Goal: Task Accomplishment & Management: Use online tool/utility

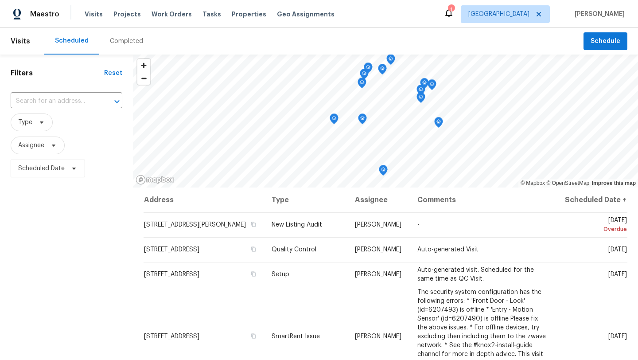
scroll to position [187, 0]
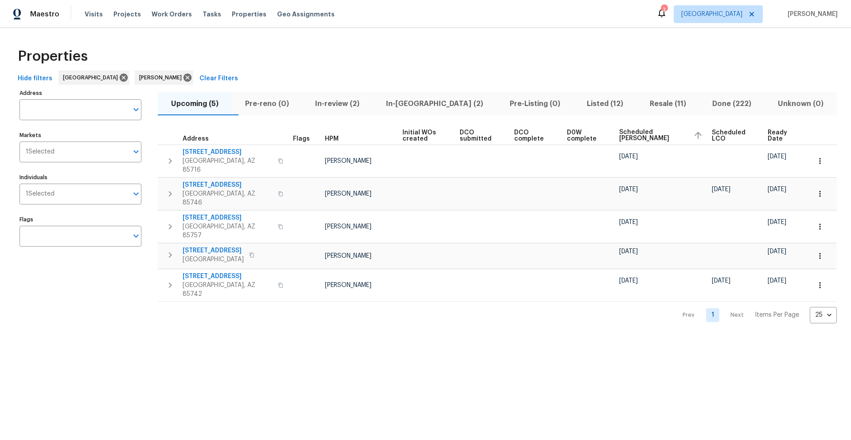
click at [585, 101] on span "Listed (12)" at bounding box center [605, 104] width 52 height 12
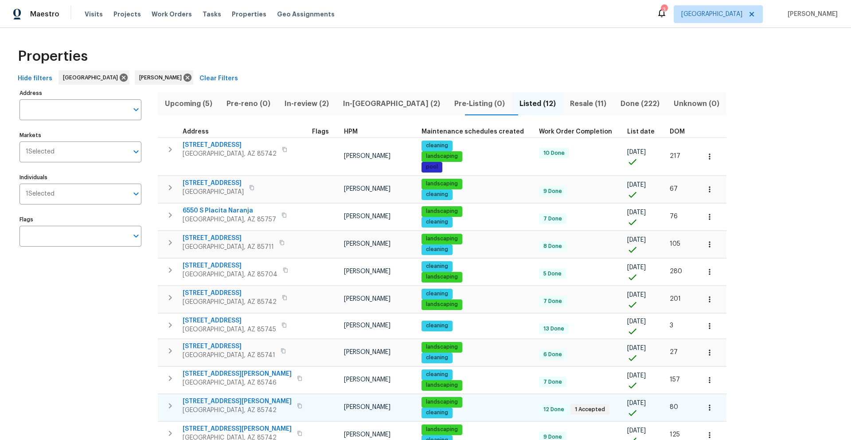
click at [171, 333] on icon "button" at bounding box center [170, 405] width 11 height 11
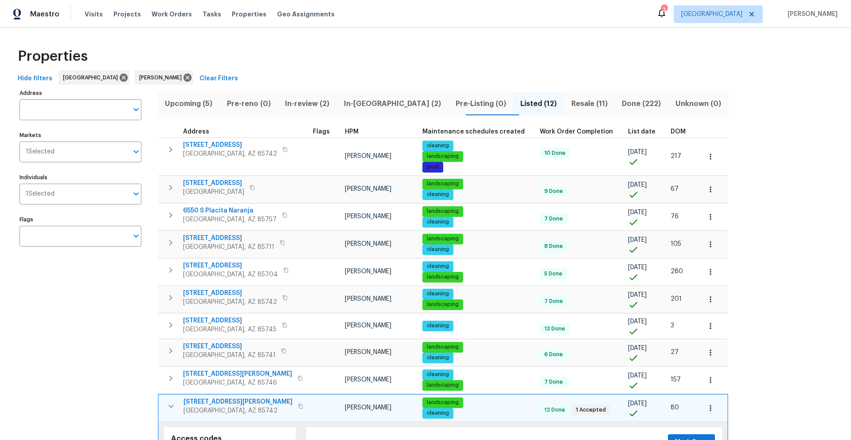
click at [210, 333] on span "5007 W Hurston Dr" at bounding box center [237, 401] width 109 height 9
click at [638, 333] on icon "button" at bounding box center [710, 407] width 9 height 9
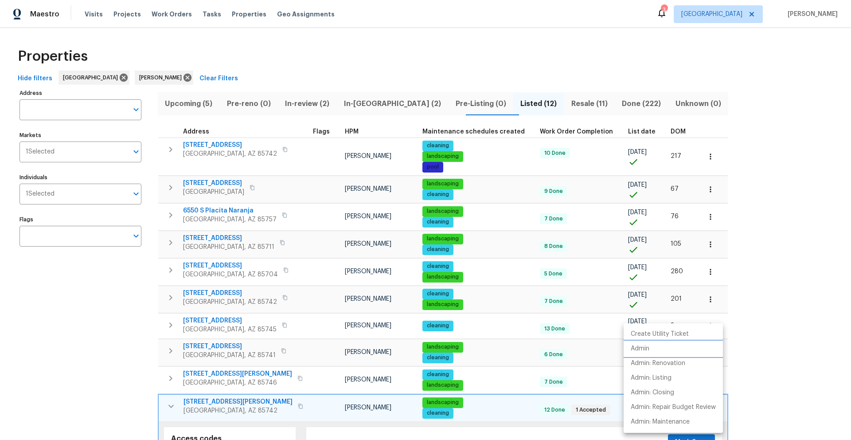
click at [638, 333] on p "Admin" at bounding box center [640, 348] width 19 height 9
click at [377, 73] on div at bounding box center [425, 220] width 851 height 440
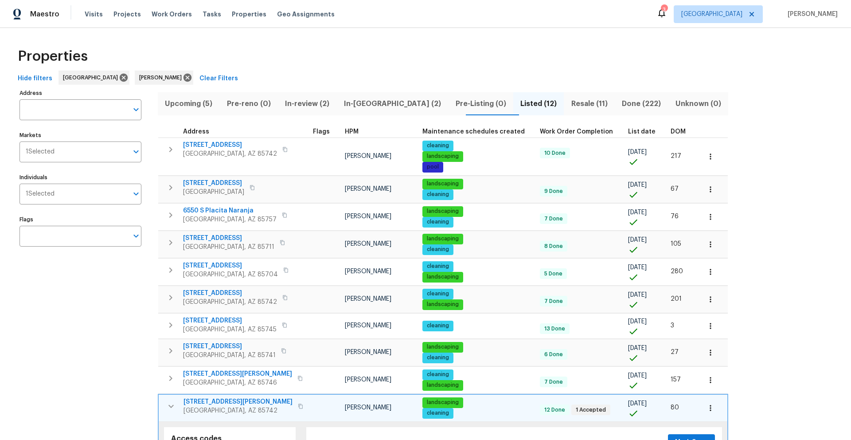
click at [195, 105] on span "Upcoming (5)" at bounding box center [188, 104] width 51 height 12
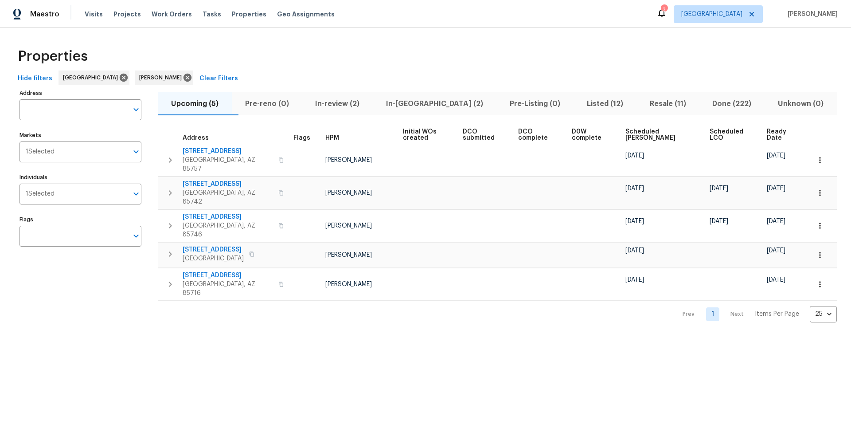
click at [428, 104] on span "In-reno (2)" at bounding box center [434, 104] width 113 height 12
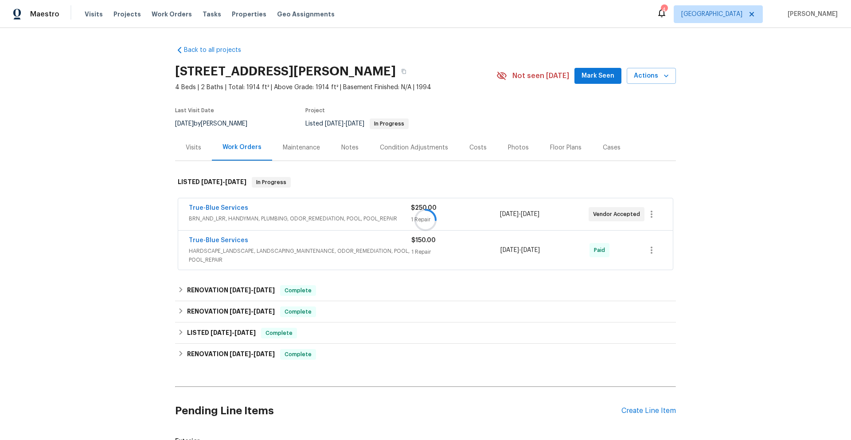
click at [294, 147] on div at bounding box center [425, 220] width 851 height 440
click at [293, 148] on div "Maintenance" at bounding box center [301, 147] width 37 height 9
click at [179, 311] on icon at bounding box center [180, 310] width 3 height 5
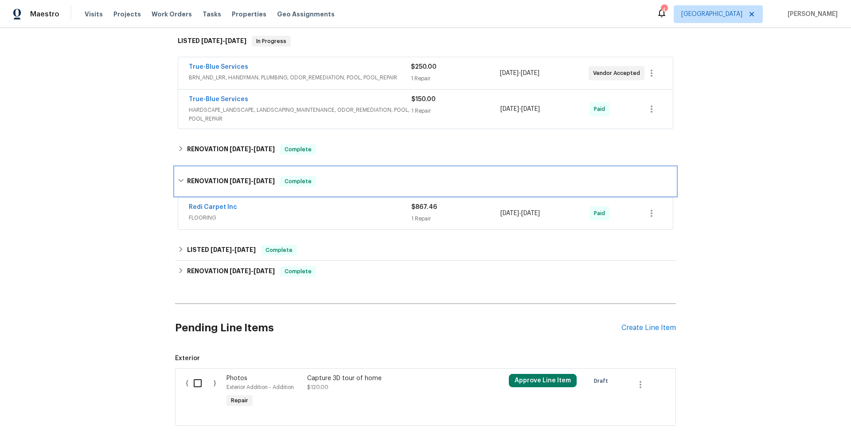
scroll to position [147, 0]
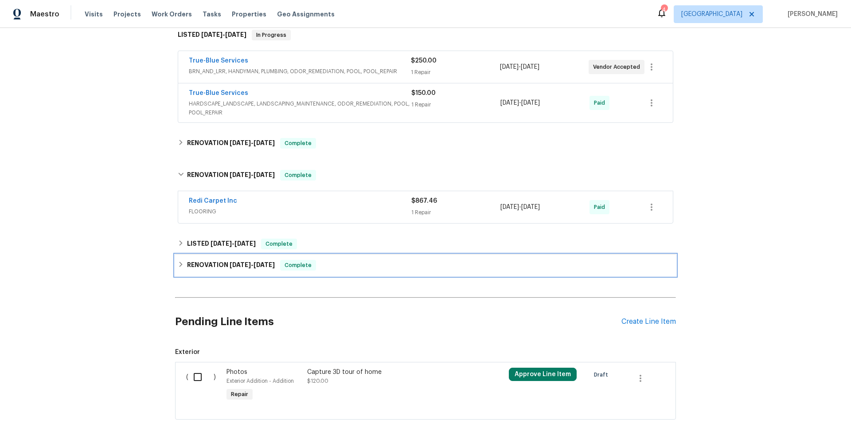
click at [178, 265] on icon at bounding box center [181, 264] width 6 height 6
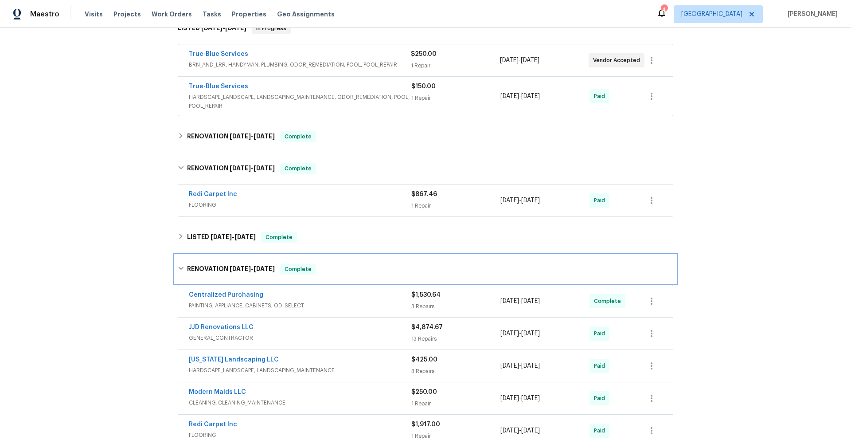
scroll to position [148, 0]
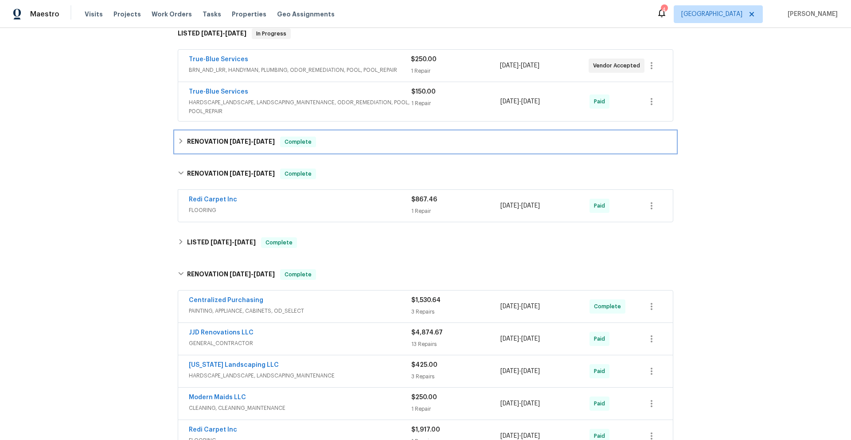
click at [179, 142] on icon at bounding box center [181, 141] width 6 height 6
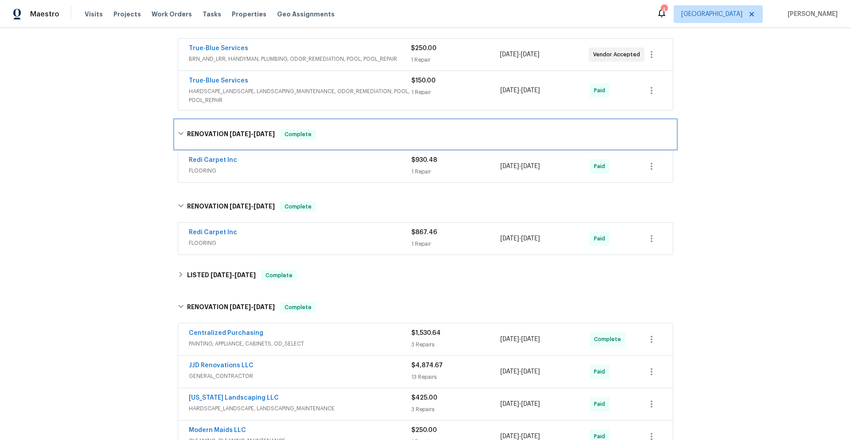
scroll to position [164, 0]
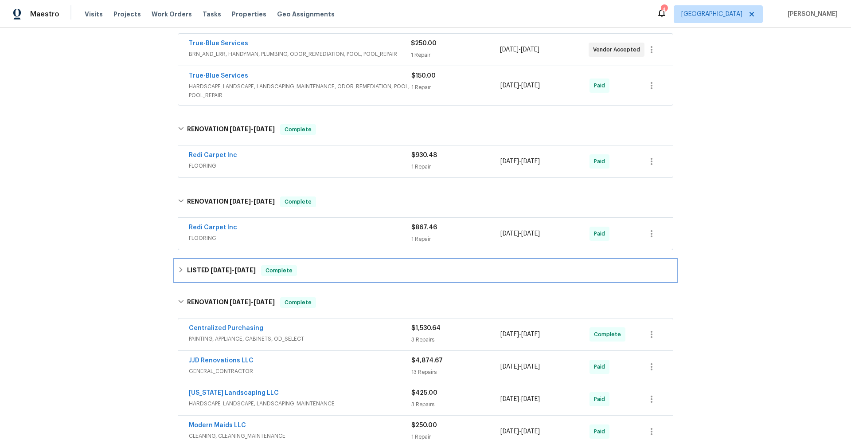
click at [179, 270] on icon at bounding box center [180, 269] width 3 height 5
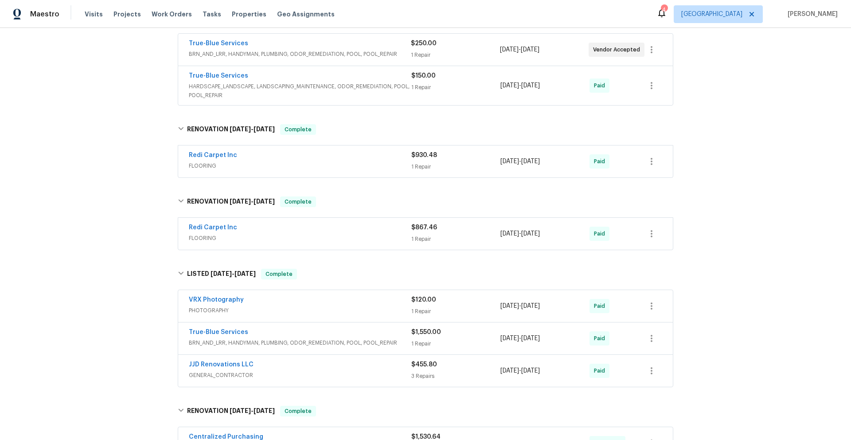
click at [348, 334] on div "True-Blue Services" at bounding box center [300, 333] width 222 height 11
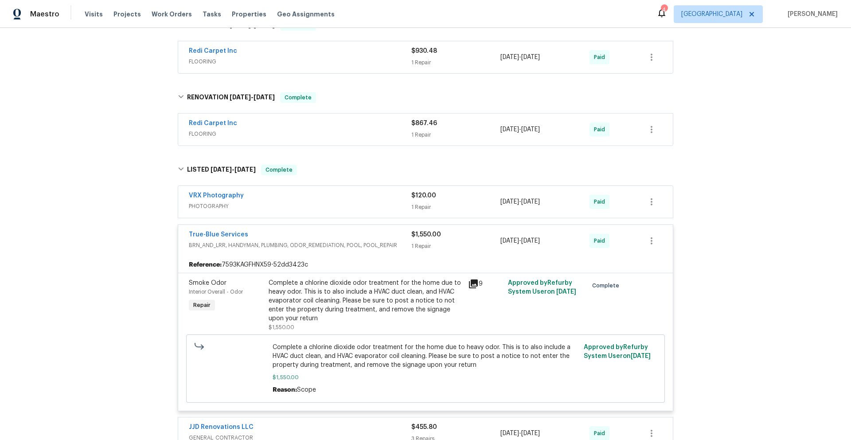
scroll to position [277, 0]
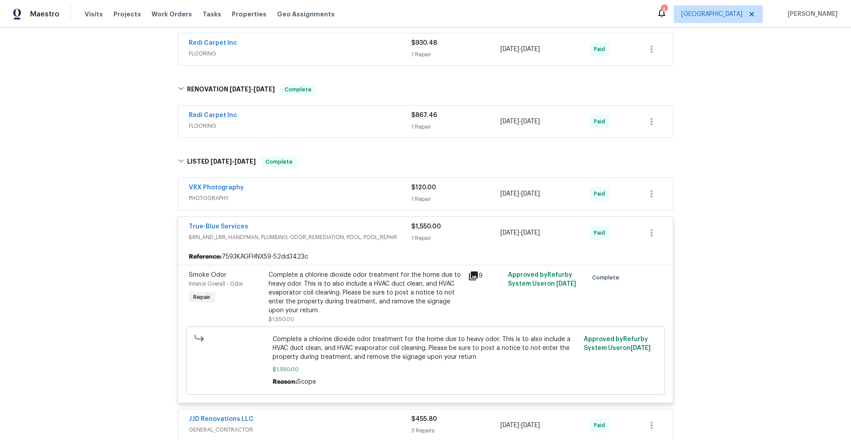
click at [306, 226] on div "True-Blue Services" at bounding box center [300, 227] width 222 height 11
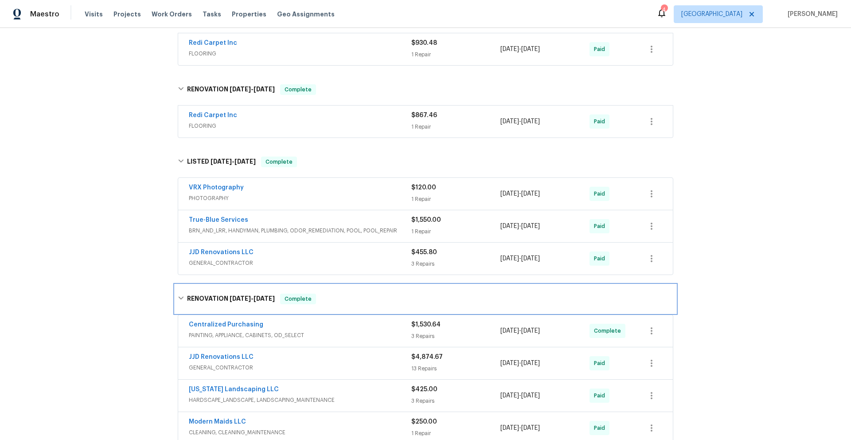
click at [179, 299] on icon at bounding box center [181, 298] width 6 height 6
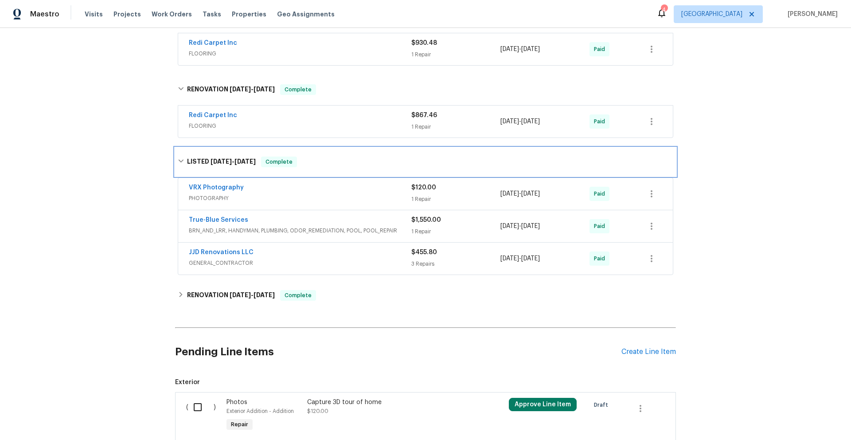
click at [178, 161] on icon at bounding box center [180, 161] width 5 height 3
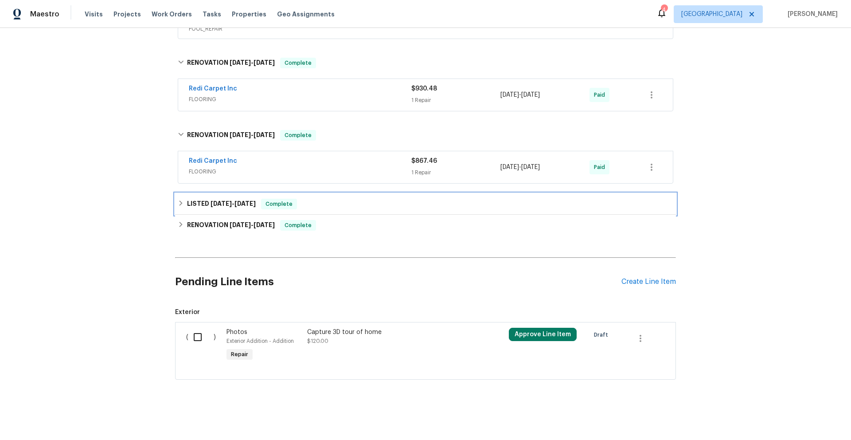
scroll to position [238, 0]
click at [178, 131] on icon at bounding box center [181, 134] width 6 height 6
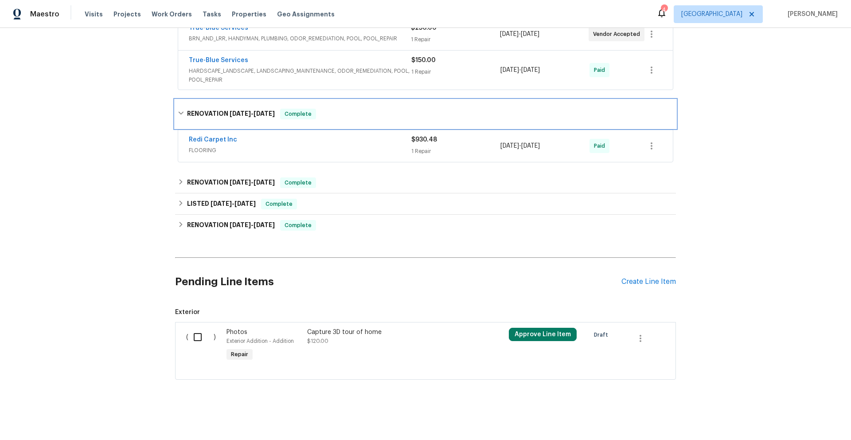
click at [178, 110] on icon at bounding box center [181, 113] width 6 height 6
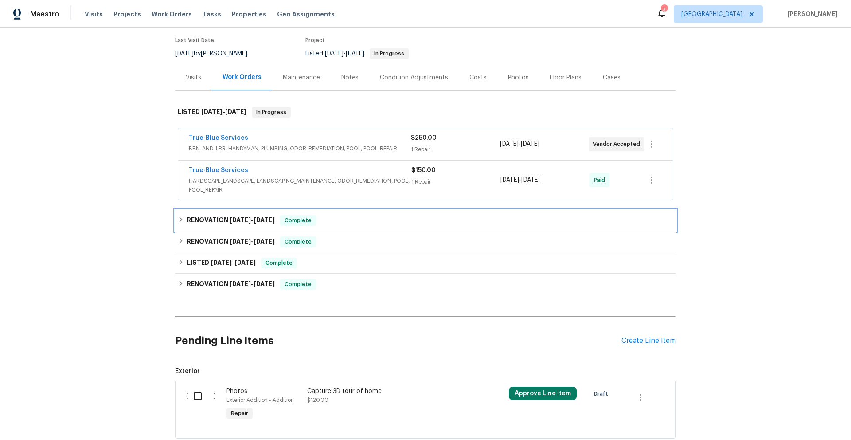
scroll to position [0, 0]
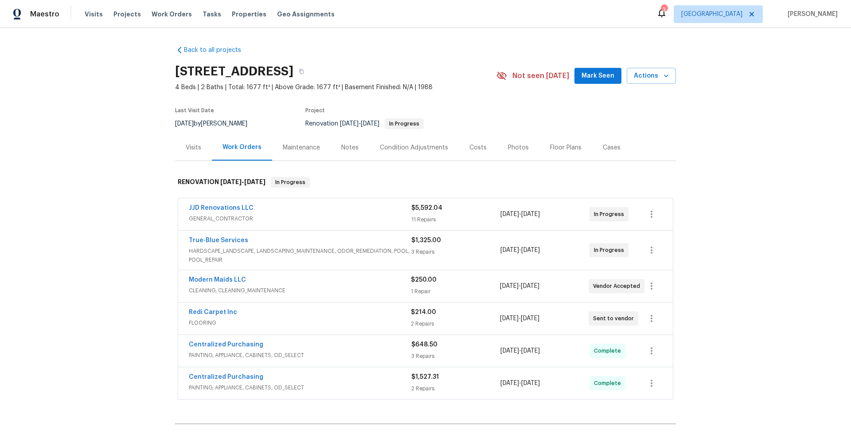
click at [360, 212] on div "JJD Renovations LLC" at bounding box center [300, 208] width 222 height 11
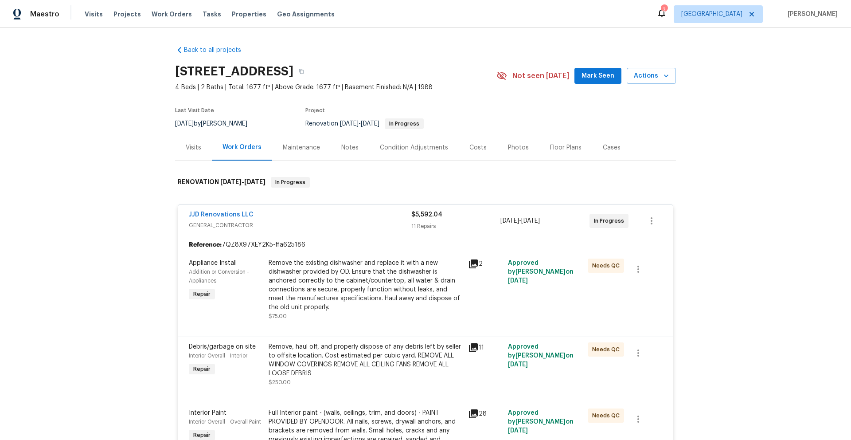
click at [355, 214] on div "JJD Renovations LLC" at bounding box center [300, 215] width 222 height 11
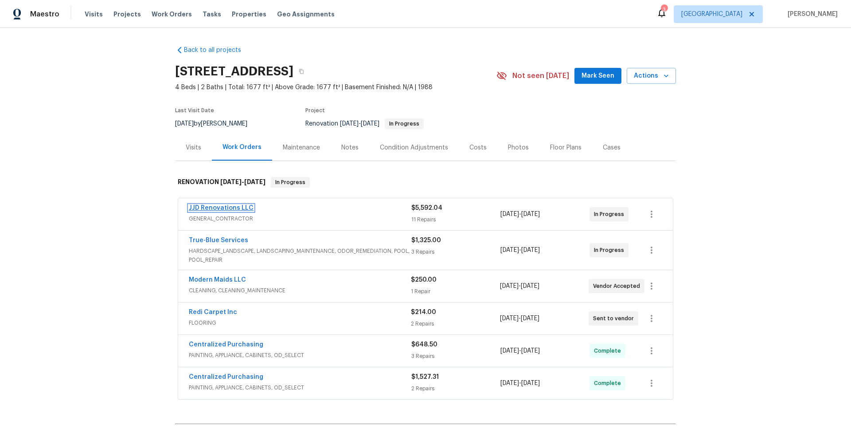
click at [238, 208] on link "JJD Renovations LLC" at bounding box center [221, 208] width 65 height 6
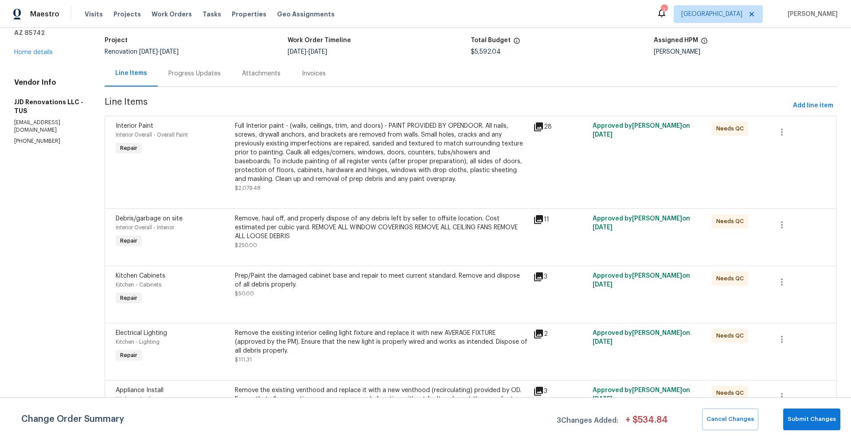
scroll to position [56, 0]
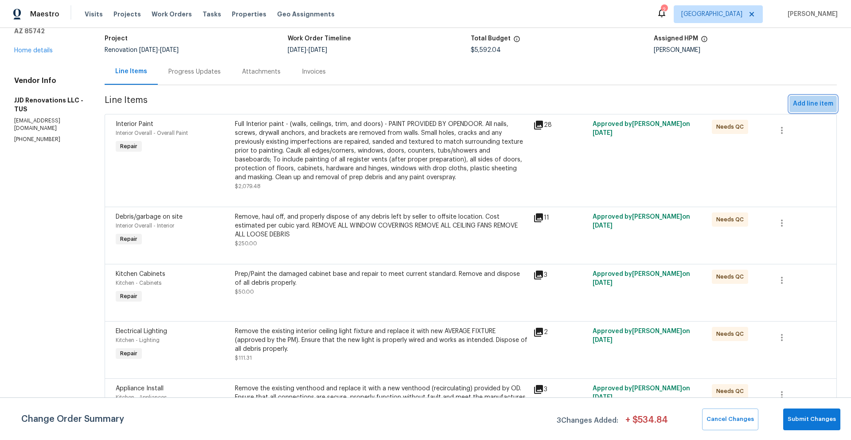
click at [804, 105] on span "Add line item" at bounding box center [813, 103] width 40 height 11
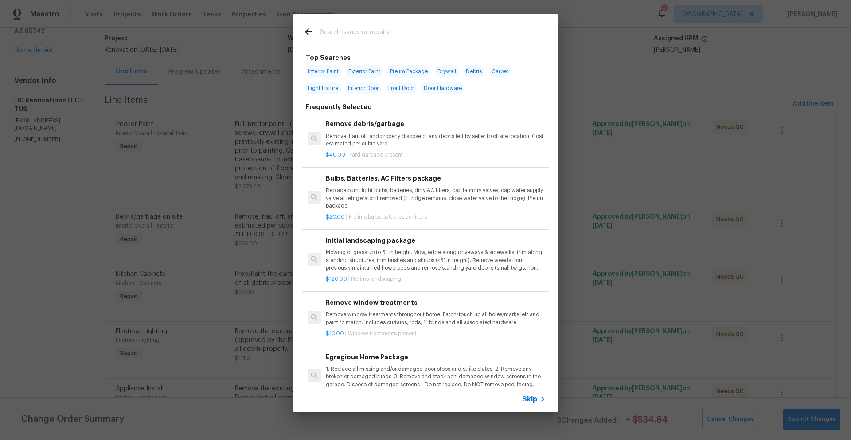
click at [395, 31] on input "text" at bounding box center [414, 33] width 188 height 13
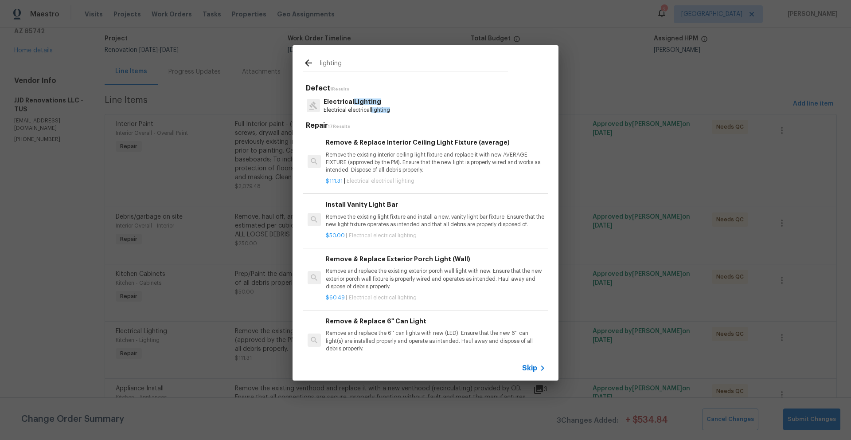
type input "lighting"
click at [373, 105] on p "Electrical Lighting" at bounding box center [357, 101] width 66 height 9
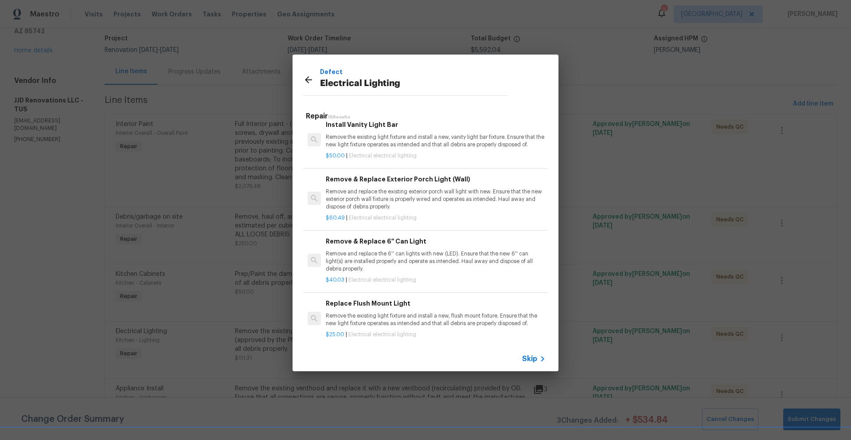
scroll to position [71, 0]
click at [402, 198] on p "Remove and replace the existing exterior porch wall light with new. Ensure that…" at bounding box center [436, 198] width 220 height 23
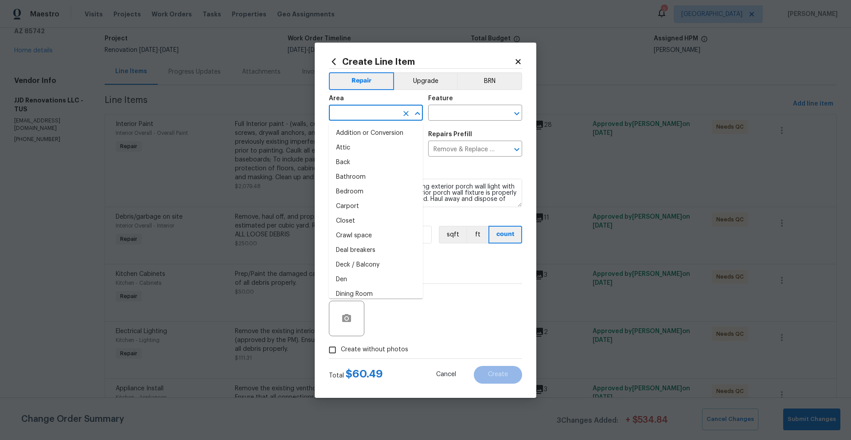
click at [382, 114] on input "text" at bounding box center [363, 114] width 69 height 14
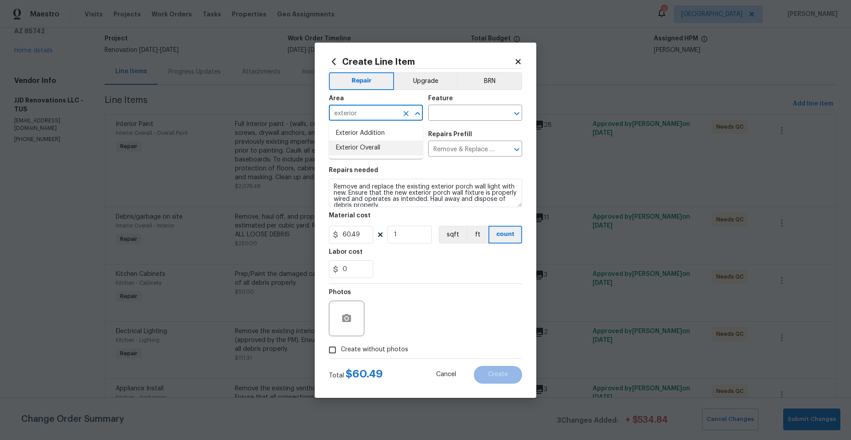
click at [370, 149] on li "Exterior Overall" at bounding box center [376, 147] width 94 height 15
type input "Exterior Overall"
click at [479, 112] on input "text" at bounding box center [462, 114] width 69 height 14
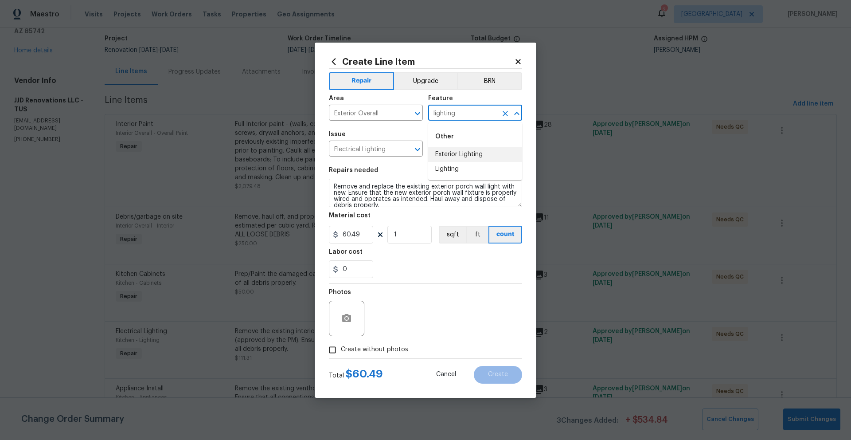
click at [476, 150] on li "Exterior Lighting" at bounding box center [475, 154] width 94 height 15
type input "Exterior Lighting"
click at [423, 256] on div "Labor cost" at bounding box center [425, 255] width 193 height 12
click at [335, 351] on input "Create without photos" at bounding box center [332, 349] width 17 height 17
checkbox input "true"
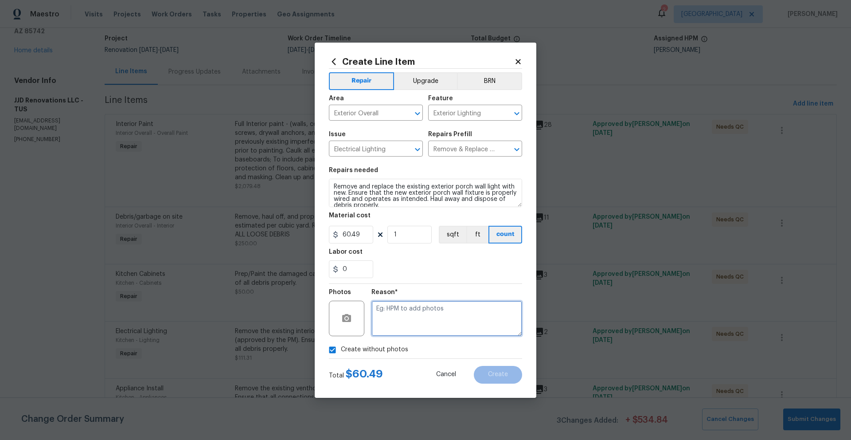
click at [410, 316] on textarea at bounding box center [446, 317] width 151 height 35
type textarea "Lighting"
click at [346, 320] on icon "button" at bounding box center [346, 318] width 9 height 8
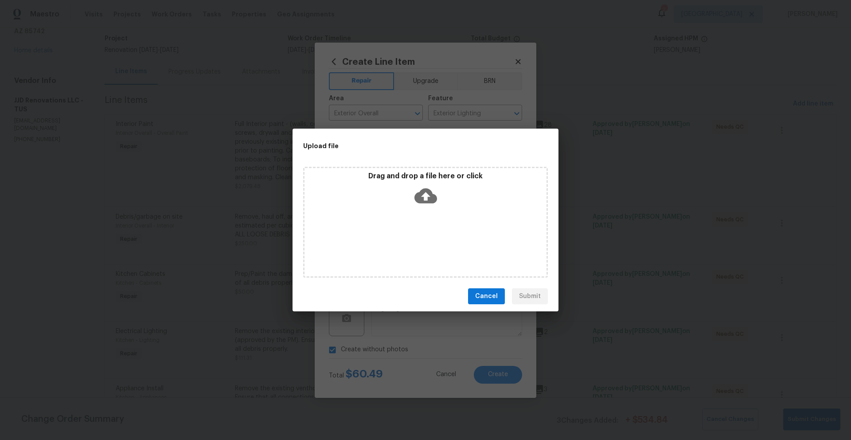
click at [425, 198] on icon at bounding box center [425, 195] width 23 height 23
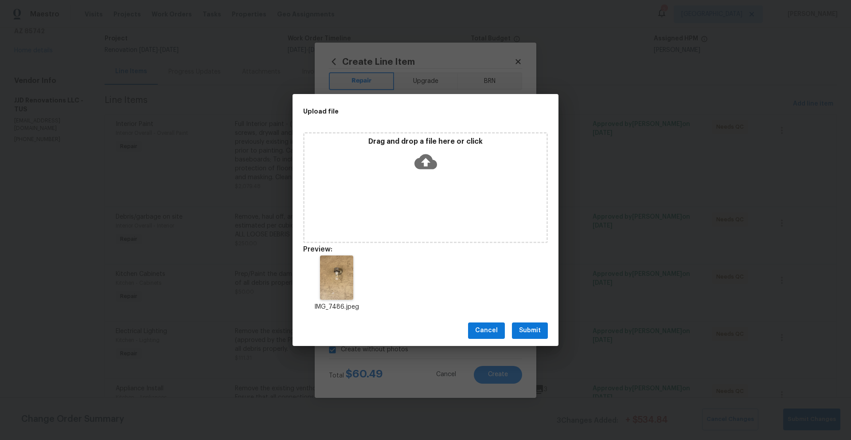
click at [532, 333] on span "Submit" at bounding box center [530, 330] width 22 height 11
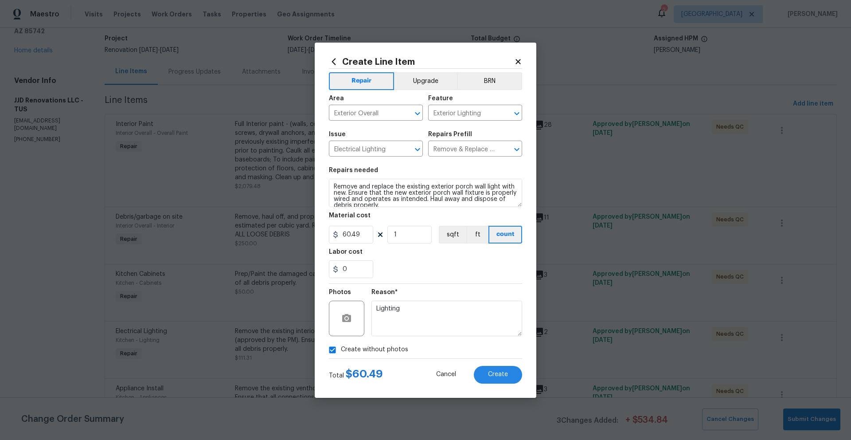
click at [335, 351] on input "Create without photos" at bounding box center [332, 349] width 17 height 17
checkbox input "false"
click at [349, 319] on icon "button" at bounding box center [346, 318] width 9 height 8
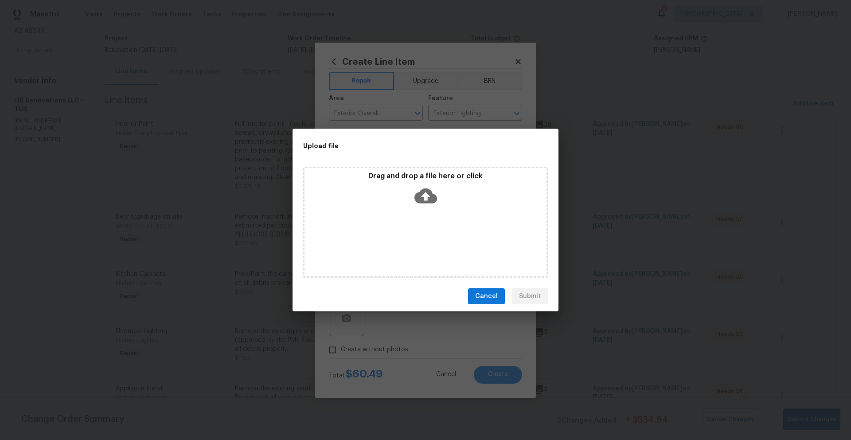
click at [428, 195] on icon at bounding box center [425, 195] width 23 height 23
click at [479, 297] on span "Cancel" at bounding box center [486, 296] width 23 height 11
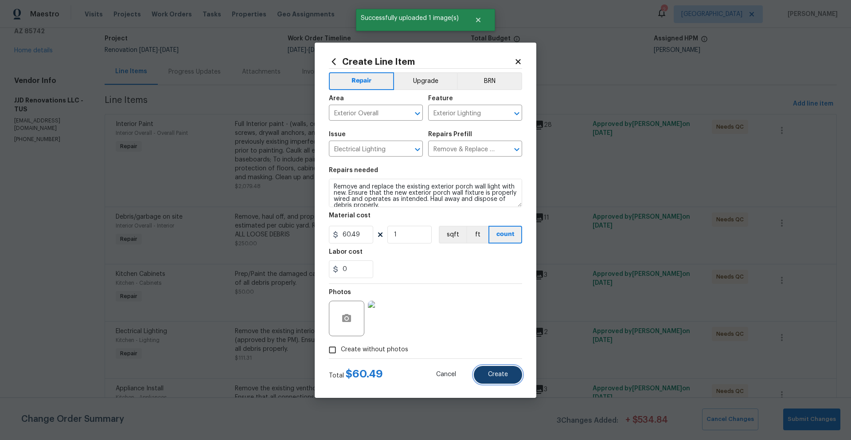
click at [503, 374] on span "Create" at bounding box center [498, 374] width 20 height 7
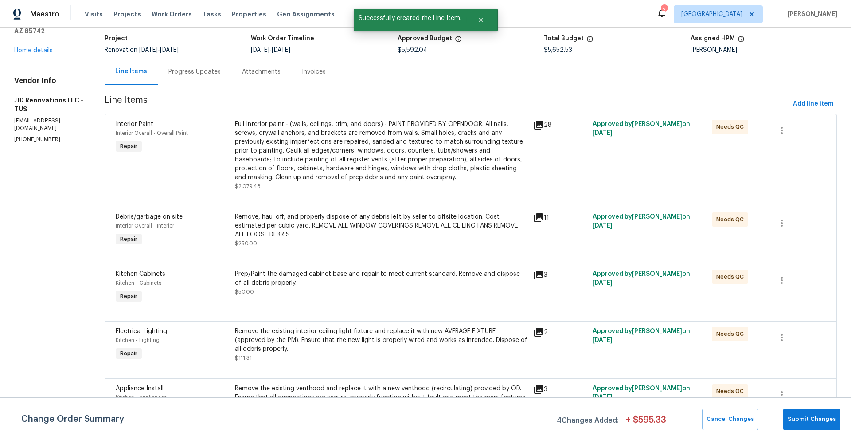
scroll to position [0, 0]
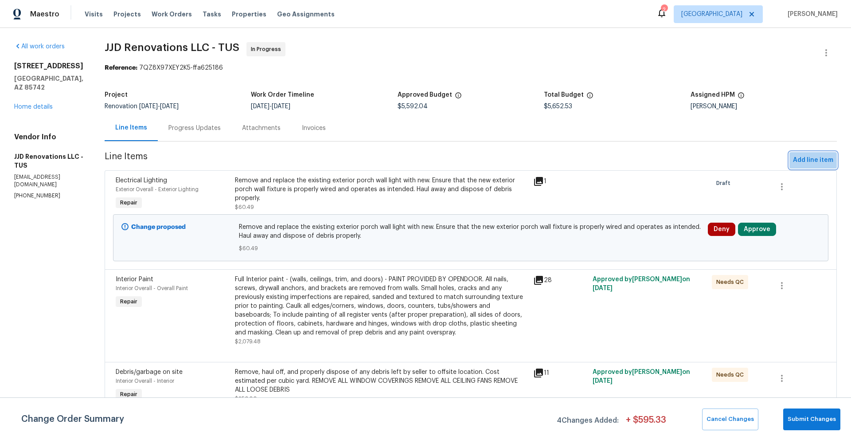
click at [809, 160] on span "Add line item" at bounding box center [813, 160] width 40 height 11
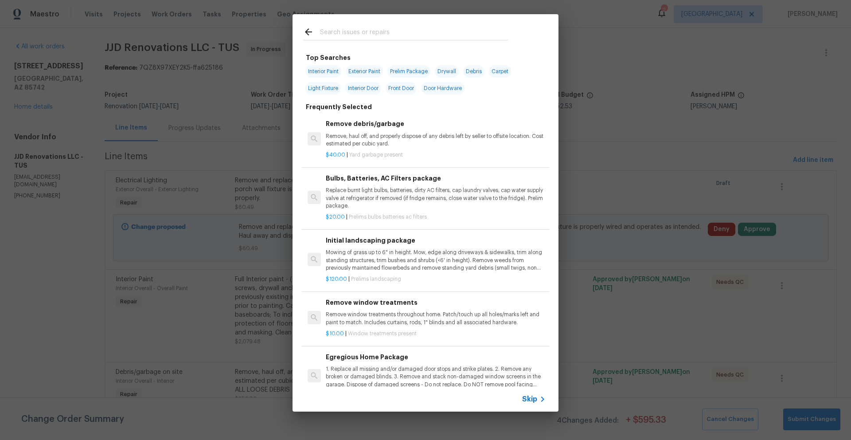
click at [405, 35] on input "text" at bounding box center [414, 33] width 188 height 13
type input "exterior door"
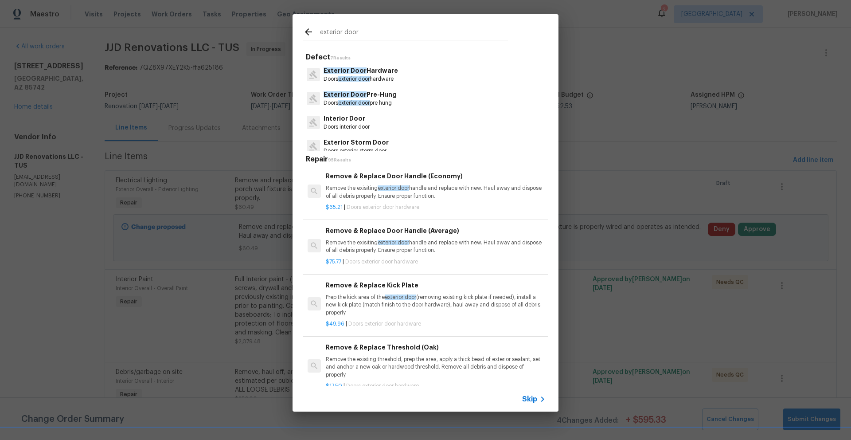
click at [384, 100] on p "Doors exterior door pre hung" at bounding box center [360, 103] width 73 height 8
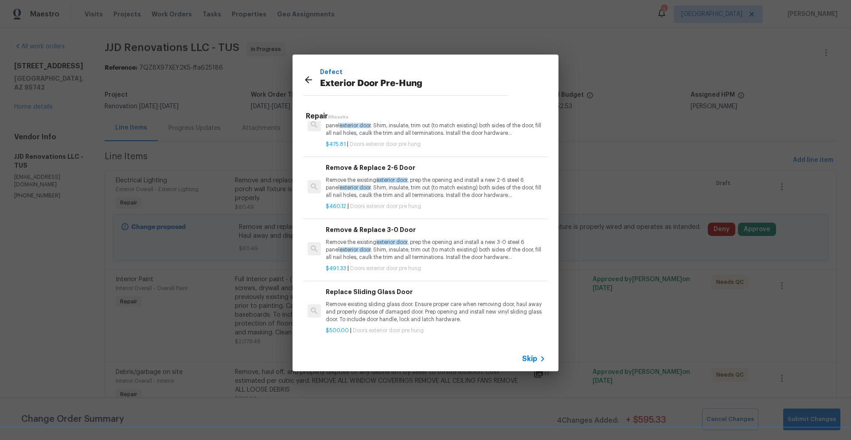
scroll to position [91, 0]
click at [437, 246] on p "Remove the existing exterior door , prep the opening and install a new 3-0 stee…" at bounding box center [436, 248] width 220 height 23
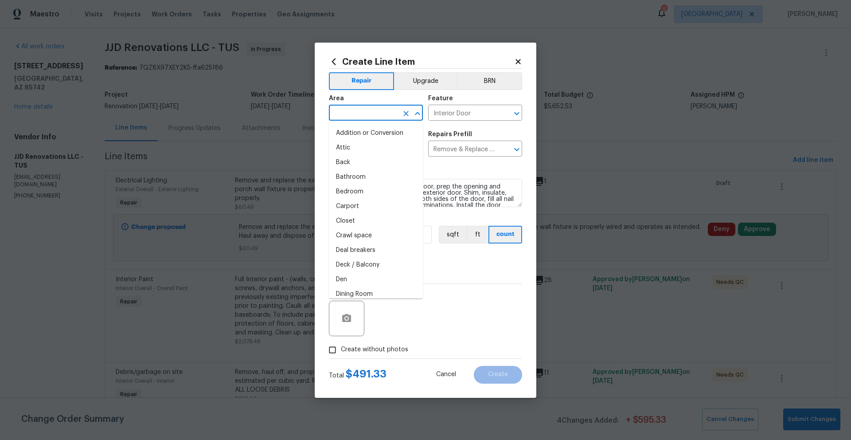
click at [350, 114] on input "text" at bounding box center [363, 114] width 69 height 14
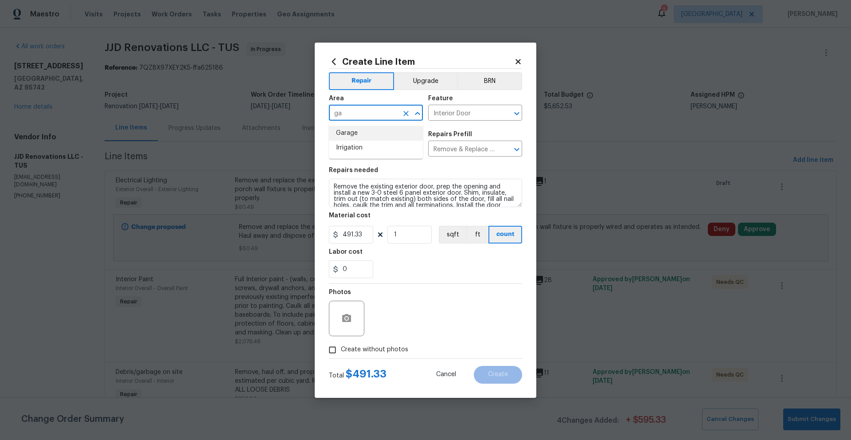
click at [344, 129] on li "Garage" at bounding box center [376, 133] width 94 height 15
type input "Garage"
click at [353, 312] on button "button" at bounding box center [346, 318] width 21 height 21
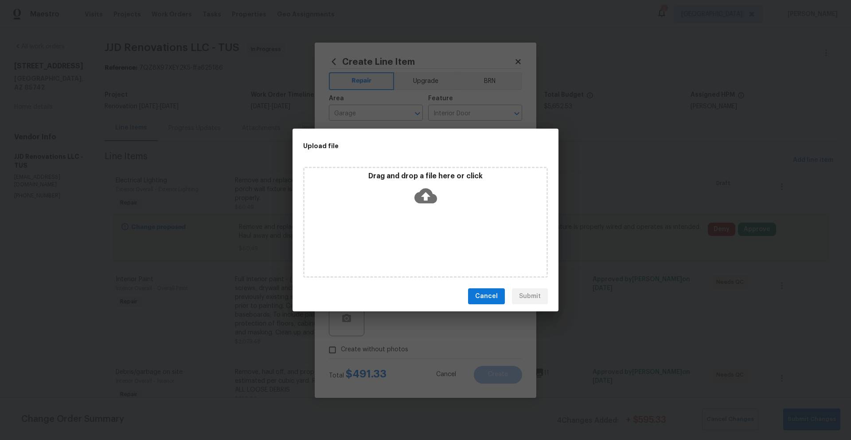
click at [427, 195] on icon at bounding box center [425, 195] width 23 height 23
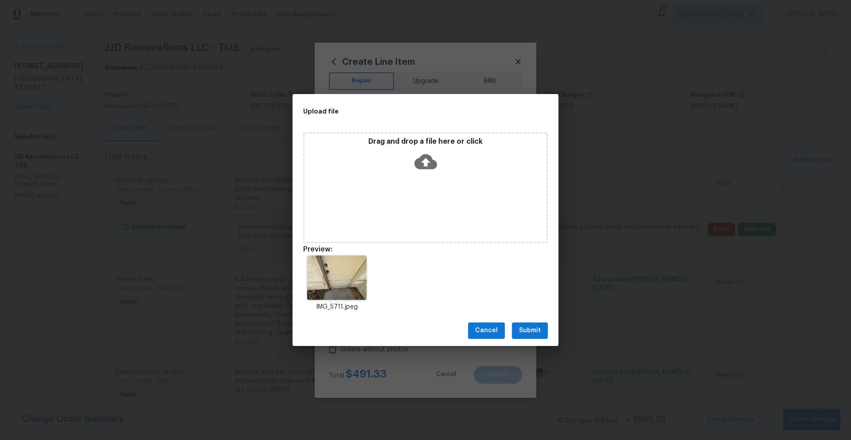
click at [547, 334] on button "Submit" at bounding box center [530, 330] width 36 height 16
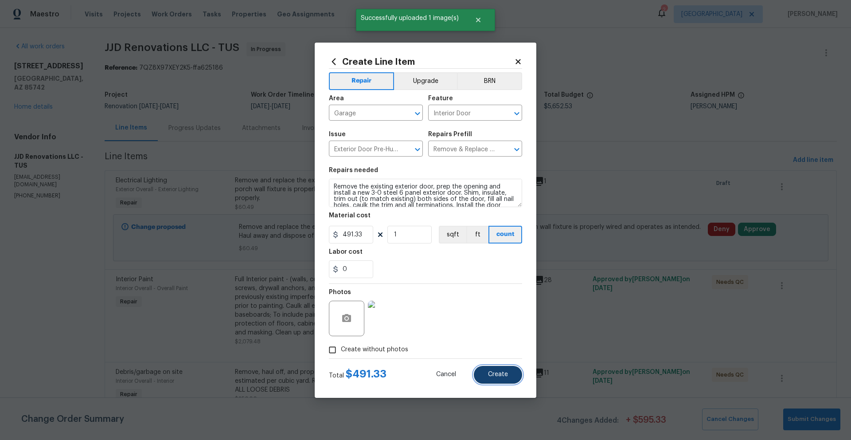
click at [491, 381] on button "Create" at bounding box center [498, 375] width 48 height 18
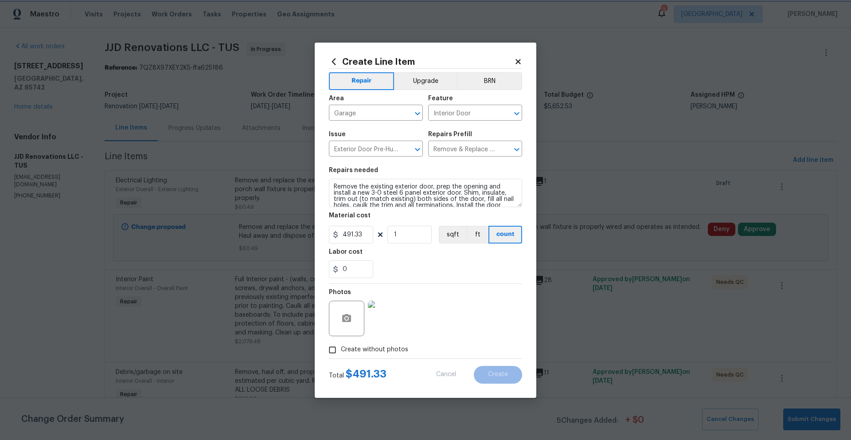
type input "0"
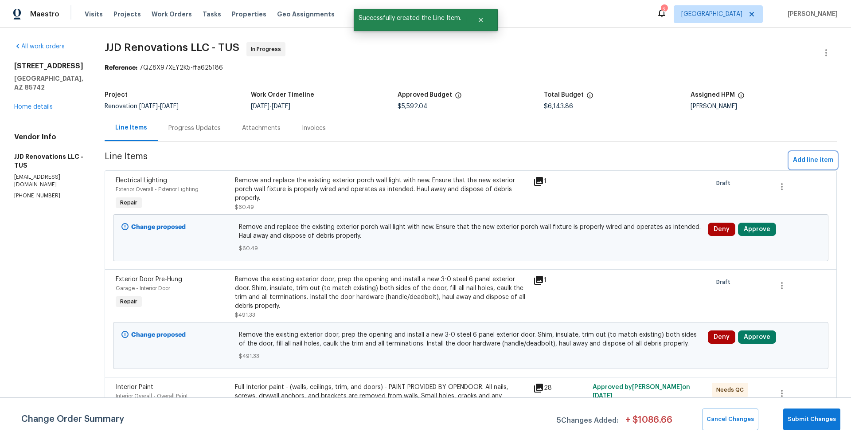
click at [805, 161] on span "Add line item" at bounding box center [813, 160] width 40 height 11
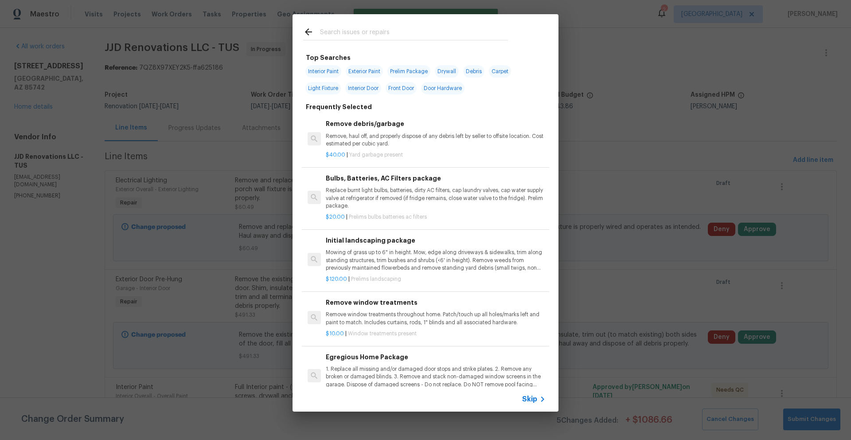
click at [378, 35] on input "text" at bounding box center [414, 33] width 188 height 13
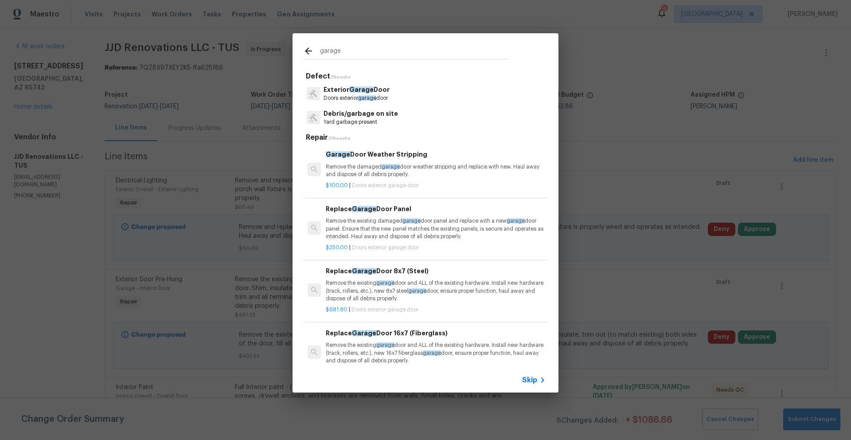
type input "garage"
click at [416, 176] on p "Remove the damaged garage door weather stripping and replace with new. Haul awa…" at bounding box center [436, 170] width 220 height 15
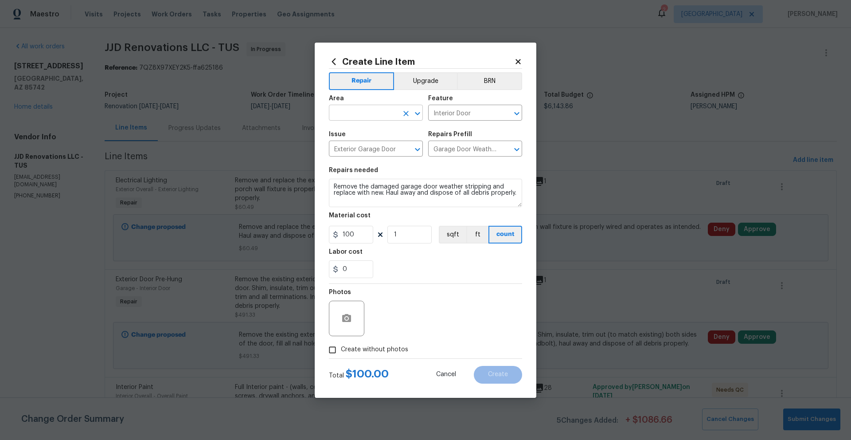
click at [372, 115] on input "text" at bounding box center [363, 114] width 69 height 14
click at [360, 132] on li "Garage" at bounding box center [376, 133] width 94 height 15
type input "Garage"
click at [354, 316] on button "button" at bounding box center [346, 318] width 21 height 21
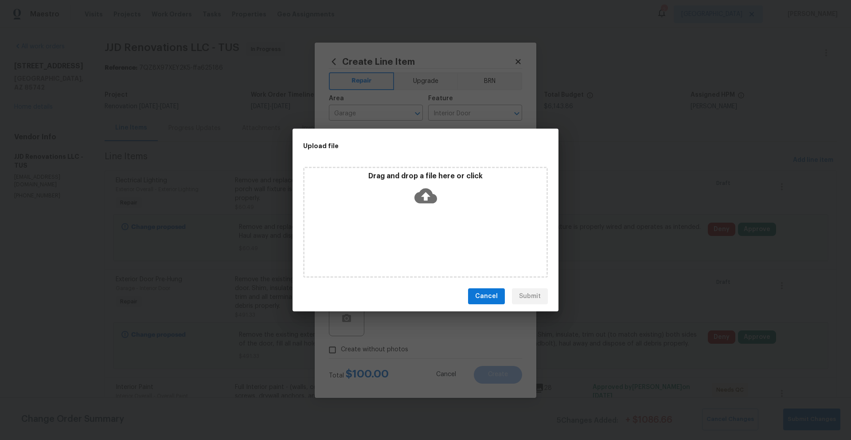
click at [422, 199] on icon at bounding box center [425, 195] width 23 height 15
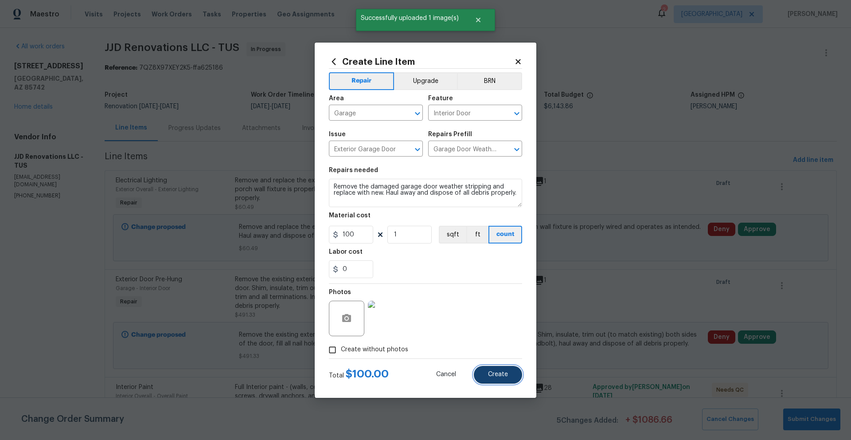
click at [508, 378] on button "Create" at bounding box center [498, 375] width 48 height 18
type input "0"
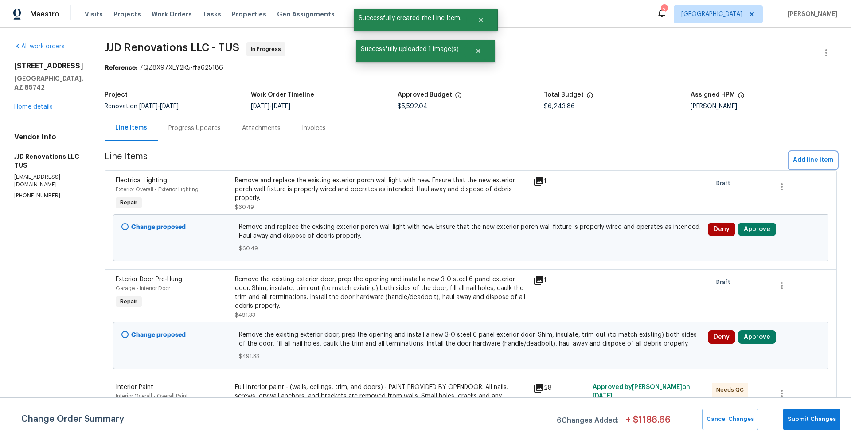
click at [813, 161] on span "Add line item" at bounding box center [813, 160] width 40 height 11
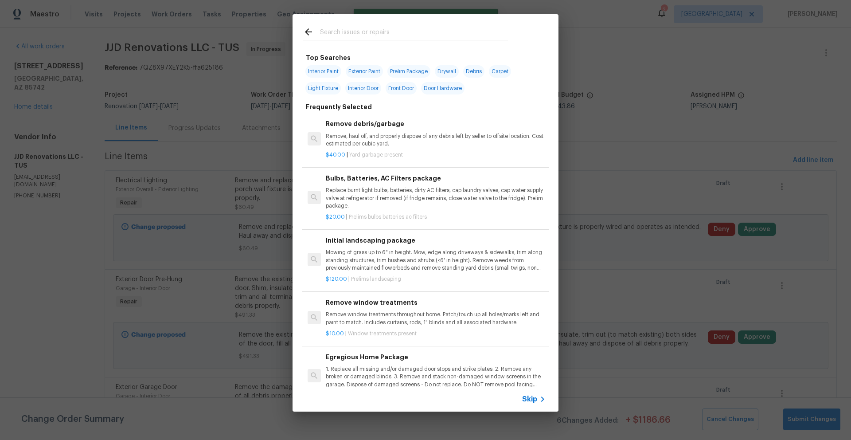
click at [367, 32] on input "text" at bounding box center [414, 33] width 188 height 13
click at [322, 90] on span "Light Fixture" at bounding box center [322, 88] width 35 height 12
type input "Light Fixture"
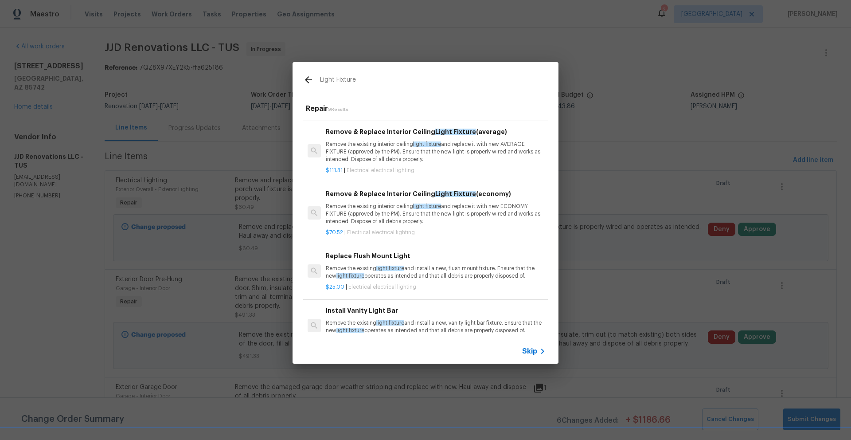
scroll to position [120, 0]
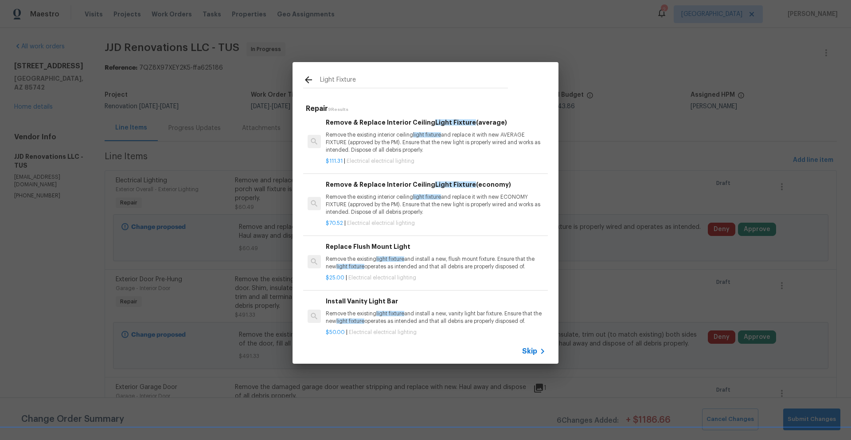
click at [452, 152] on p "Remove the existing interior ceiling light fixture and replace it with new AVER…" at bounding box center [436, 142] width 220 height 23
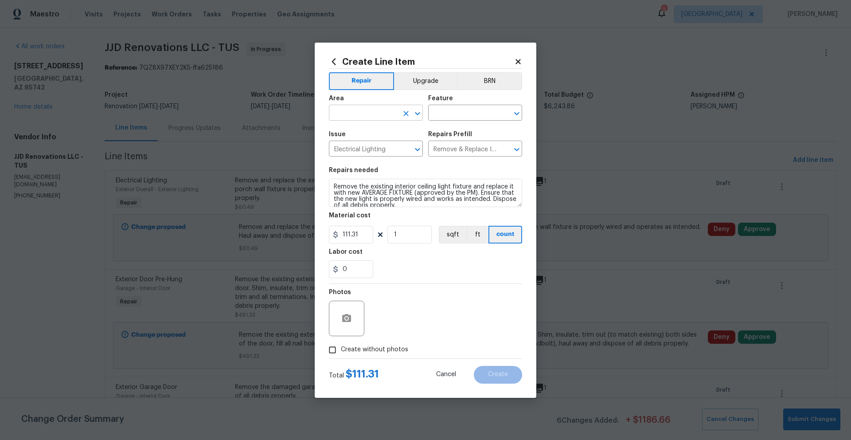
click at [375, 109] on input "text" at bounding box center [363, 114] width 69 height 14
click at [374, 148] on li "Interior Overall" at bounding box center [376, 147] width 94 height 15
type input "Interior Overall"
click at [458, 115] on input "text" at bounding box center [462, 114] width 69 height 14
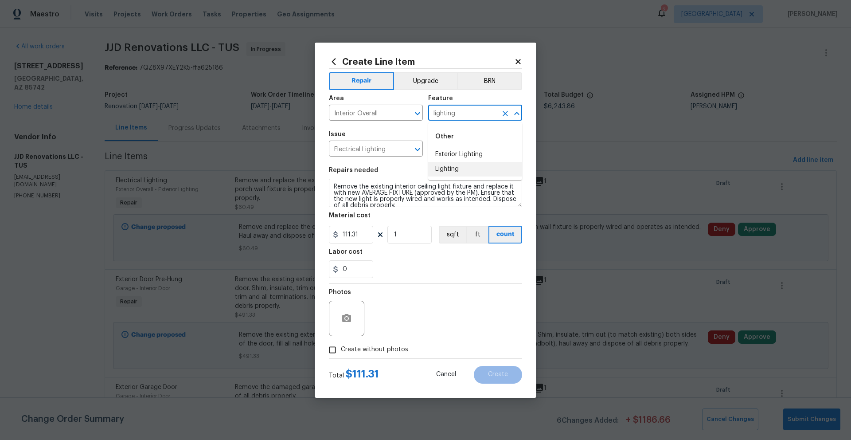
click at [458, 169] on li "Lighting" at bounding box center [475, 169] width 94 height 15
type input "Lighting"
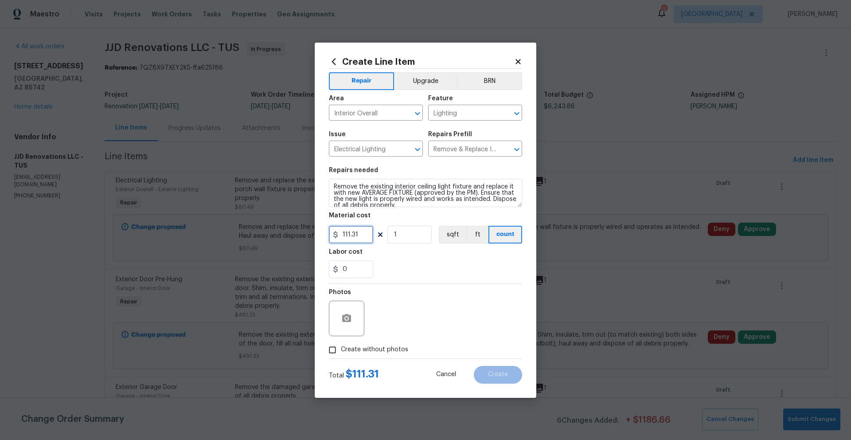
drag, startPoint x: 364, startPoint y: 234, endPoint x: 324, endPoint y: 231, distance: 40.0
click at [324, 231] on div "Create Line Item Repair Upgrade BRN Area Interior Overall ​ Feature Lighting ​ …" at bounding box center [426, 220] width 222 height 355
type input "200"
click at [350, 319] on icon "button" at bounding box center [346, 318] width 9 height 8
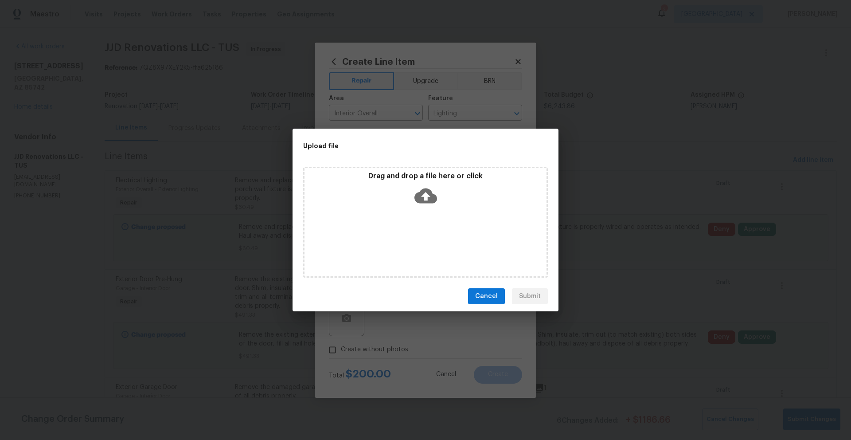
click at [426, 197] on icon at bounding box center [425, 195] width 23 height 23
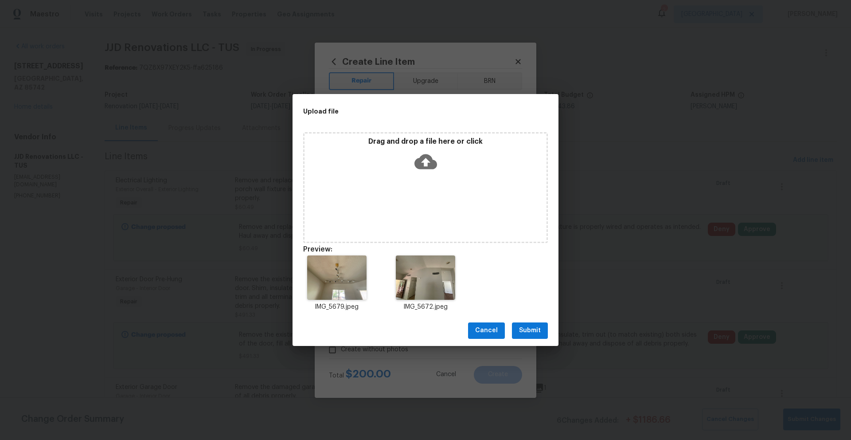
click at [538, 328] on span "Submit" at bounding box center [530, 330] width 22 height 11
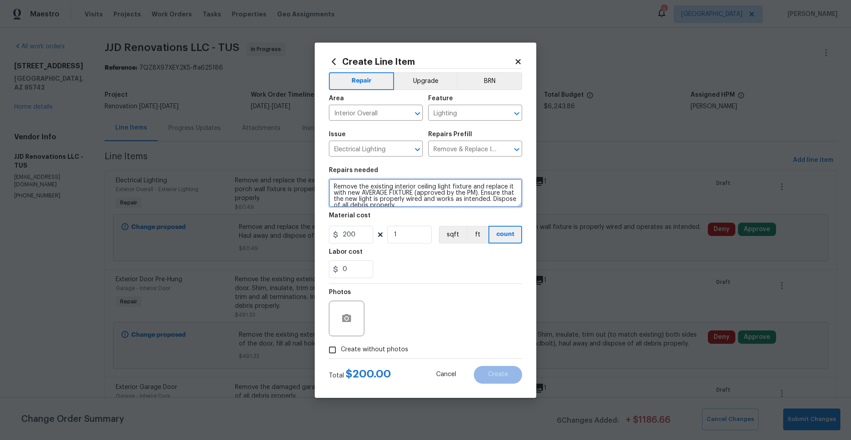
click at [485, 192] on textarea "Remove the existing interior ceiling light fixture and replace it with new AVER…" at bounding box center [425, 193] width 193 height 28
type textarea "Remove the existing interior ceiling light fixture and replace it with new retr…"
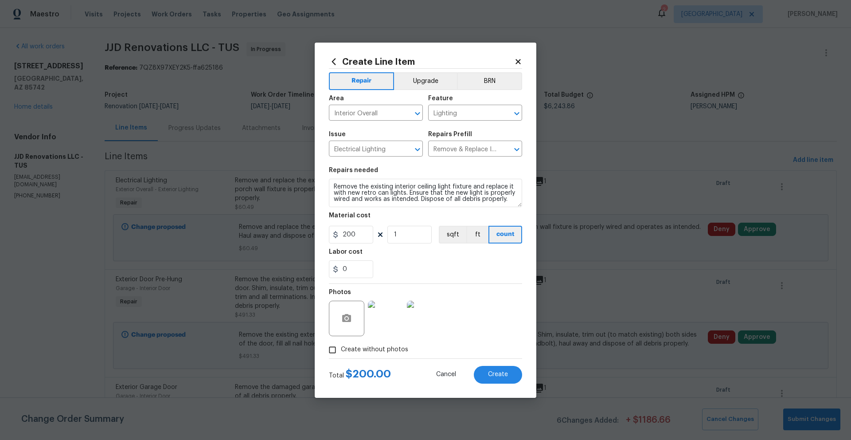
click at [447, 265] on div "0" at bounding box center [425, 269] width 193 height 18
click at [510, 374] on button "Create" at bounding box center [498, 375] width 48 height 18
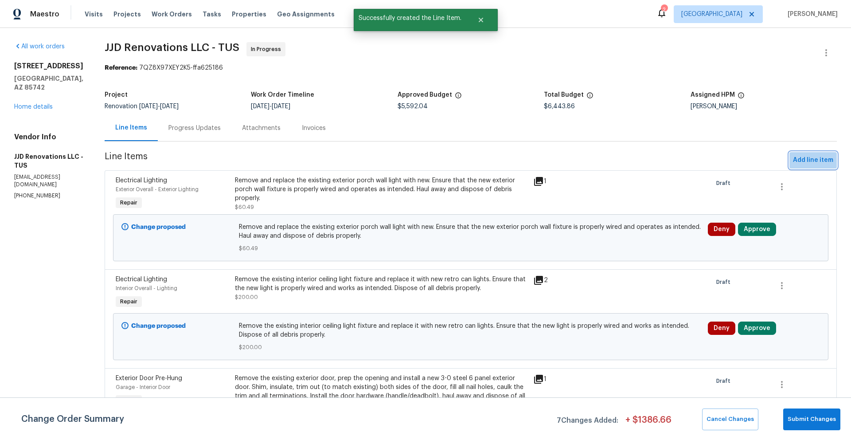
click at [816, 163] on span "Add line item" at bounding box center [813, 160] width 40 height 11
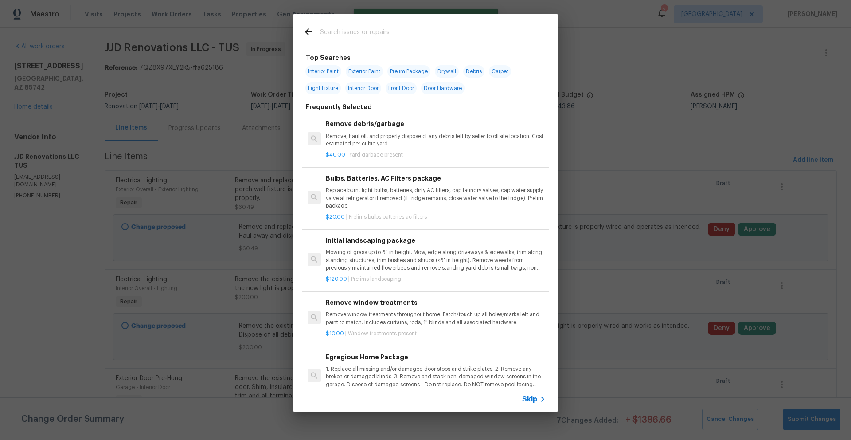
click at [346, 38] on input "text" at bounding box center [414, 33] width 188 height 13
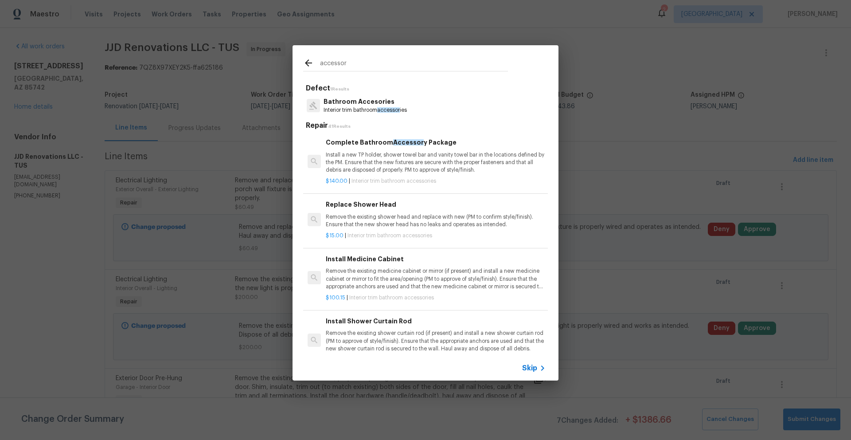
type input "accessor"
click at [368, 105] on p "Bathroom Accesories" at bounding box center [365, 101] width 83 height 9
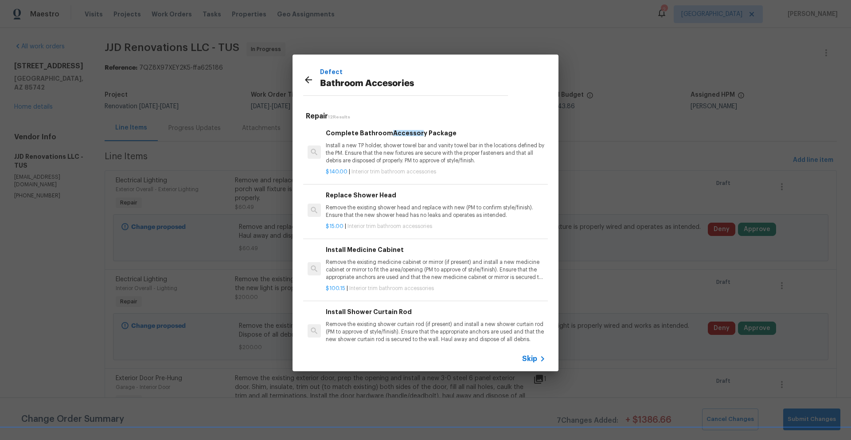
click at [468, 158] on p "Install a new TP holder, shower towel bar and vanity towel bar in the locations…" at bounding box center [436, 153] width 220 height 23
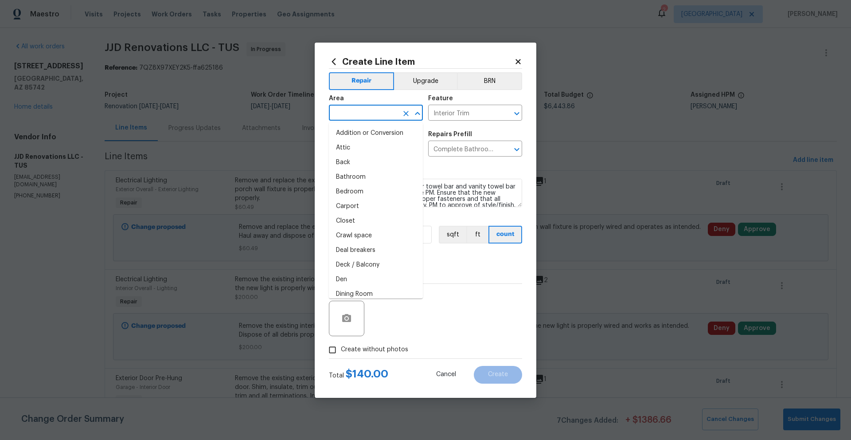
click at [386, 113] on input "text" at bounding box center [363, 114] width 69 height 14
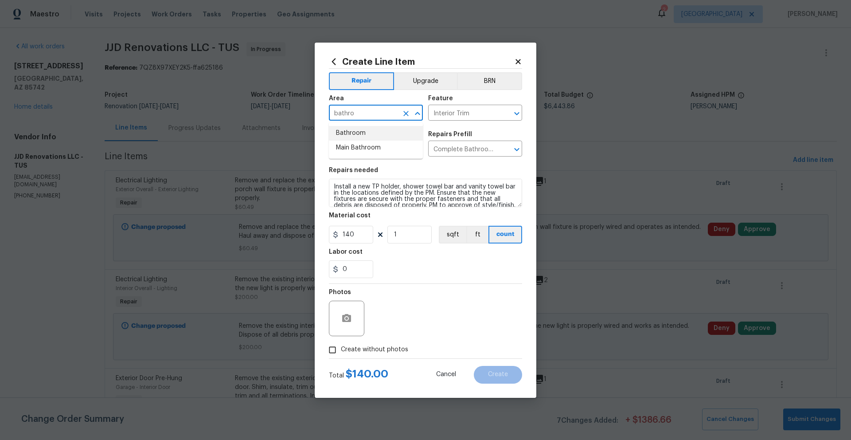
click at [360, 133] on li "Bathroom" at bounding box center [376, 133] width 94 height 15
type input "Bathroom"
click at [364, 318] on div at bounding box center [347, 317] width 37 height 35
click at [359, 320] on div at bounding box center [346, 317] width 35 height 35
click at [345, 319] on icon "button" at bounding box center [346, 318] width 11 height 11
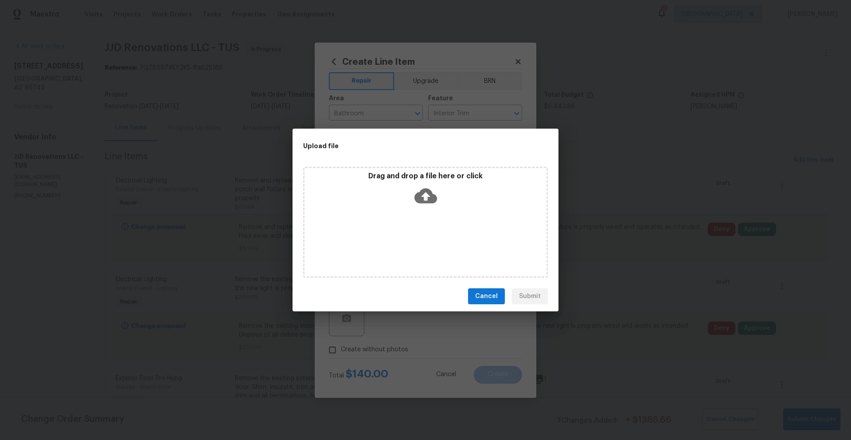
click at [422, 197] on icon at bounding box center [425, 195] width 23 height 15
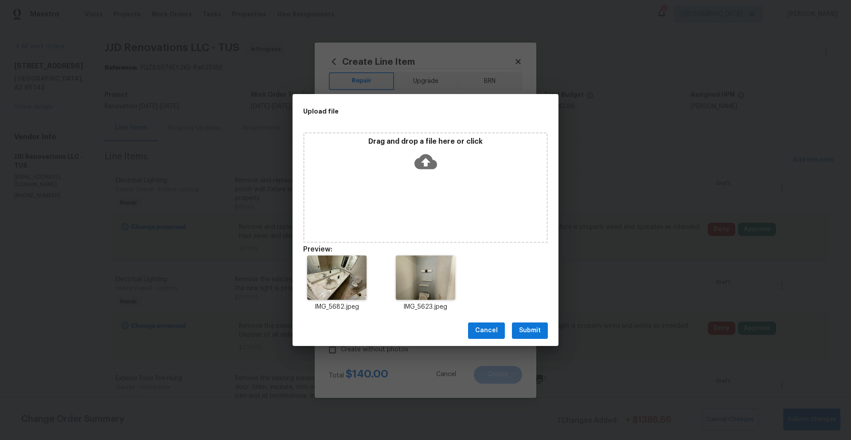
click at [527, 327] on span "Submit" at bounding box center [530, 330] width 22 height 11
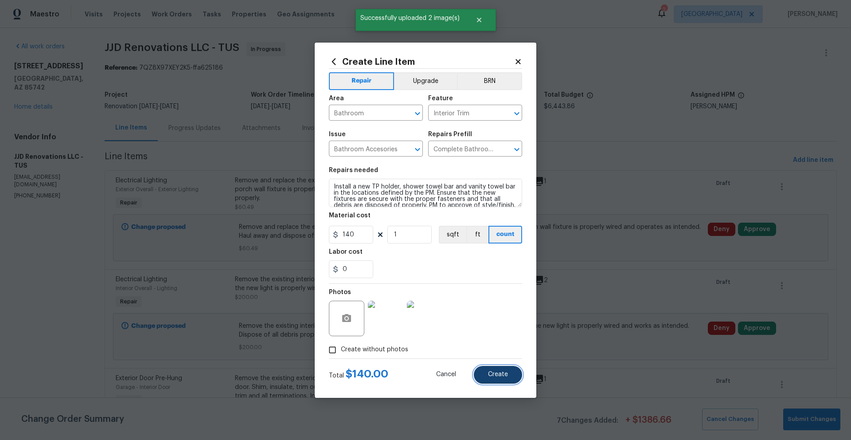
click at [519, 373] on button "Create" at bounding box center [498, 375] width 48 height 18
type input "0"
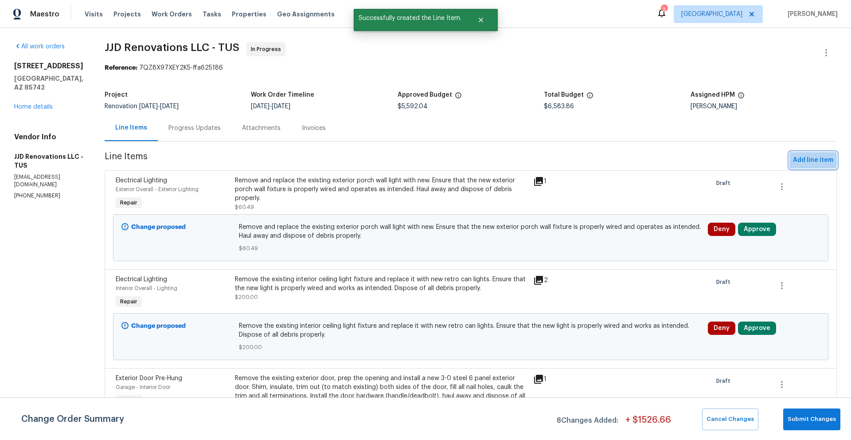
click at [799, 159] on span "Add line item" at bounding box center [813, 160] width 40 height 11
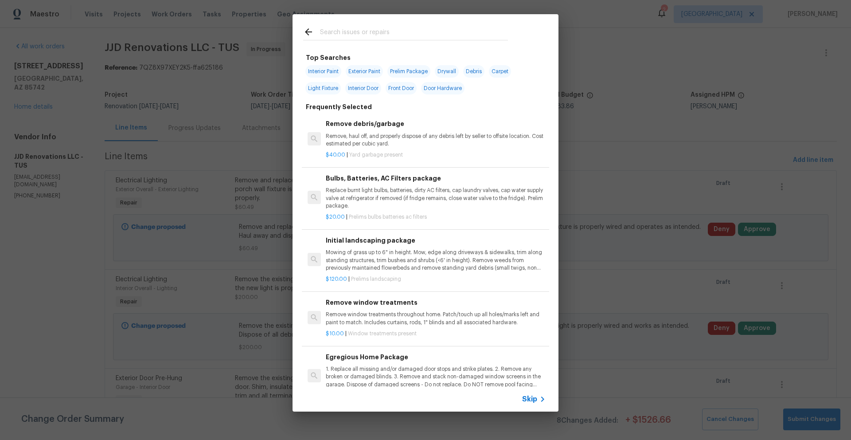
click at [418, 29] on input "text" at bounding box center [414, 33] width 188 height 13
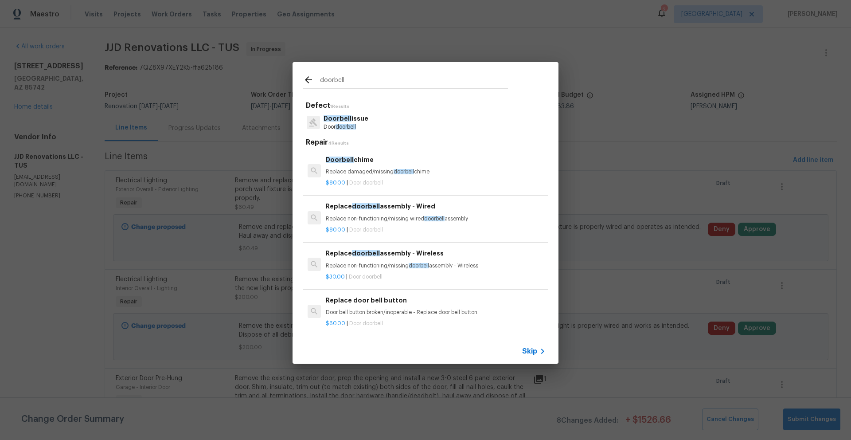
type input "doorbell"
click at [448, 265] on p "Replace non-functioning/missing doorbell assembly - Wireless" at bounding box center [436, 266] width 220 height 8
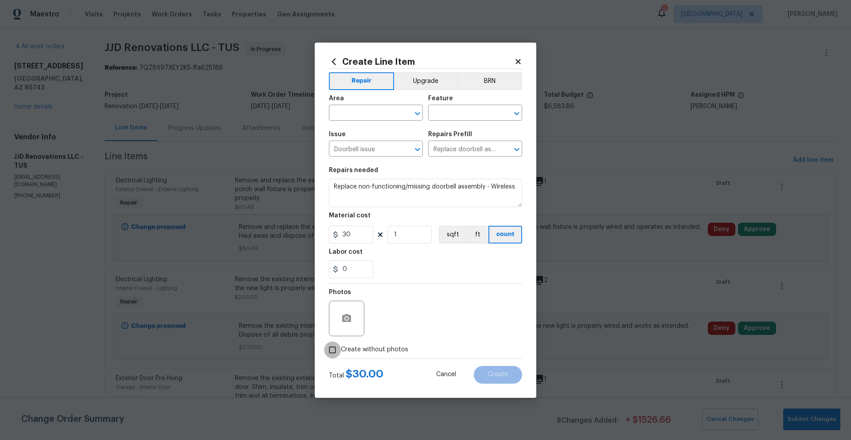
click at [332, 351] on input "Create without photos" at bounding box center [332, 349] width 17 height 17
checkbox input "true"
click at [437, 316] on textarea at bounding box center [446, 317] width 151 height 35
type textarea "doorbell"
click at [372, 113] on input "text" at bounding box center [363, 114] width 69 height 14
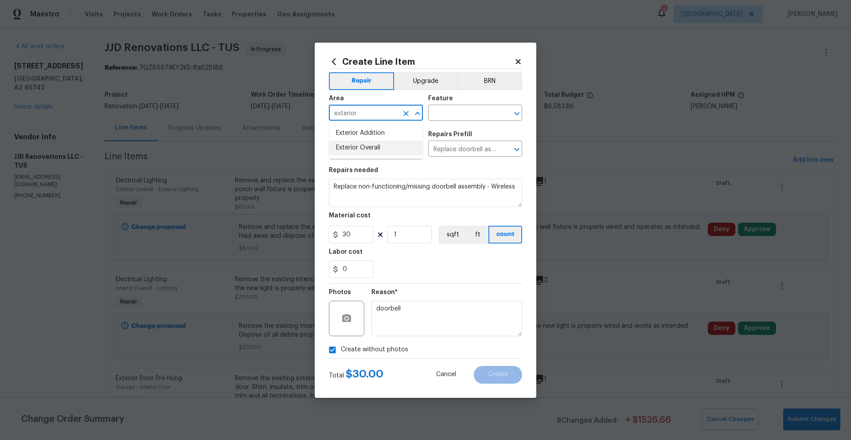
drag, startPoint x: 366, startPoint y: 145, endPoint x: 413, endPoint y: 131, distance: 49.4
click at [366, 144] on li "Exterior Overall" at bounding box center [376, 147] width 94 height 15
type input "Exterior Overall"
click at [446, 114] on input "text" at bounding box center [462, 114] width 69 height 14
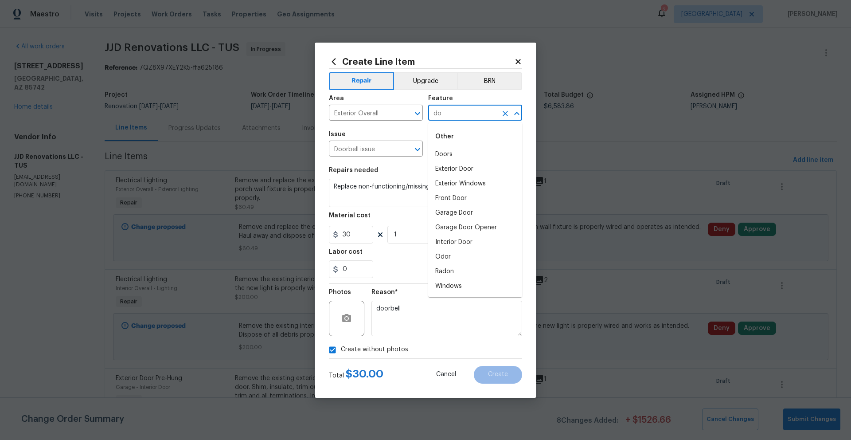
type input "d"
click at [462, 170] on li "Exterior Door" at bounding box center [475, 169] width 94 height 15
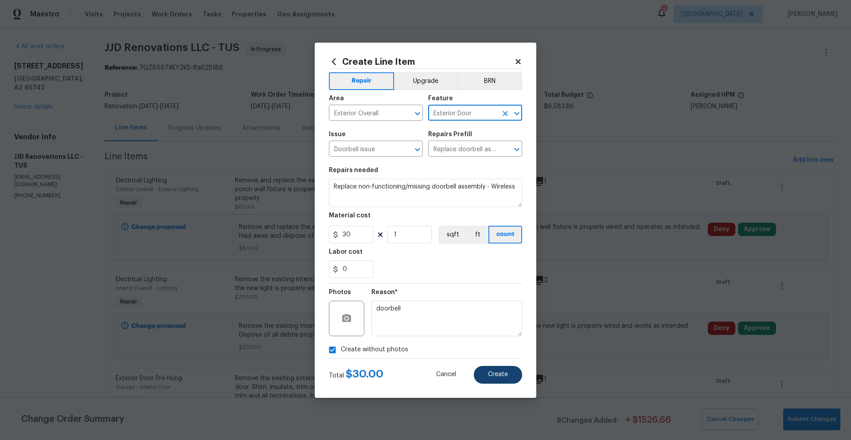
type input "Exterior Door"
click at [505, 372] on span "Create" at bounding box center [498, 374] width 20 height 7
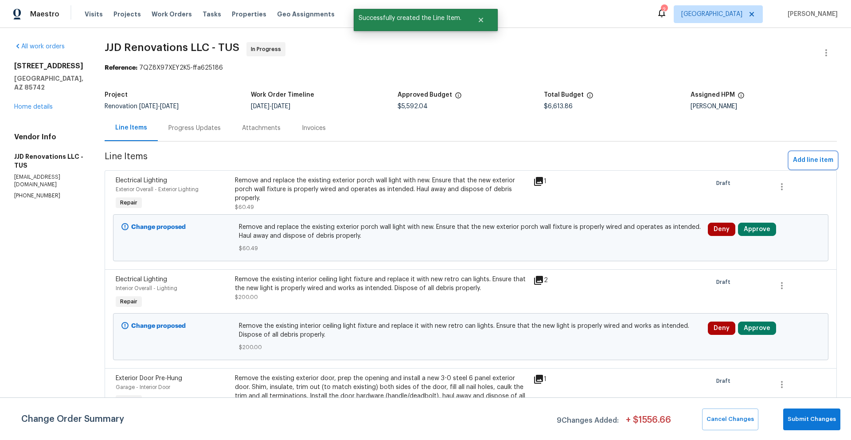
click at [813, 160] on span "Add line item" at bounding box center [813, 160] width 40 height 11
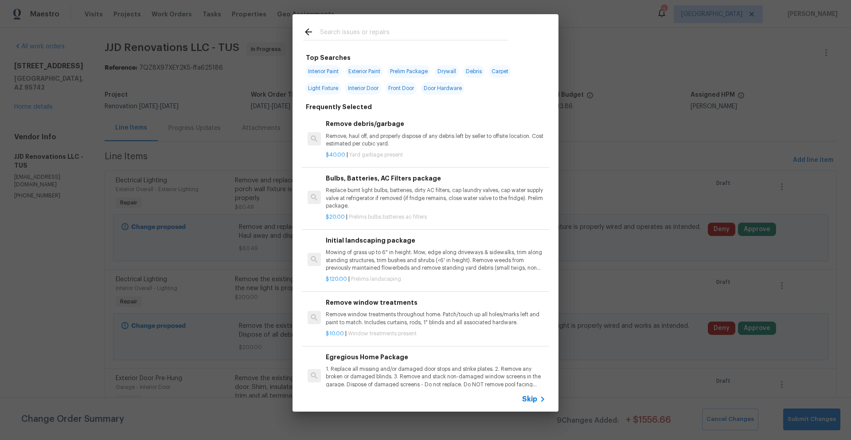
click at [397, 37] on input "text" at bounding box center [414, 33] width 188 height 13
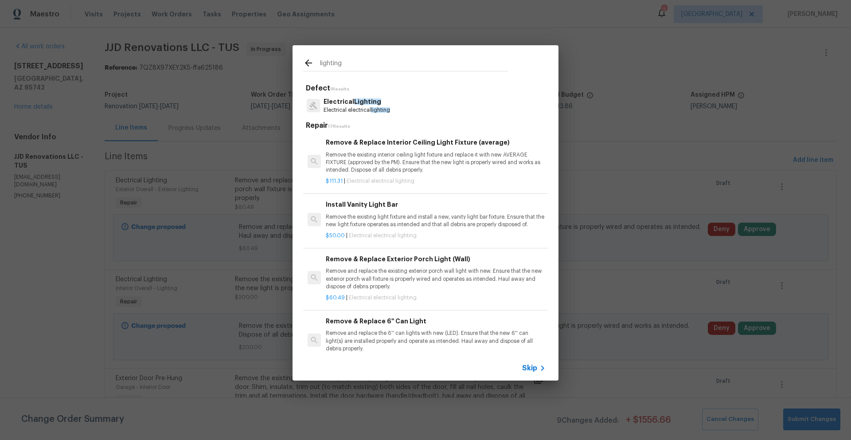
type input "lighting"
click at [361, 103] on span "Lighting" at bounding box center [367, 101] width 27 height 6
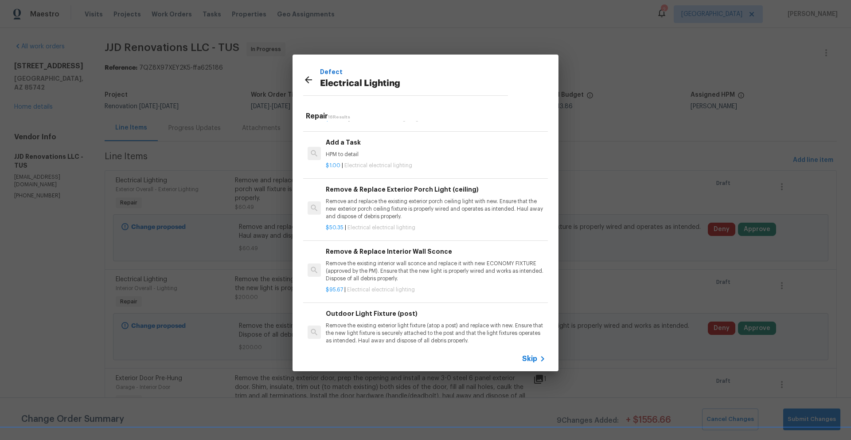
scroll to position [582, 0]
click at [432, 253] on h6 "Remove & Replace Interior Wall Sconce" at bounding box center [436, 250] width 220 height 10
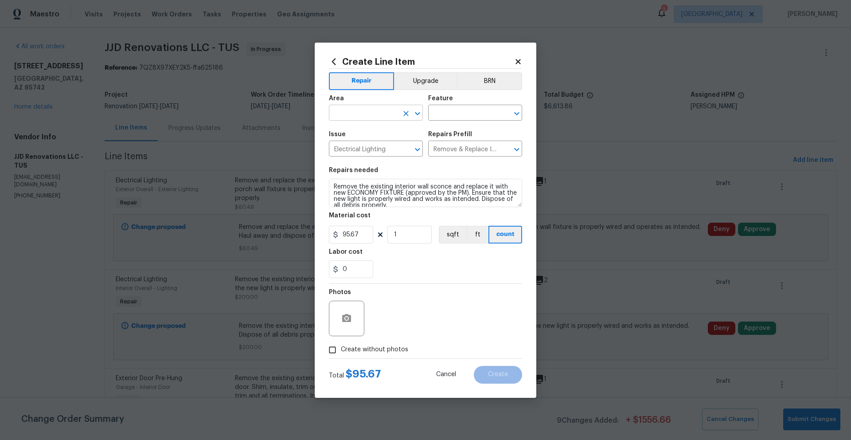
click at [374, 112] on input "text" at bounding box center [363, 114] width 69 height 14
click at [369, 149] on li "Interior Overall" at bounding box center [376, 147] width 94 height 15
type input "Interior Overall"
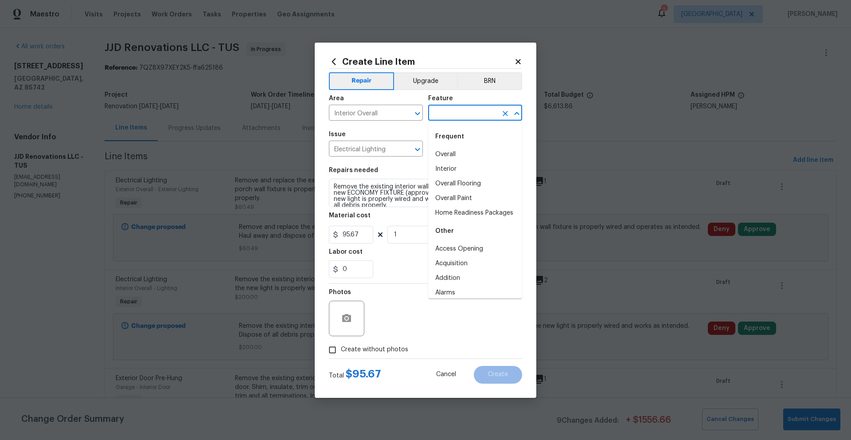
click at [441, 117] on input "text" at bounding box center [462, 114] width 69 height 14
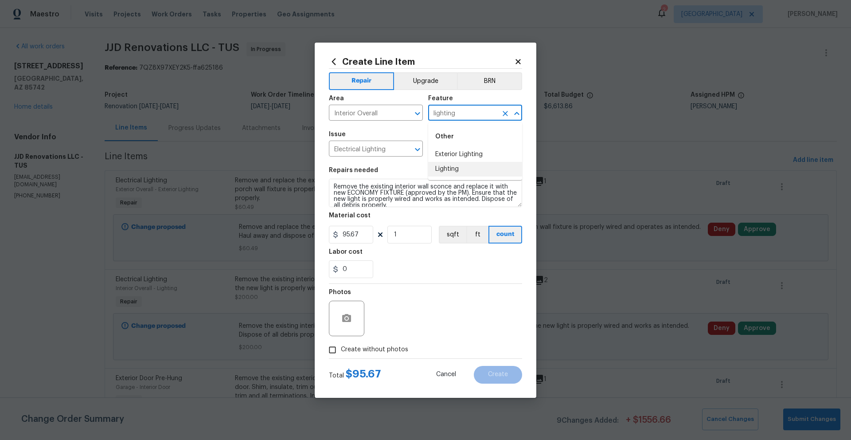
click at [449, 166] on li "Lighting" at bounding box center [475, 169] width 94 height 15
type input "Lighting"
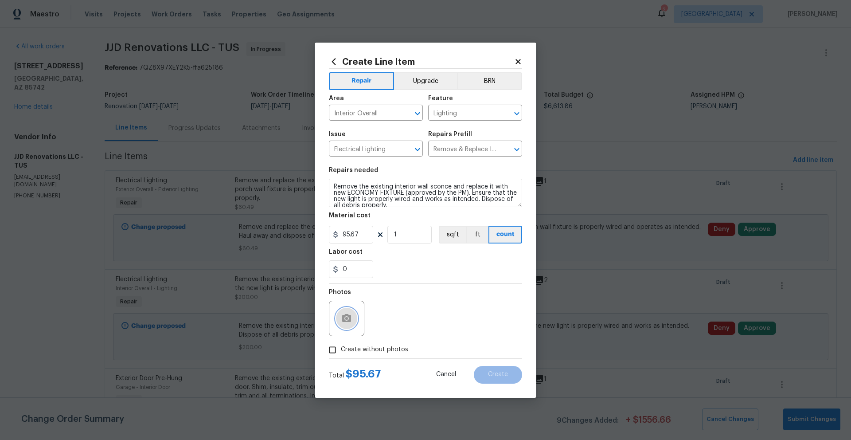
click at [353, 317] on button "button" at bounding box center [346, 318] width 21 height 21
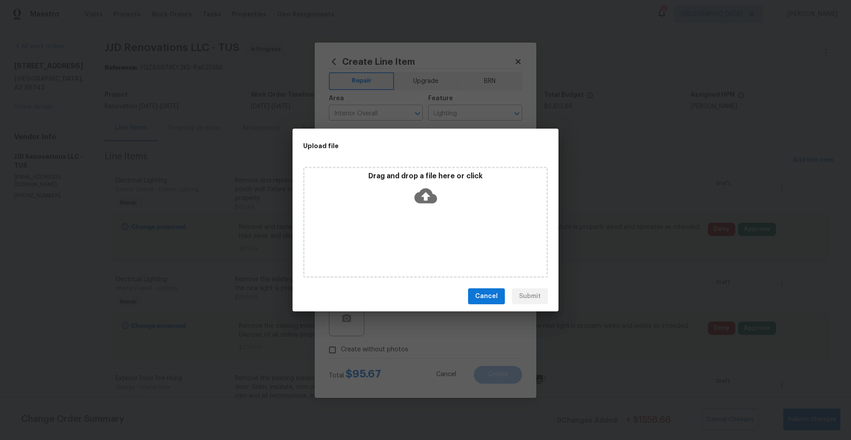
click at [428, 191] on icon at bounding box center [425, 195] width 23 height 15
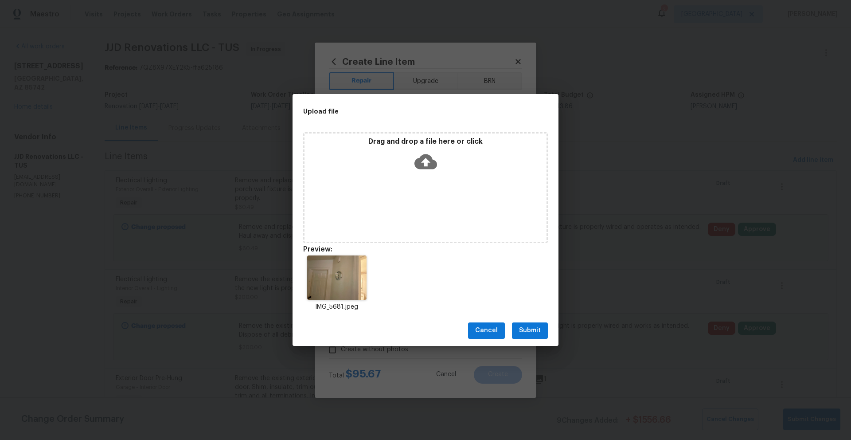
click at [540, 332] on span "Submit" at bounding box center [530, 330] width 22 height 11
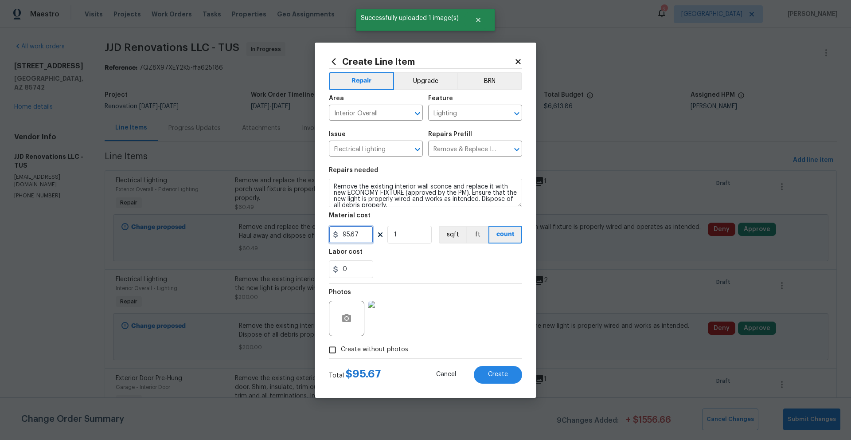
drag, startPoint x: 354, startPoint y: 234, endPoint x: 341, endPoint y: 234, distance: 13.3
click at [341, 234] on input "95.67" at bounding box center [351, 235] width 44 height 18
type input "65"
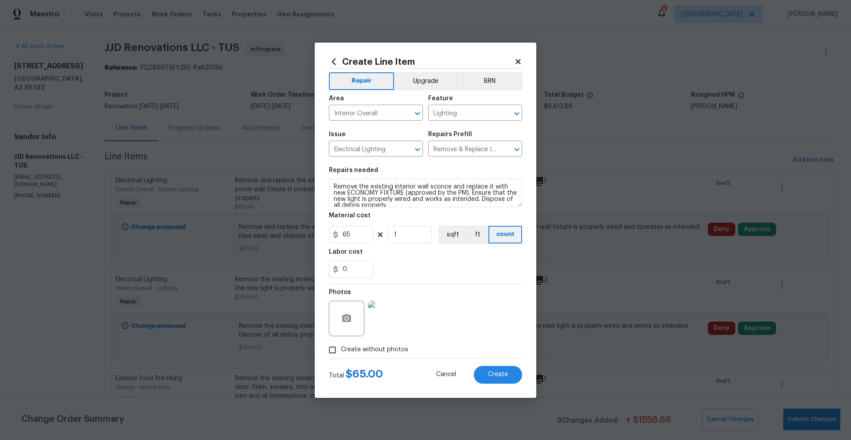
drag, startPoint x: 431, startPoint y: 260, endPoint x: 439, endPoint y: 267, distance: 10.7
click at [431, 260] on div "0" at bounding box center [425, 269] width 193 height 18
click at [508, 380] on button "Create" at bounding box center [498, 375] width 48 height 18
type input "0"
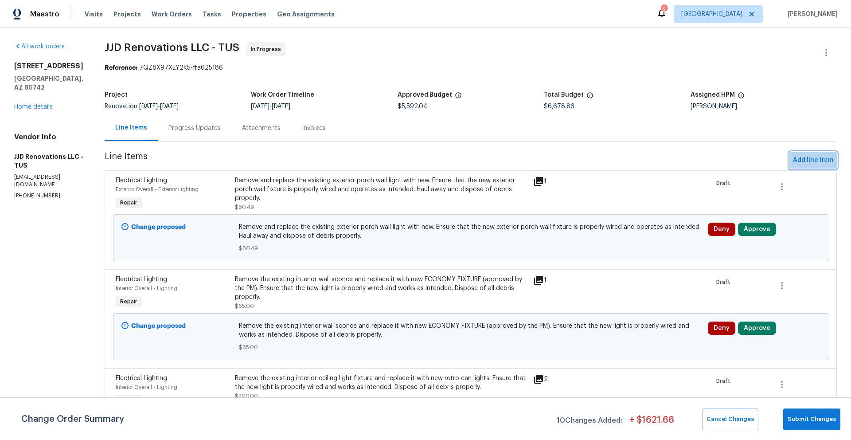
click at [814, 160] on span "Add line item" at bounding box center [813, 160] width 40 height 11
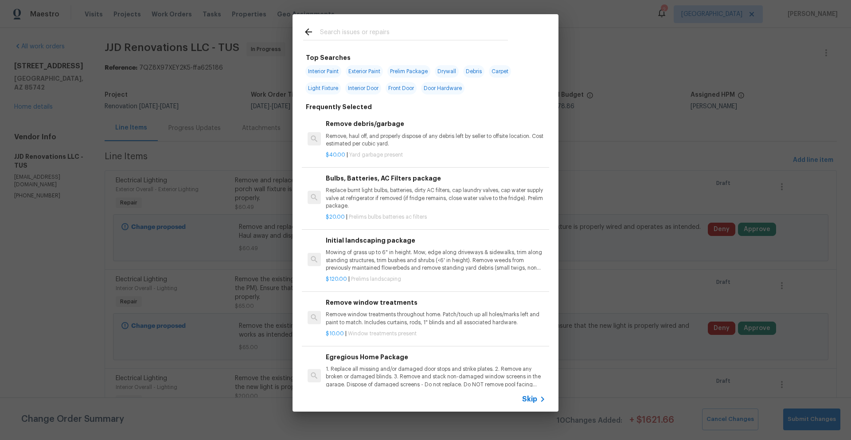
click at [426, 31] on input "text" at bounding box center [414, 33] width 188 height 13
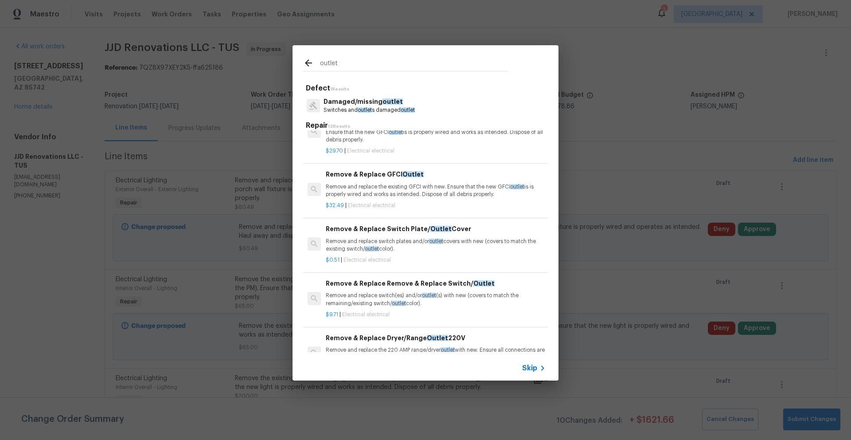
scroll to position [242, 0]
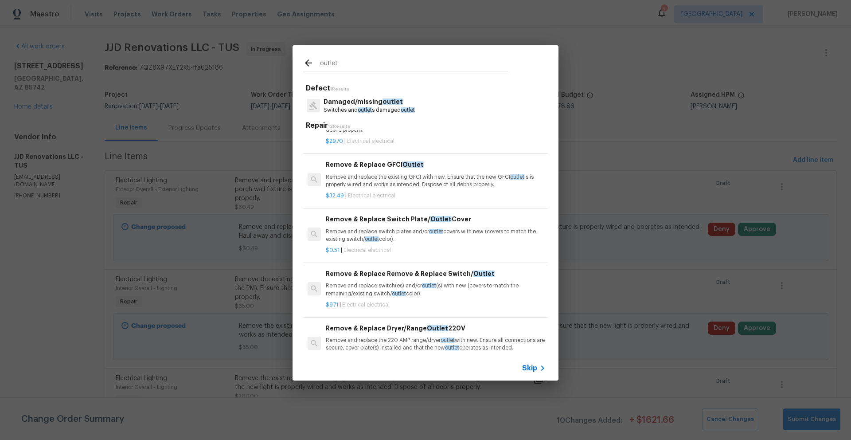
type input "outlet"
click at [371, 236] on p "Remove and replace switch plates and/or outlet covers with new (covers to match…" at bounding box center [436, 235] width 220 height 15
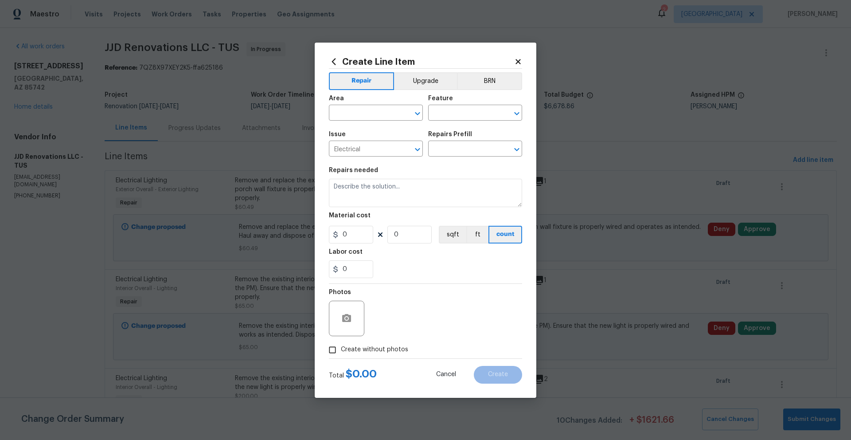
type input "Remove & Replace Switch Plate/Outlet Cover $0.51"
type textarea "Remove and replace switch plates and/or outlet covers with new (covers to match…"
type input "0.51"
type input "1"
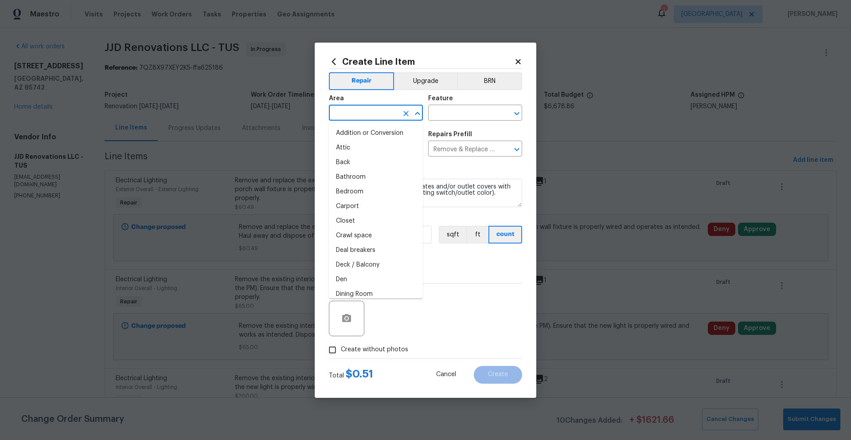
click at [373, 112] on input "text" at bounding box center [363, 114] width 69 height 14
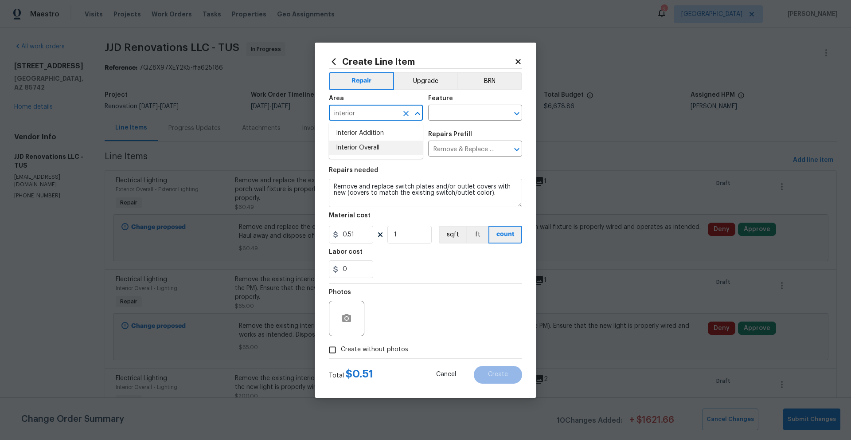
drag, startPoint x: 362, startPoint y: 151, endPoint x: 369, endPoint y: 146, distance: 9.0
click at [362, 150] on li "Interior Overall" at bounding box center [376, 147] width 94 height 15
type input "Interior Overall"
click at [460, 115] on input "text" at bounding box center [462, 114] width 69 height 14
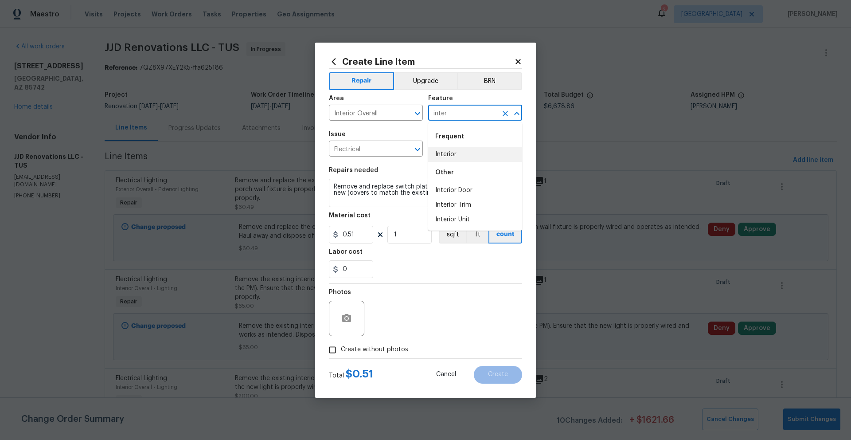
click at [451, 152] on li "Interior" at bounding box center [475, 154] width 94 height 15
type input "Interior"
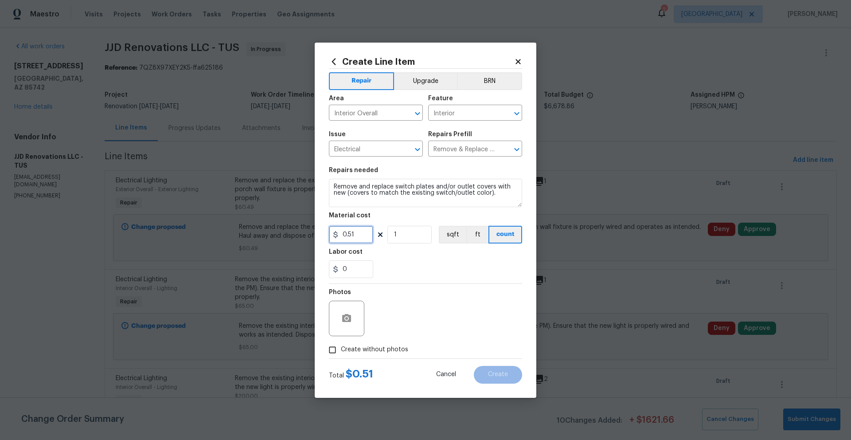
drag, startPoint x: 365, startPoint y: 235, endPoint x: 325, endPoint y: 233, distance: 39.9
click at [325, 233] on div "Create Line Item Repair Upgrade BRN Area Interior Overall ​ Feature Interior ​ …" at bounding box center [426, 220] width 222 height 355
type input "150"
click at [469, 259] on div "Labor cost" at bounding box center [425, 255] width 193 height 12
click at [349, 321] on icon "button" at bounding box center [346, 318] width 9 height 8
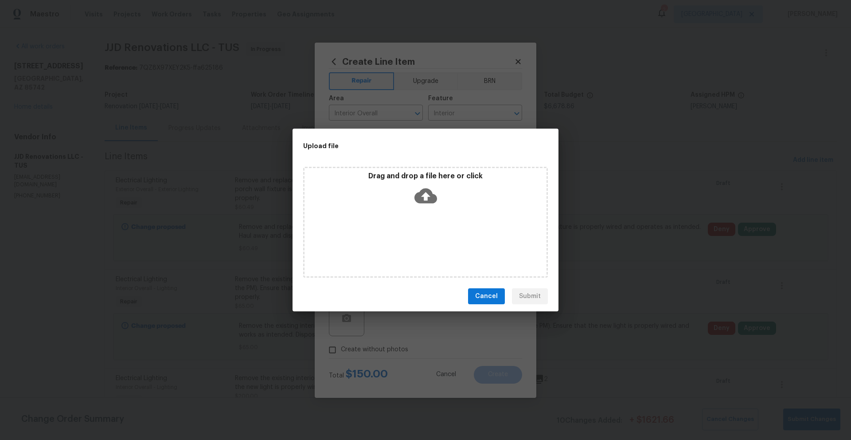
click at [425, 195] on icon at bounding box center [425, 195] width 23 height 23
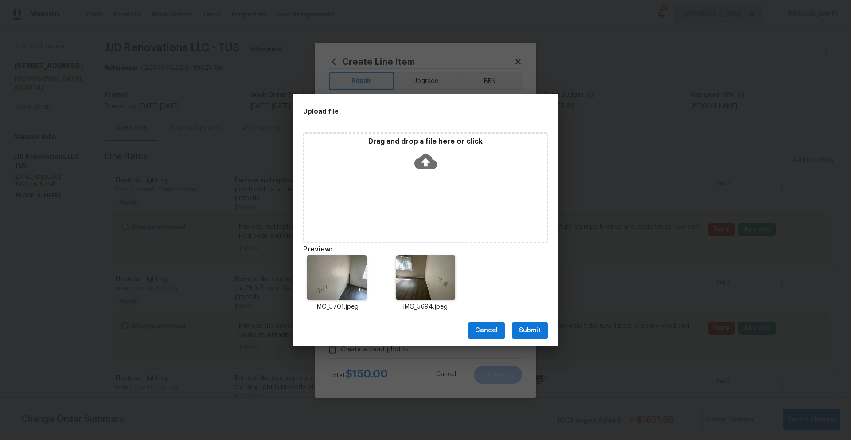
click at [550, 330] on div "Cancel Submit" at bounding box center [426, 330] width 266 height 31
click at [545, 329] on button "Submit" at bounding box center [530, 330] width 36 height 16
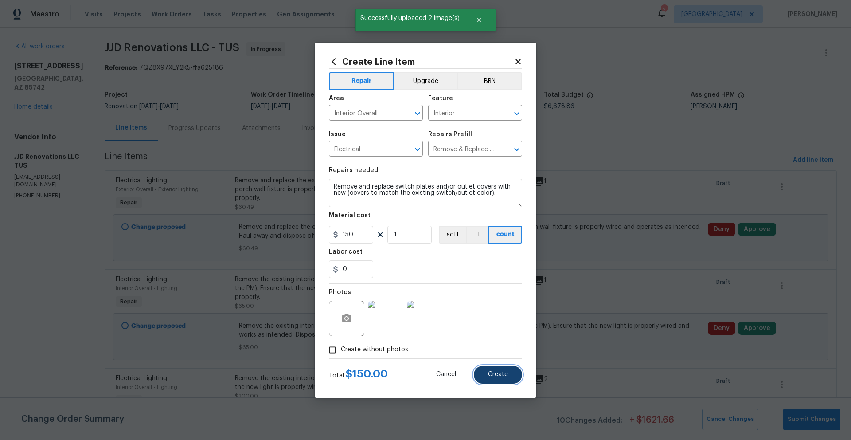
click at [499, 375] on span "Create" at bounding box center [498, 374] width 20 height 7
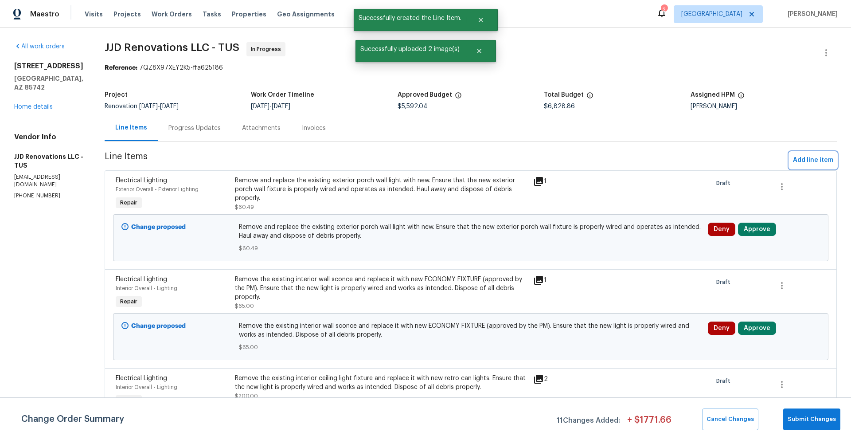
click at [802, 160] on span "Add line item" at bounding box center [813, 160] width 40 height 11
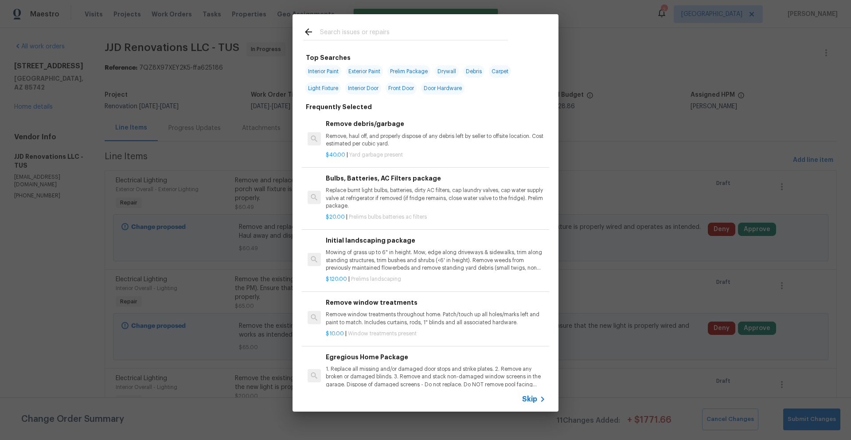
click at [428, 35] on input "text" at bounding box center [414, 33] width 188 height 13
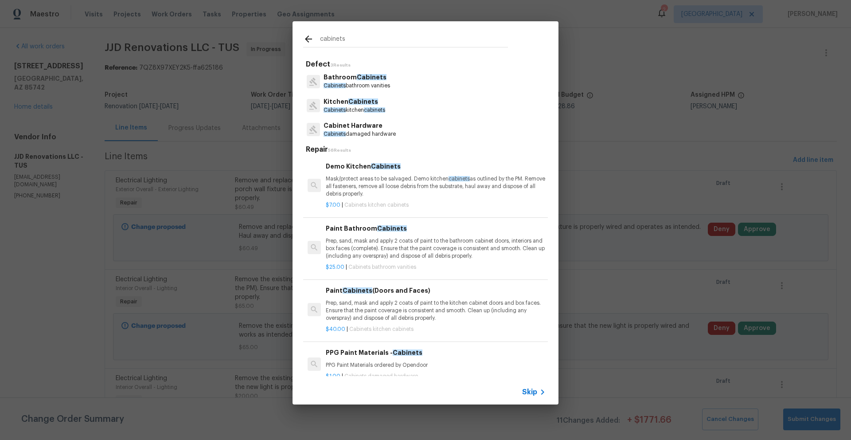
type input "cabinets"
click at [384, 104] on p "Kitchen Cabinets" at bounding box center [355, 101] width 62 height 9
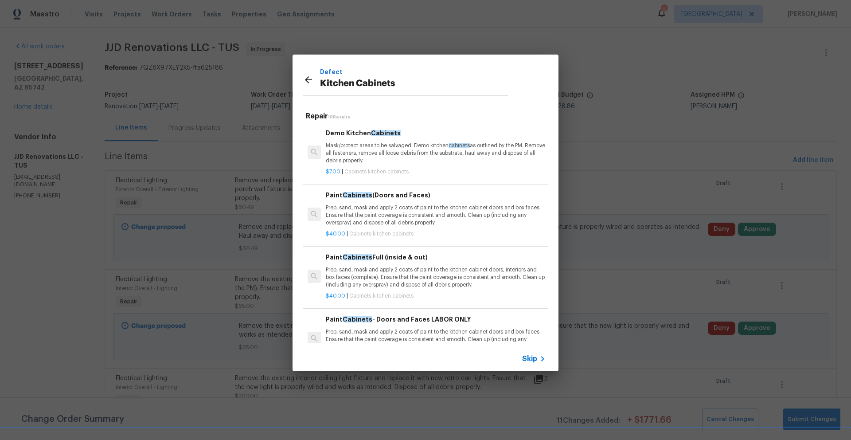
click at [430, 266] on p "Prep, sand, mask and apply 2 coats of paint to the kitchen cabinet doors, inter…" at bounding box center [436, 277] width 220 height 23
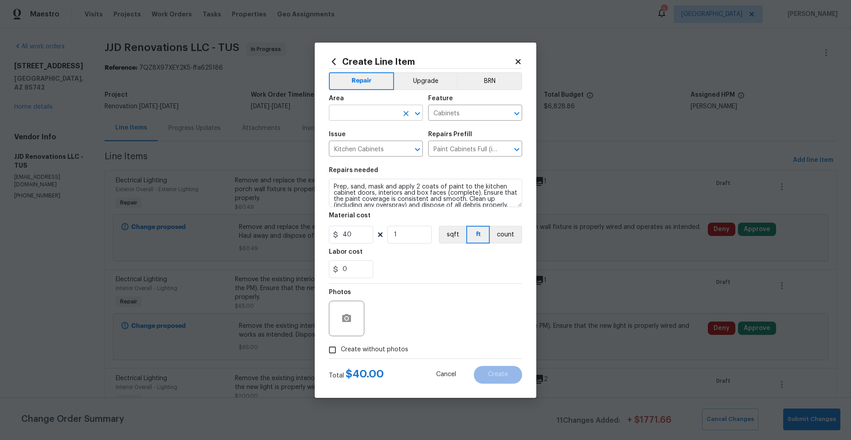
click at [384, 113] on input "text" at bounding box center [363, 114] width 69 height 14
click at [347, 132] on li "Kitchen" at bounding box center [376, 133] width 94 height 15
type input "Kitchen"
click at [406, 234] on input "1" at bounding box center [409, 235] width 44 height 18
type input "30"
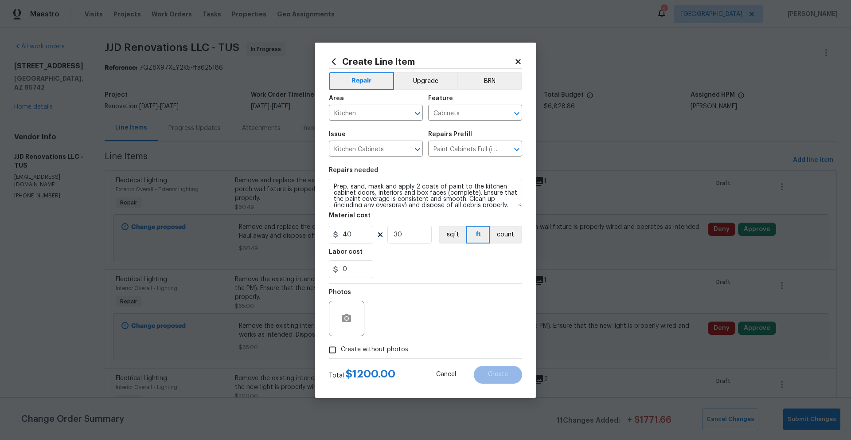
click at [434, 262] on div "0" at bounding box center [425, 269] width 193 height 18
click at [350, 316] on icon "button" at bounding box center [346, 318] width 9 height 8
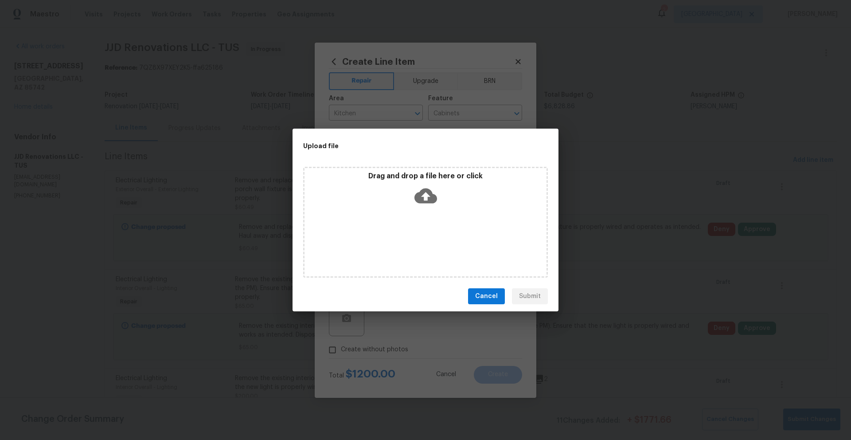
click at [431, 197] on icon at bounding box center [425, 195] width 23 height 15
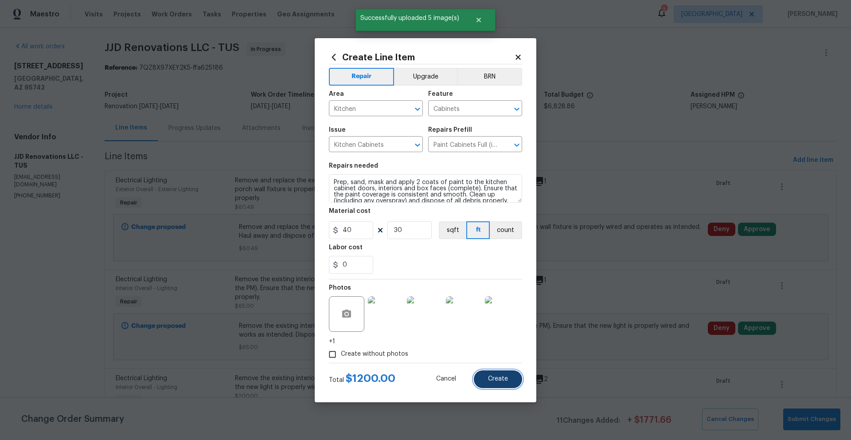
click at [512, 380] on button "Create" at bounding box center [498, 379] width 48 height 18
type input "0"
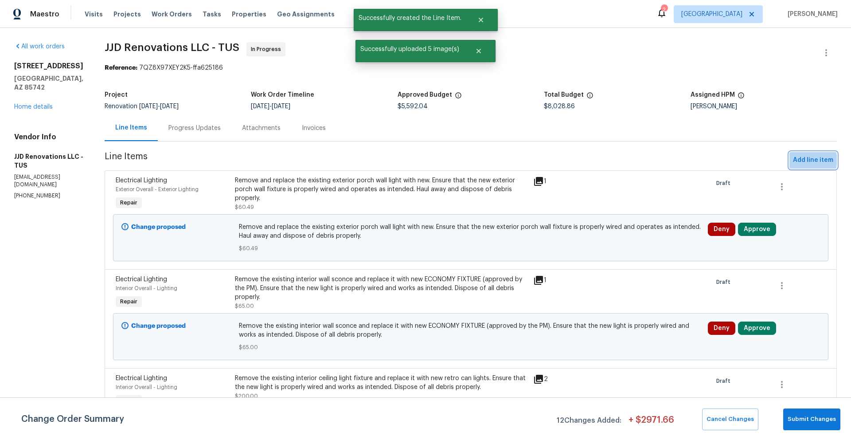
click at [801, 161] on span "Add line item" at bounding box center [813, 160] width 40 height 11
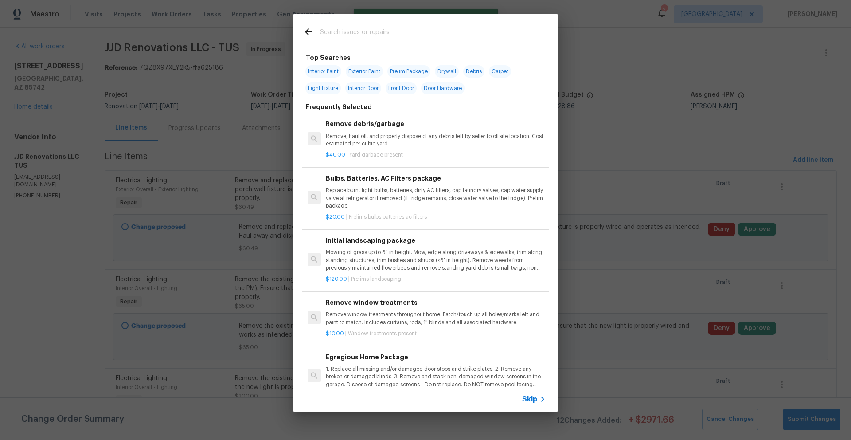
click at [410, 29] on input "text" at bounding box center [414, 33] width 188 height 13
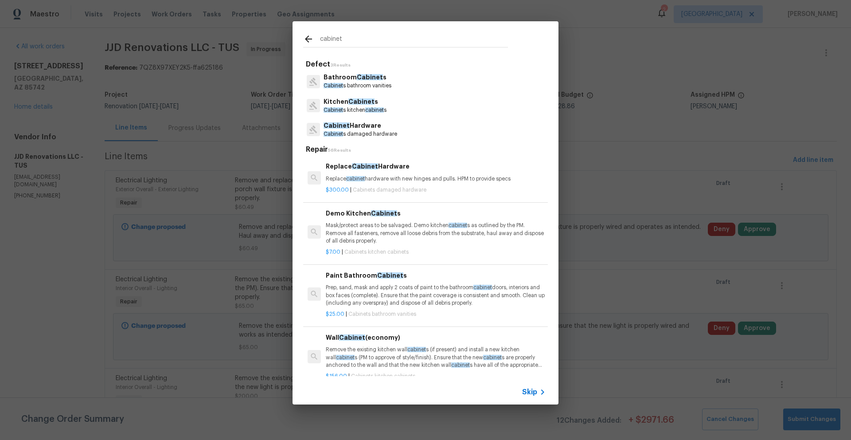
type input "cabinet"
click at [374, 132] on p "Cabinet s damaged hardware" at bounding box center [361, 134] width 74 height 8
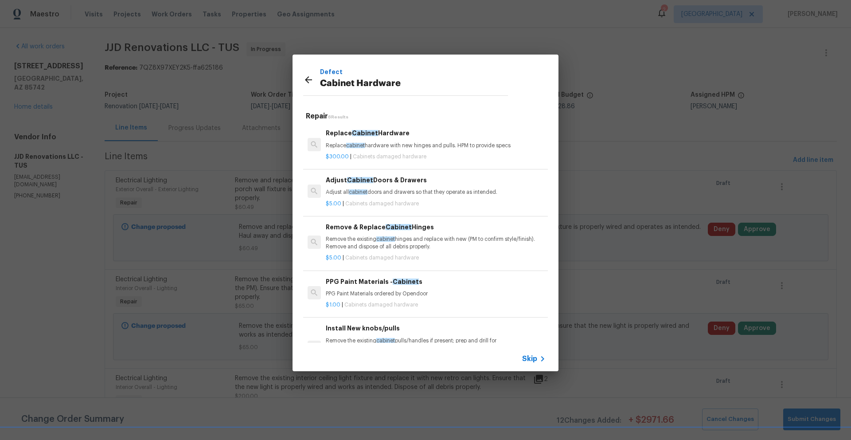
click at [405, 147] on p "Replace cabinet hardware with new hinges and pulls. HPM to provide specs" at bounding box center [436, 146] width 220 height 8
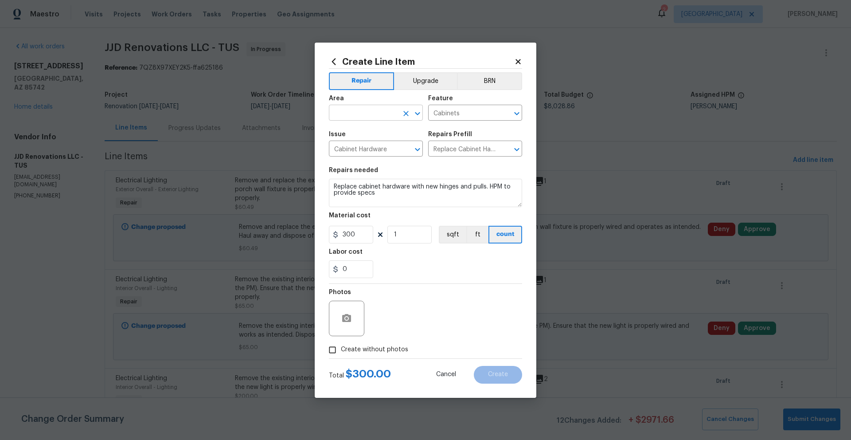
click at [377, 114] on input "text" at bounding box center [363, 114] width 69 height 14
click at [359, 136] on li "Kitchen" at bounding box center [376, 133] width 94 height 15
type input "Kitchen"
click at [332, 349] on input "Create without photos" at bounding box center [332, 349] width 17 height 17
checkbox input "true"
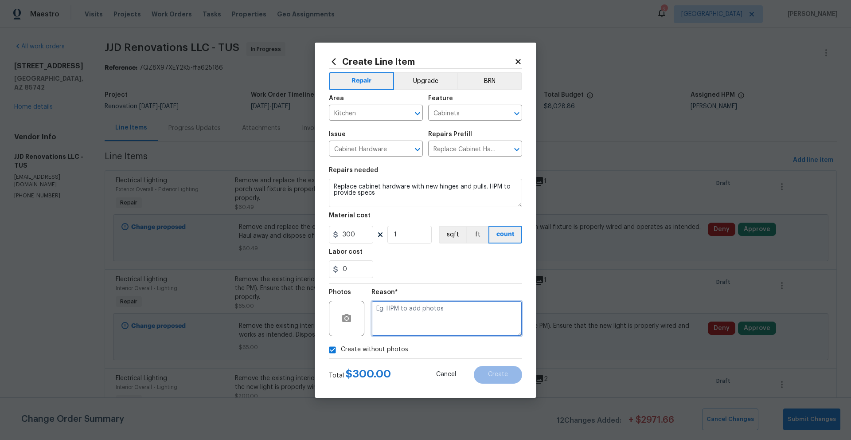
click at [420, 327] on textarea at bounding box center [446, 317] width 151 height 35
type textarea "Cabinet Hardware"
click at [508, 374] on button "Create" at bounding box center [498, 375] width 48 height 18
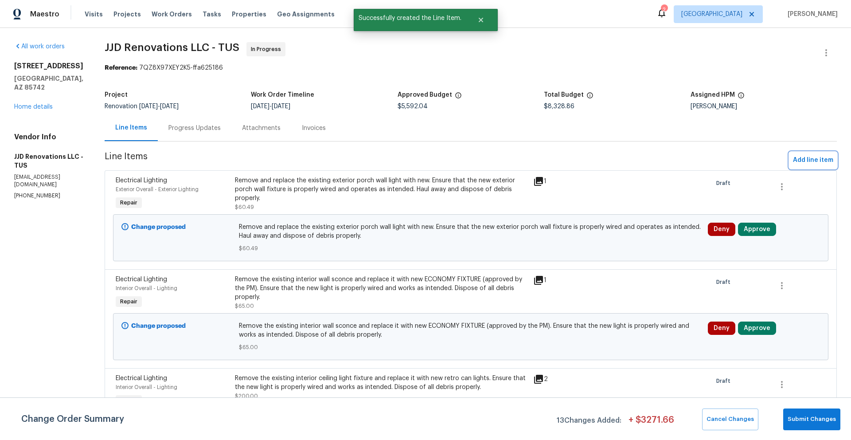
click at [805, 161] on span "Add line item" at bounding box center [813, 160] width 40 height 11
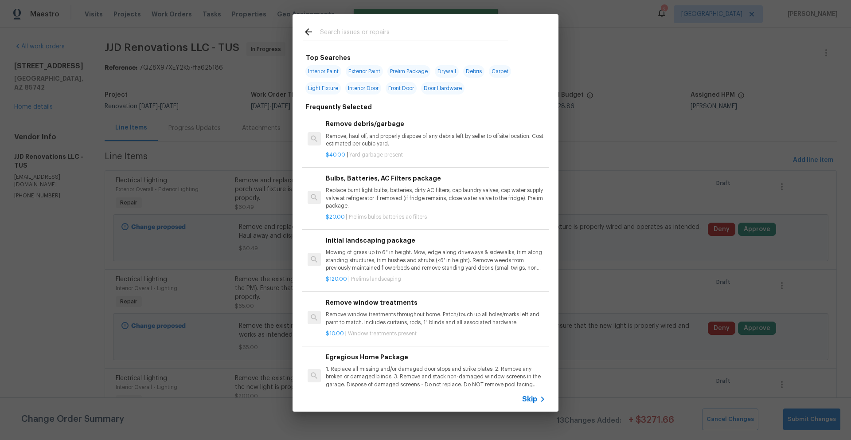
click at [355, 38] on input "text" at bounding box center [414, 33] width 188 height 13
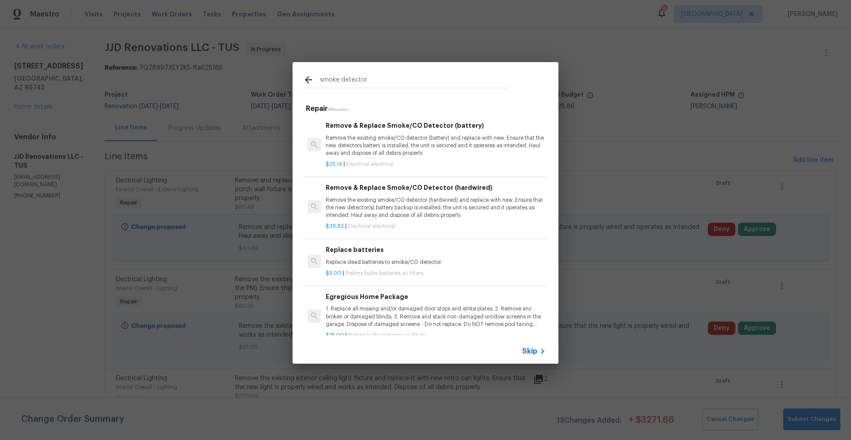
type input "smoke detector"
click at [392, 145] on p "Remove the existing smoke/CO detector (battery) and replace with new. Ensure th…" at bounding box center [436, 145] width 220 height 23
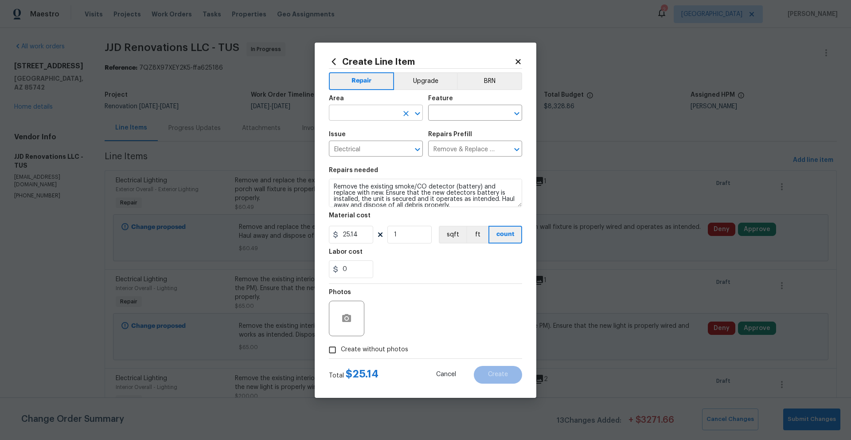
click at [356, 116] on input "text" at bounding box center [363, 114] width 69 height 14
click at [359, 147] on li "Interior Overall" at bounding box center [376, 147] width 94 height 15
type input "Interior Overall"
click at [434, 118] on input "text" at bounding box center [462, 114] width 69 height 14
click at [458, 152] on li "Smoke Detector" at bounding box center [475, 154] width 94 height 15
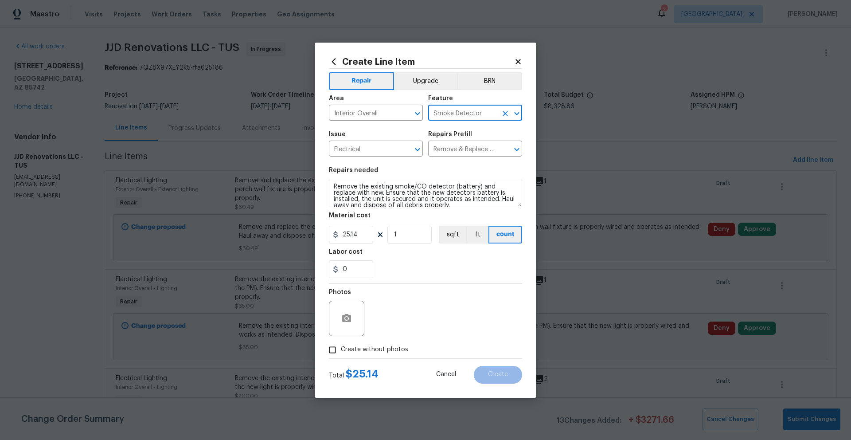
type input "Smoke Detector"
click at [412, 236] on input "1" at bounding box center [409, 235] width 44 height 18
type input "7"
click at [438, 268] on div "0" at bounding box center [425, 269] width 193 height 18
drag, startPoint x: 360, startPoint y: 235, endPoint x: 297, endPoint y: 230, distance: 62.7
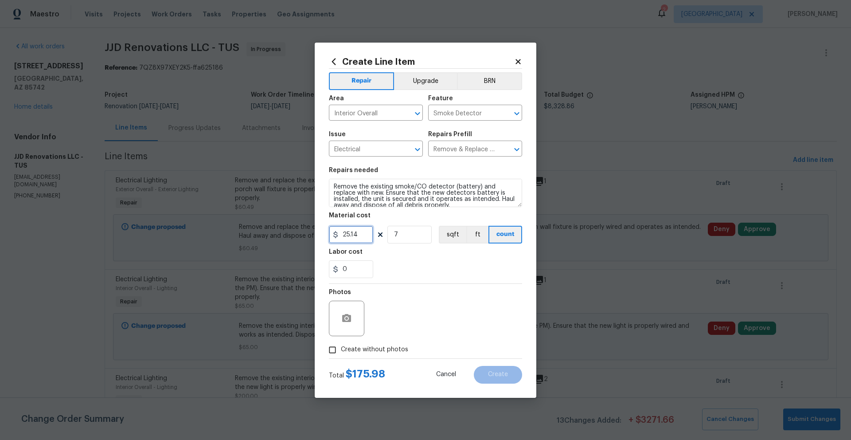
click at [297, 230] on div "Create Line Item Repair Upgrade BRN Area Interior Overall ​ Feature Smoke Detec…" at bounding box center [425, 220] width 851 height 440
type input "35"
click at [421, 273] on div "0" at bounding box center [425, 269] width 193 height 18
click at [344, 320] on icon "button" at bounding box center [346, 318] width 9 height 8
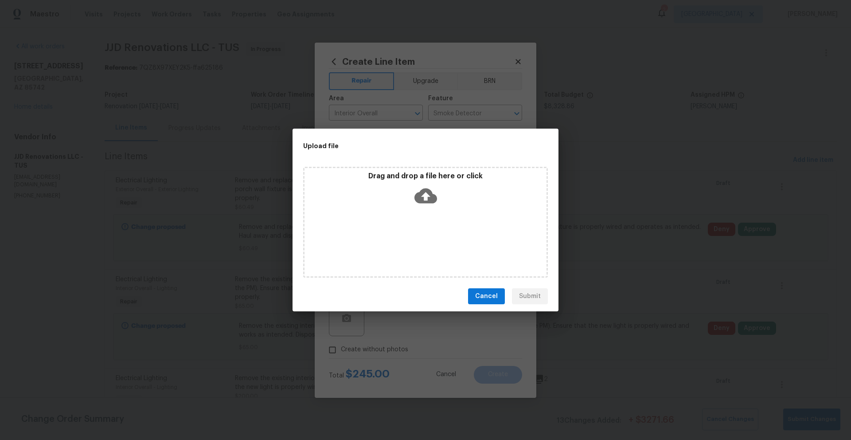
click at [426, 194] on icon at bounding box center [425, 195] width 23 height 23
click at [485, 291] on span "Cancel" at bounding box center [486, 296] width 23 height 11
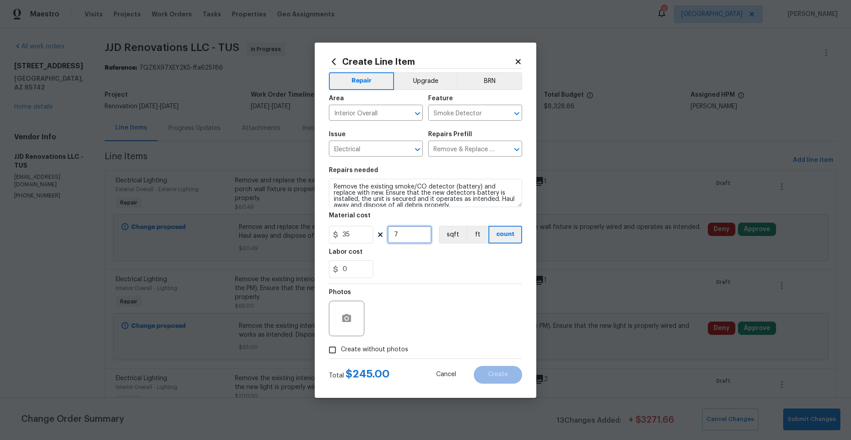
click at [402, 236] on input "7" at bounding box center [409, 235] width 44 height 18
type input "5"
click at [427, 253] on div "Labor cost" at bounding box center [425, 255] width 193 height 12
click at [346, 320] on icon "button" at bounding box center [346, 318] width 11 height 11
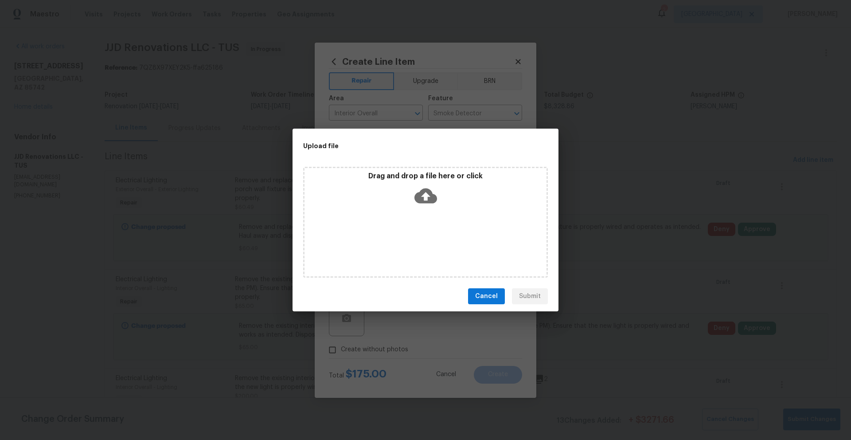
click at [471, 298] on button "Cancel" at bounding box center [486, 296] width 37 height 16
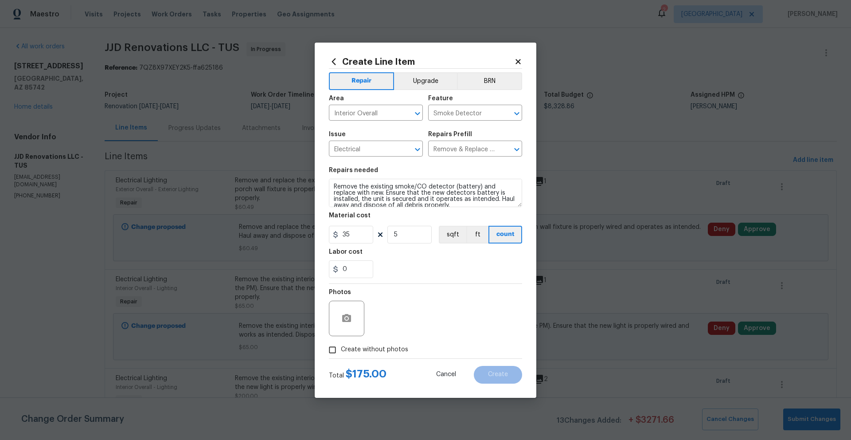
click at [332, 347] on input "Create without photos" at bounding box center [332, 349] width 17 height 17
checkbox input "true"
click at [420, 318] on textarea at bounding box center [446, 317] width 151 height 35
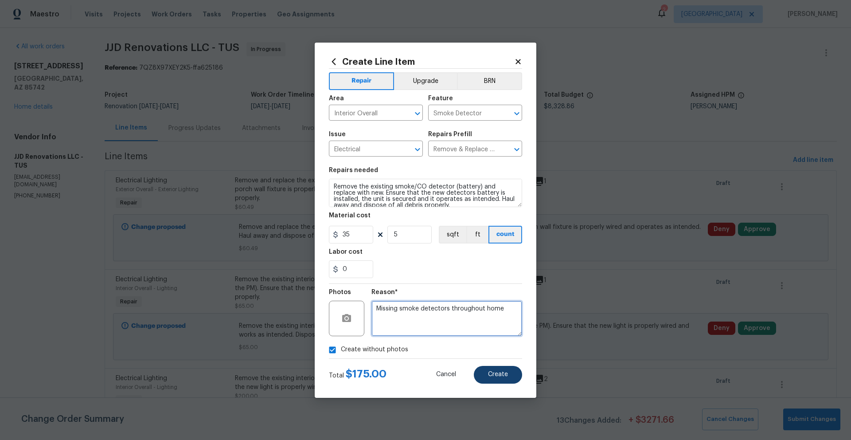
type textarea "Missing smoke detectors throughout home"
click at [487, 373] on button "Create" at bounding box center [498, 375] width 48 height 18
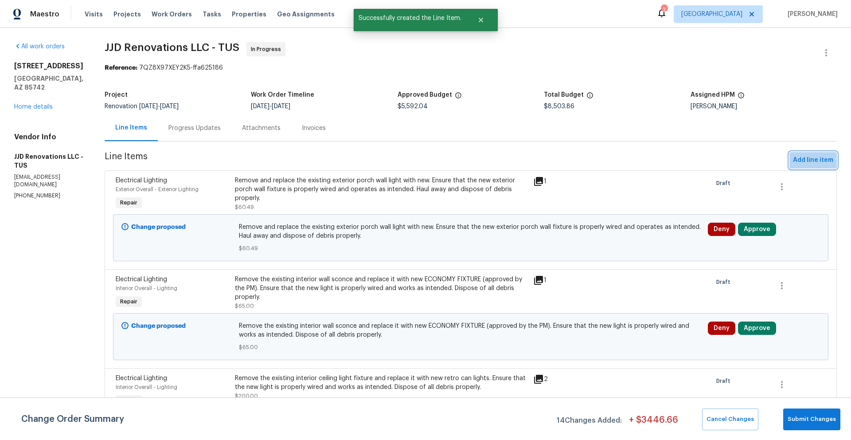
click at [808, 162] on span "Add line item" at bounding box center [813, 160] width 40 height 11
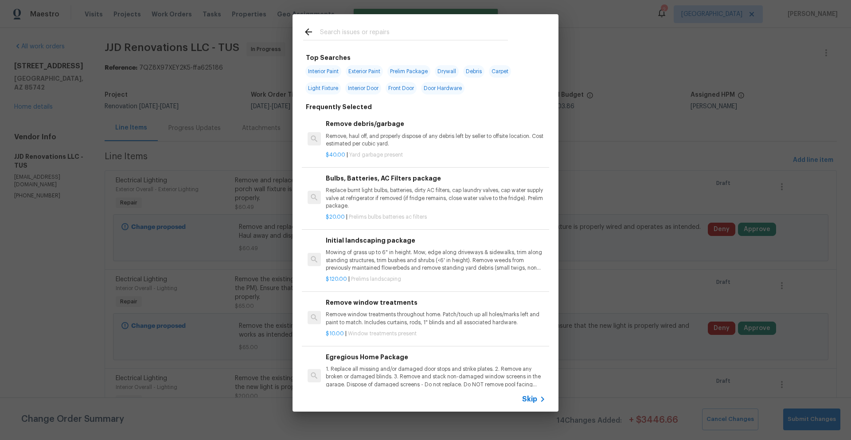
click at [410, 34] on input "text" at bounding box center [414, 33] width 188 height 13
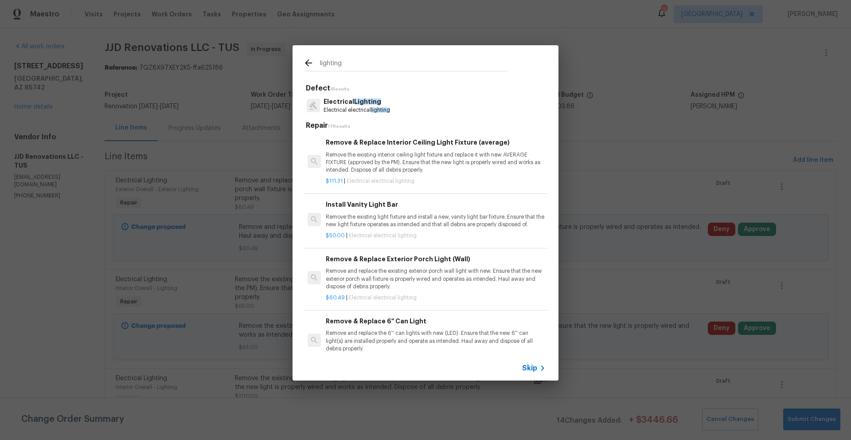
type input "lighting"
click at [351, 104] on p "Electrical Lighting" at bounding box center [357, 101] width 66 height 9
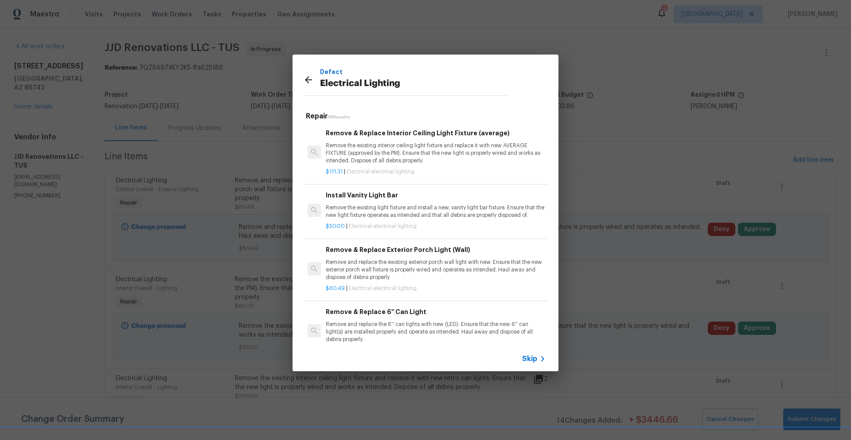
click at [445, 150] on p "Remove the existing interior ceiling light fixture and replace it with new AVER…" at bounding box center [436, 153] width 220 height 23
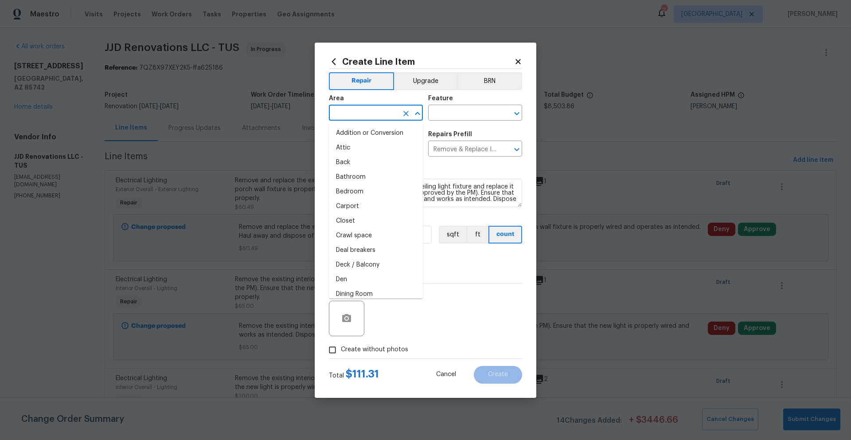
click at [387, 109] on input "text" at bounding box center [363, 114] width 69 height 14
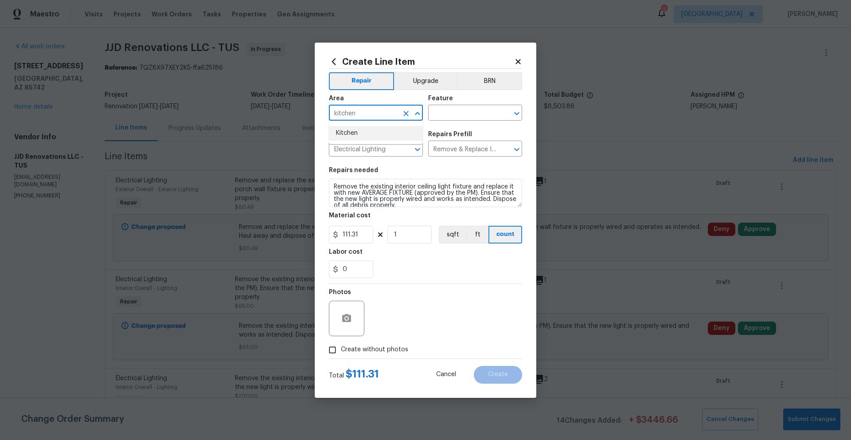
click at [359, 133] on li "Kitchen" at bounding box center [376, 133] width 94 height 15
type input "Kitchen"
click at [452, 115] on input "text" at bounding box center [462, 114] width 69 height 14
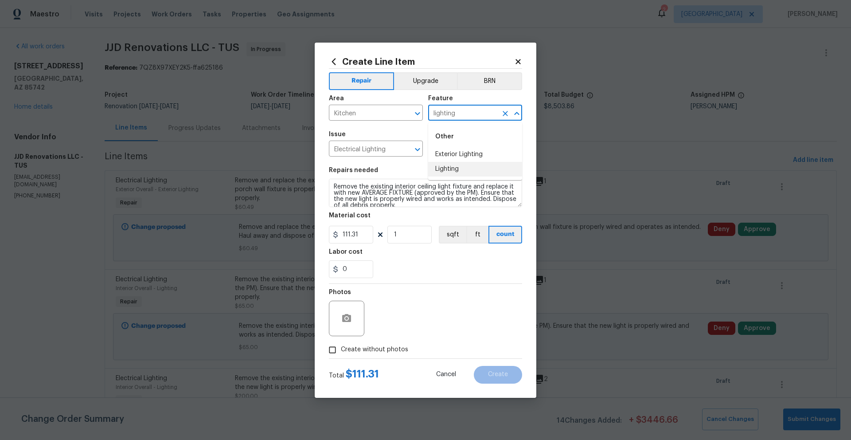
click at [459, 169] on li "Lighting" at bounding box center [475, 169] width 94 height 15
type input "Lighting"
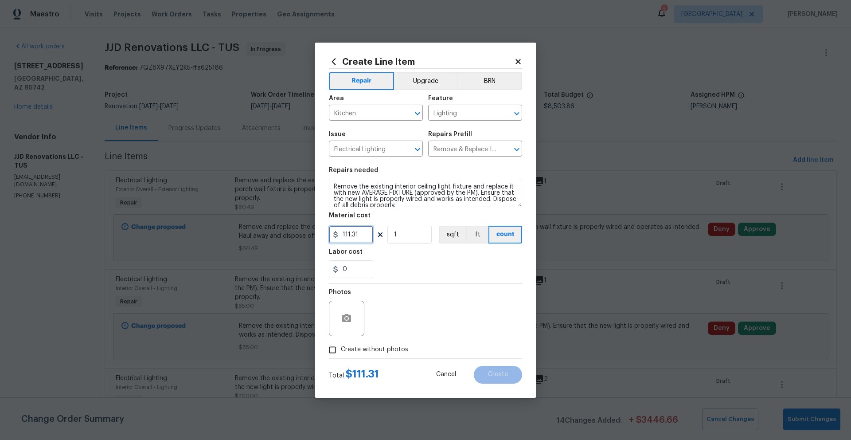
drag, startPoint x: 360, startPoint y: 237, endPoint x: 331, endPoint y: 237, distance: 29.7
click at [331, 237] on input "111.31" at bounding box center [351, 235] width 44 height 18
type input "150"
click at [350, 322] on icon "button" at bounding box center [346, 318] width 11 height 11
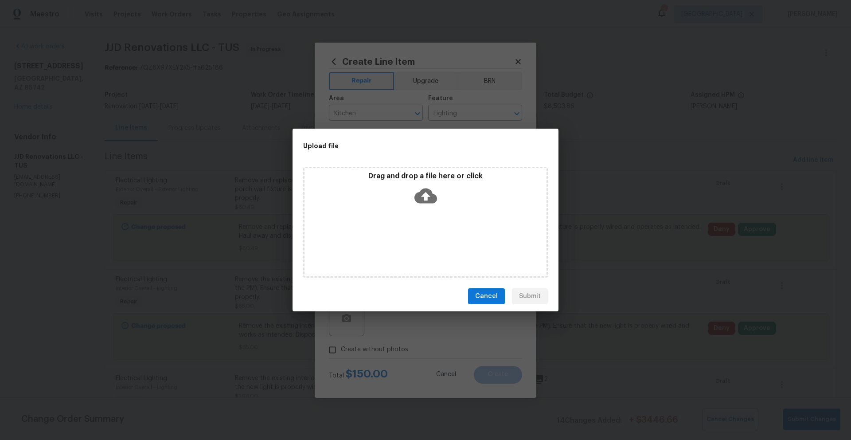
click at [425, 196] on icon at bounding box center [425, 195] width 23 height 23
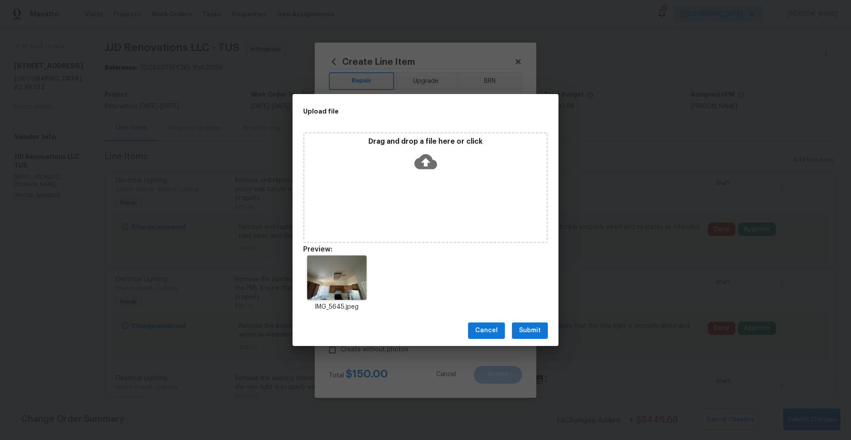
click at [541, 325] on button "Submit" at bounding box center [530, 330] width 36 height 16
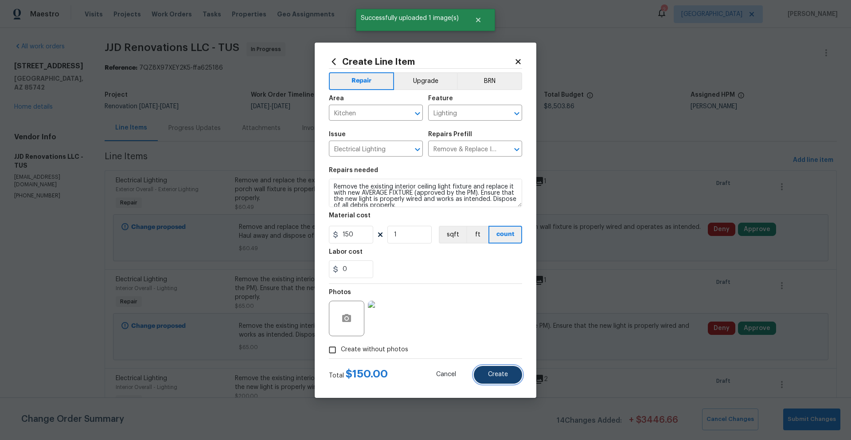
click at [506, 375] on span "Create" at bounding box center [498, 374] width 20 height 7
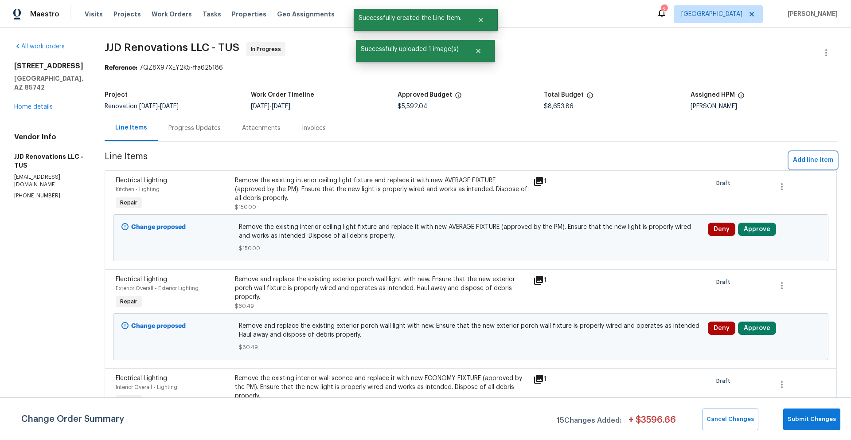
click at [802, 161] on span "Add line item" at bounding box center [813, 160] width 40 height 11
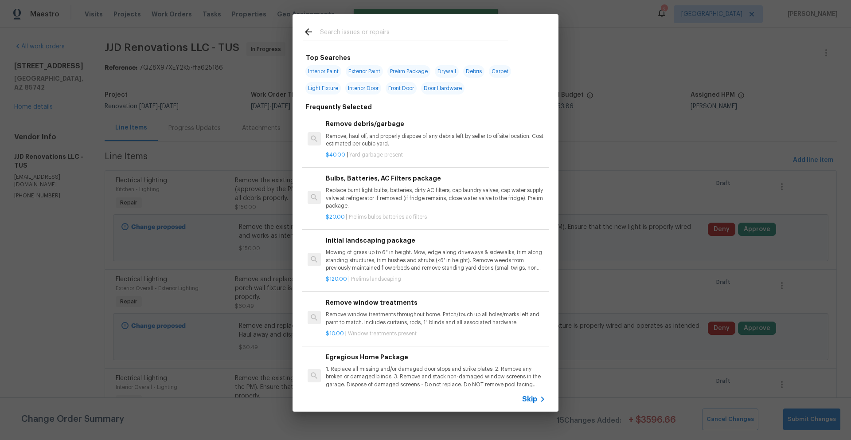
click at [455, 75] on span "Drywall" at bounding box center [447, 71] width 24 height 12
type input "Drywall"
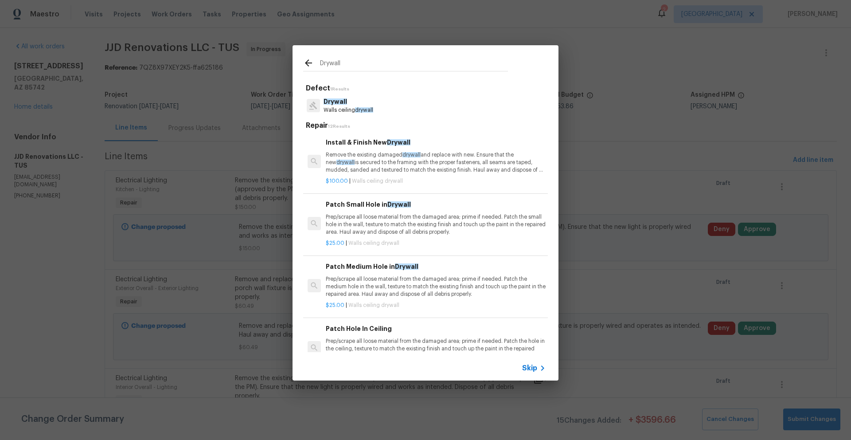
click at [388, 287] on p "Prep/scrape all loose material from the damaged area; prime if needed. Patch th…" at bounding box center [436, 286] width 220 height 23
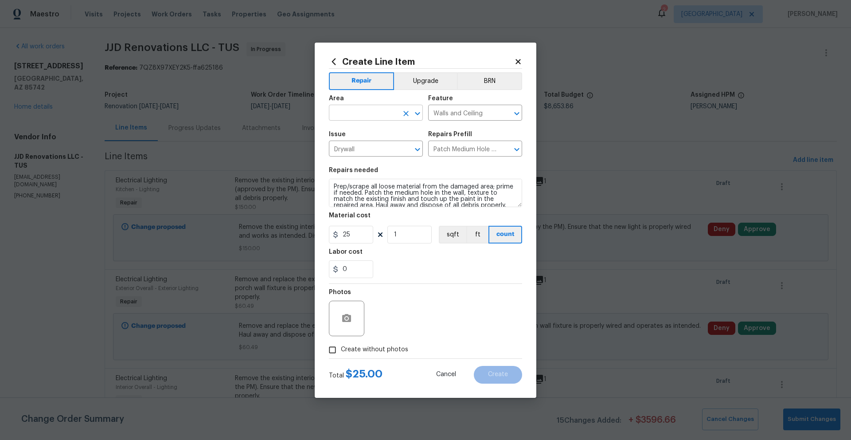
click at [365, 110] on input "text" at bounding box center [363, 114] width 69 height 14
click at [370, 147] on li "Interior Overall" at bounding box center [376, 147] width 94 height 15
type input "Interior Overall"
drag, startPoint x: 347, startPoint y: 234, endPoint x: 333, endPoint y: 232, distance: 14.8
click at [333, 232] on div "25" at bounding box center [351, 235] width 44 height 18
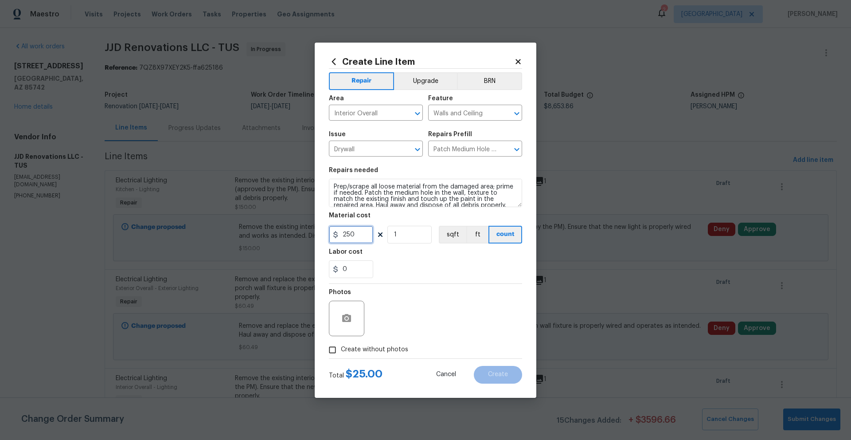
type input "250"
click at [347, 318] on circle "button" at bounding box center [346, 317] width 3 height 3
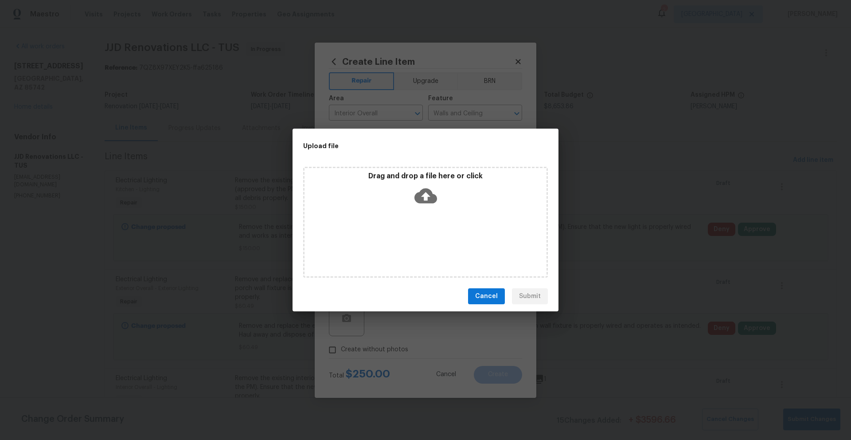
click at [428, 194] on icon at bounding box center [425, 195] width 23 height 15
click at [423, 194] on icon at bounding box center [425, 195] width 23 height 15
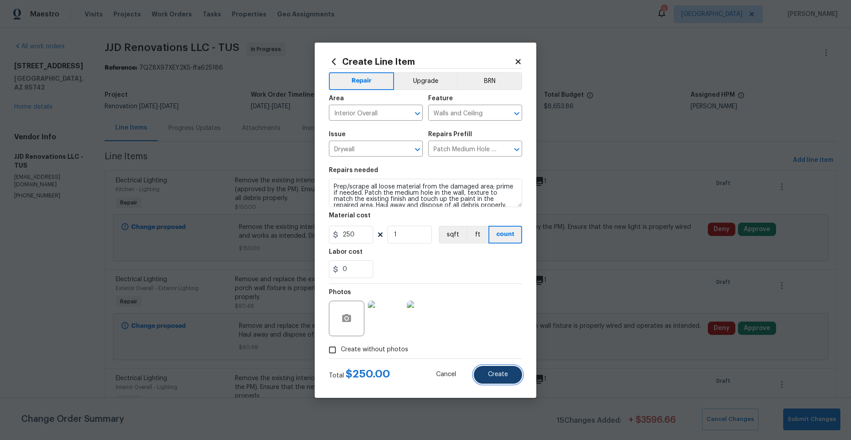
click at [502, 372] on span "Create" at bounding box center [498, 374] width 20 height 7
type input "0"
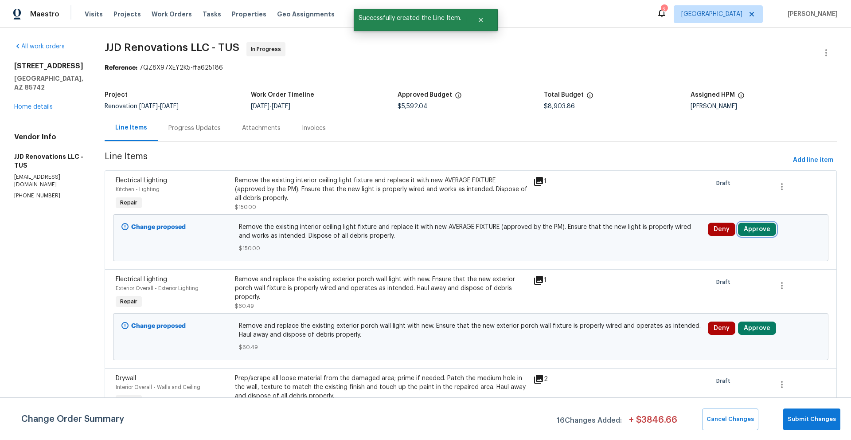
click at [751, 229] on button "Approve" at bounding box center [757, 228] width 38 height 13
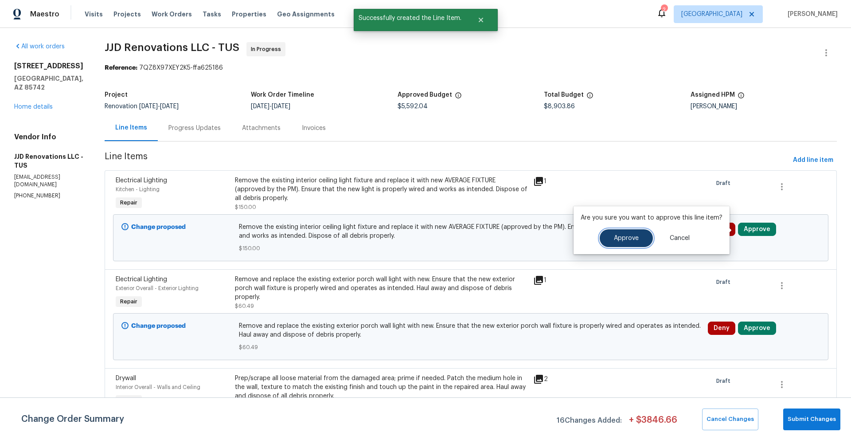
click at [643, 240] on button "Approve" at bounding box center [626, 238] width 53 height 18
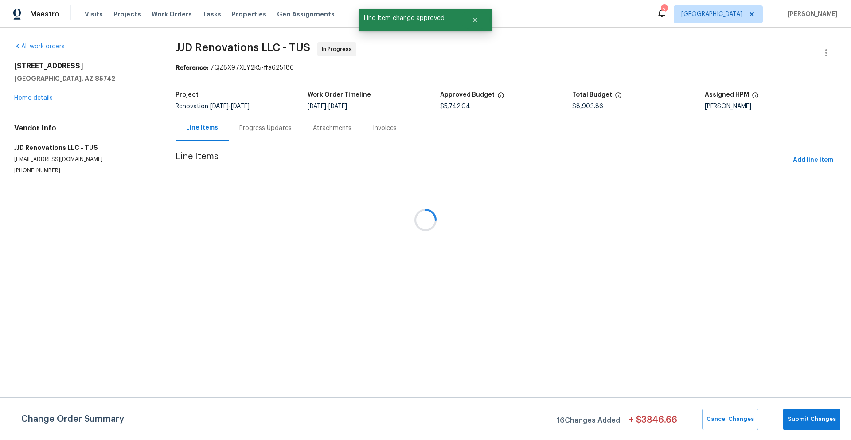
click at [755, 230] on div at bounding box center [425, 220] width 851 height 440
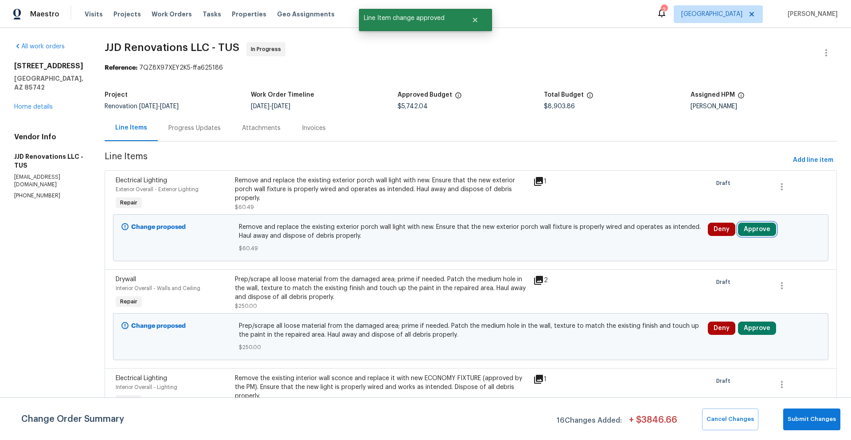
click at [755, 230] on button "Approve" at bounding box center [757, 228] width 38 height 13
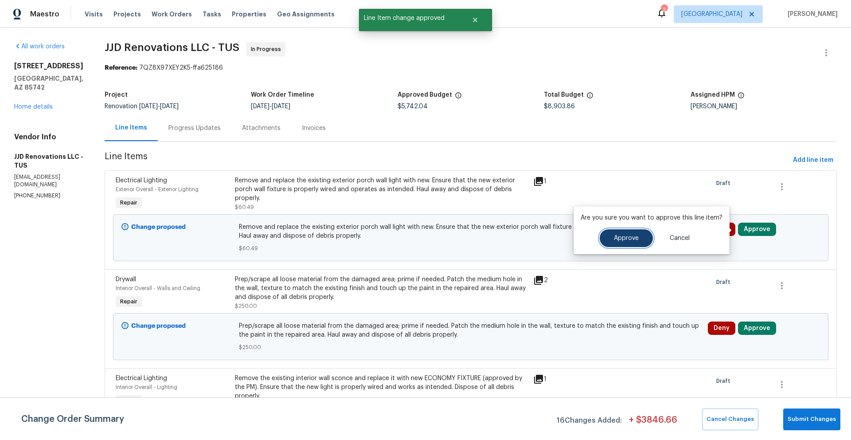
click at [641, 239] on button "Approve" at bounding box center [626, 238] width 53 height 18
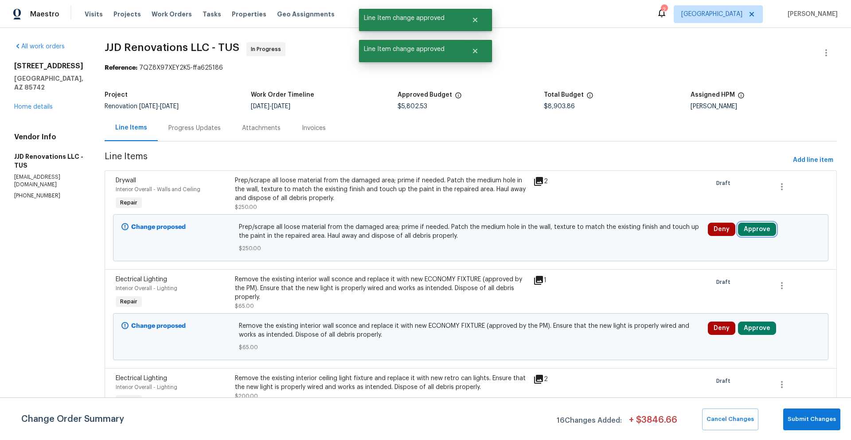
click at [755, 227] on button "Approve" at bounding box center [757, 228] width 38 height 13
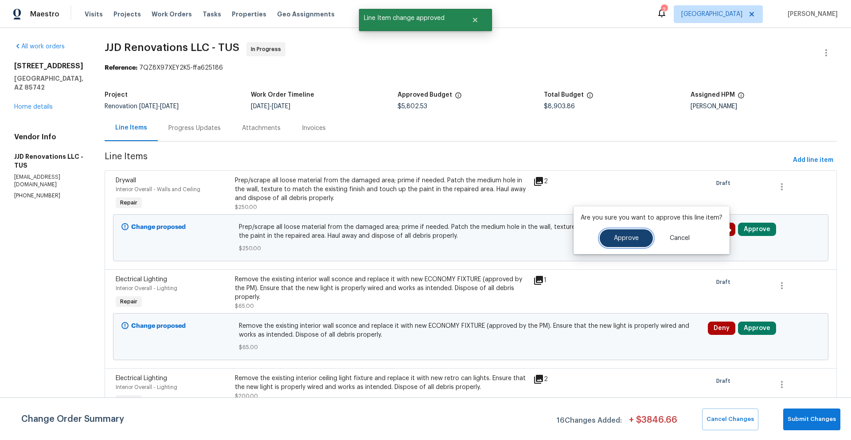
click at [637, 241] on button "Approve" at bounding box center [626, 238] width 53 height 18
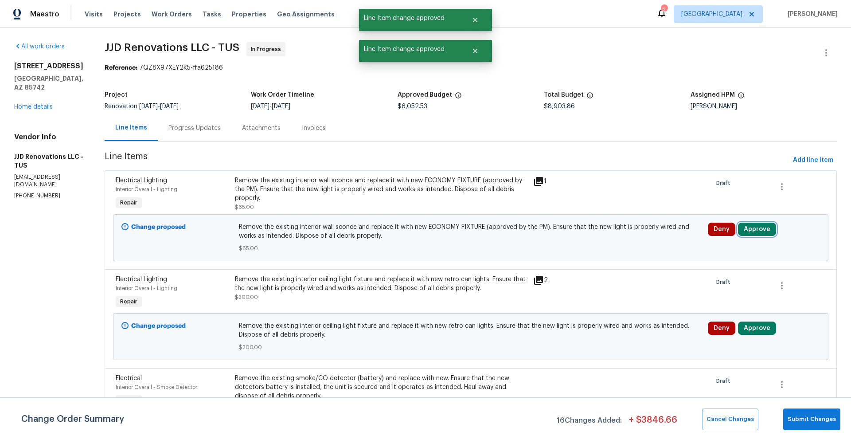
click at [752, 231] on button "Approve" at bounding box center [757, 228] width 38 height 13
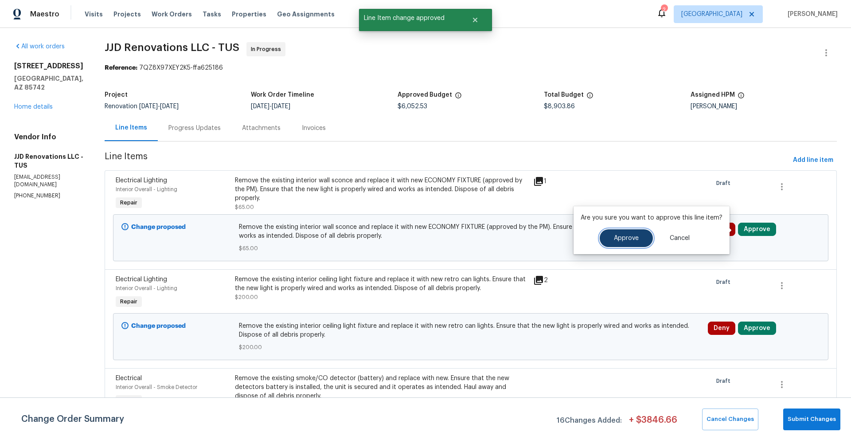
click at [621, 236] on span "Approve" at bounding box center [626, 238] width 25 height 7
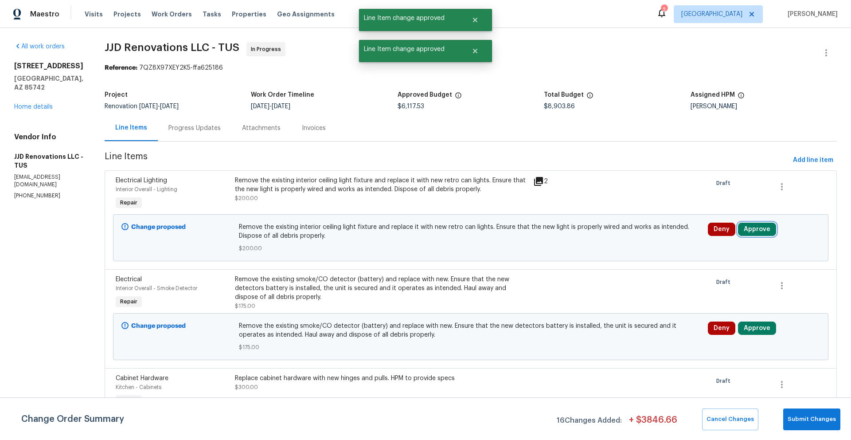
click at [750, 230] on button "Approve" at bounding box center [757, 228] width 38 height 13
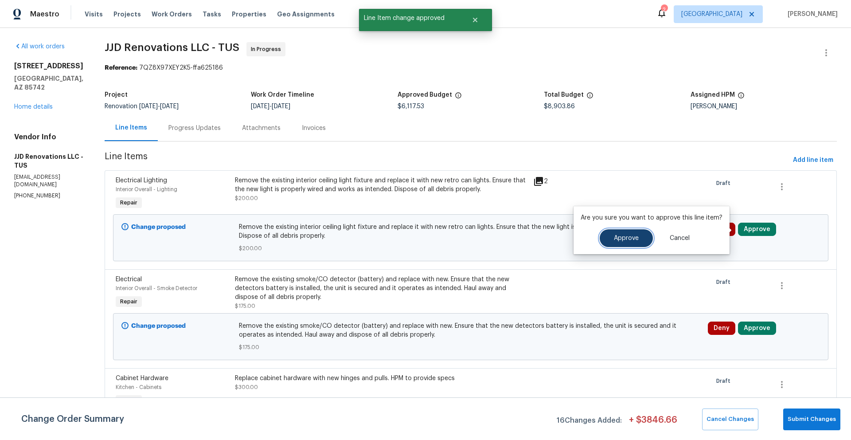
click at [626, 240] on span "Approve" at bounding box center [626, 238] width 25 height 7
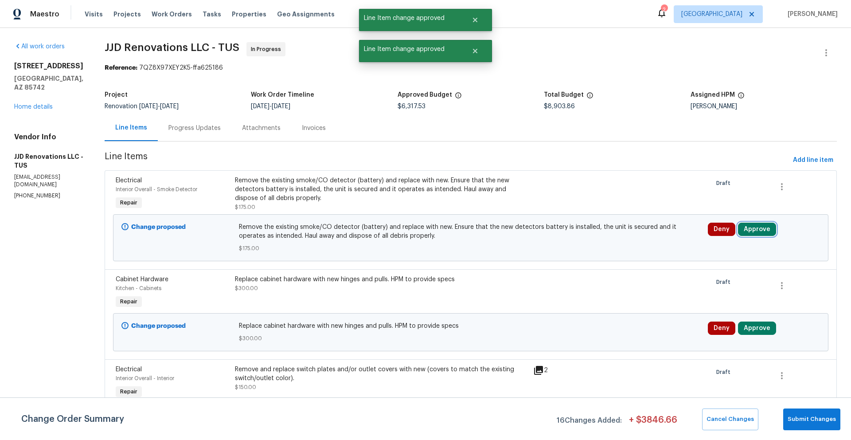
click at [749, 229] on button "Approve" at bounding box center [757, 228] width 38 height 13
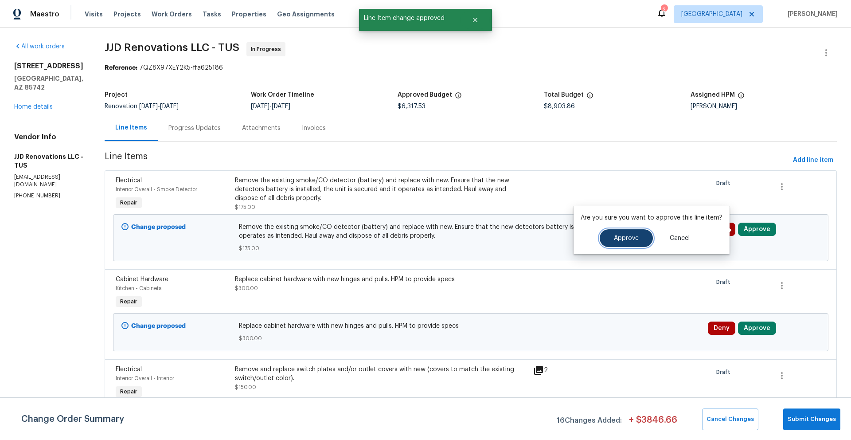
click at [641, 237] on button "Approve" at bounding box center [626, 238] width 53 height 18
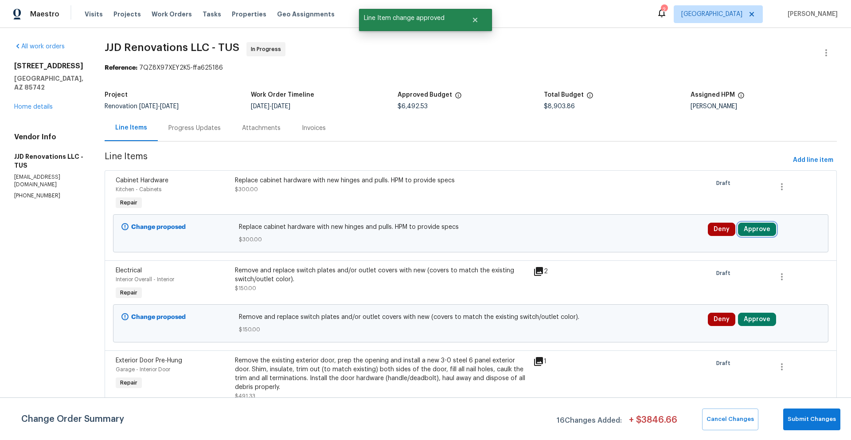
click at [755, 235] on button "Approve" at bounding box center [757, 228] width 38 height 13
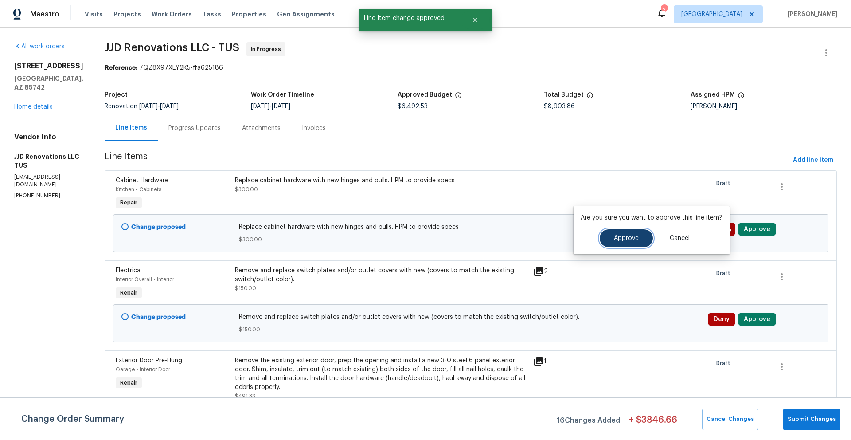
click at [634, 236] on span "Approve" at bounding box center [626, 238] width 25 height 7
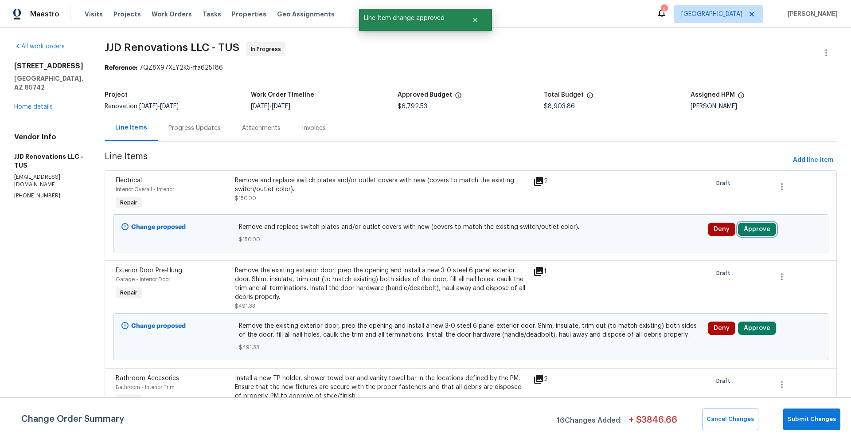
click at [753, 230] on button "Approve" at bounding box center [757, 228] width 38 height 13
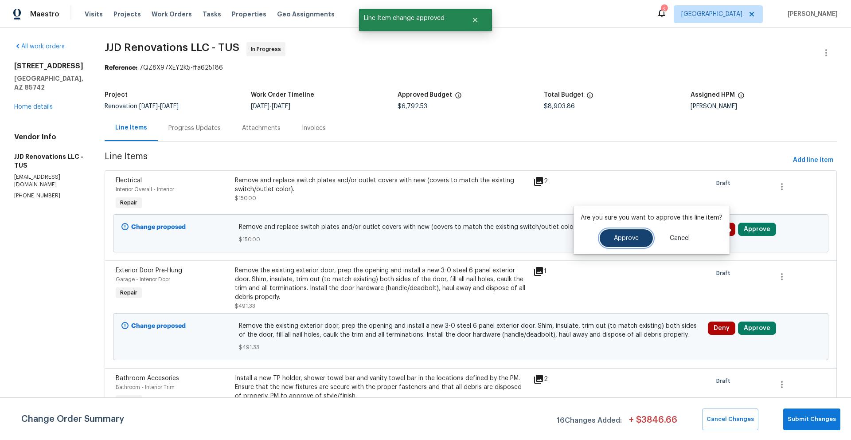
click at [626, 235] on span "Approve" at bounding box center [626, 238] width 25 height 7
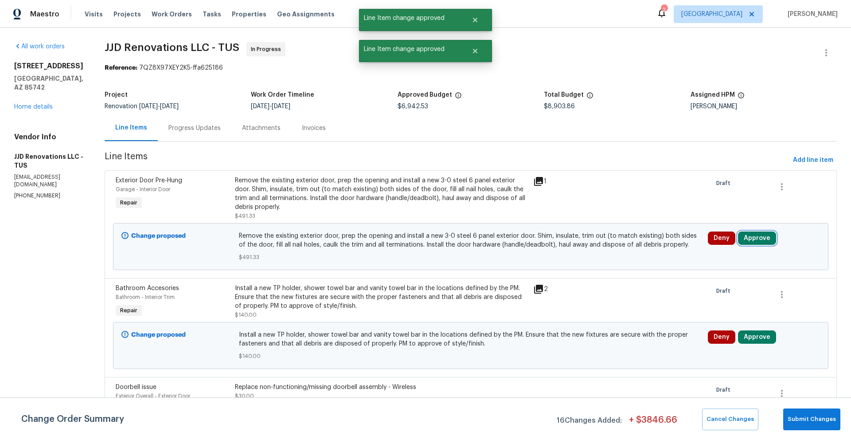
click at [754, 235] on button "Approve" at bounding box center [757, 237] width 38 height 13
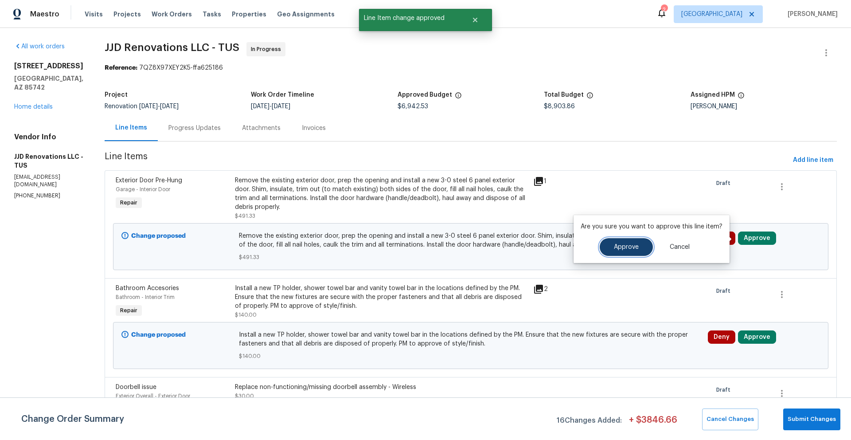
click at [637, 246] on button "Approve" at bounding box center [626, 247] width 53 height 18
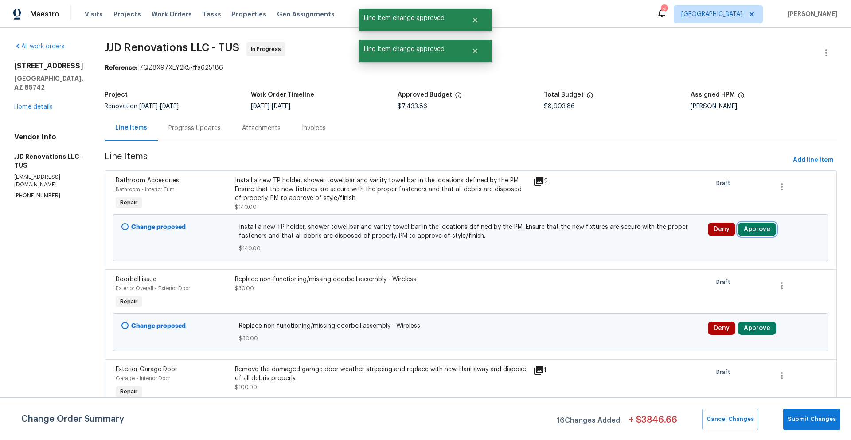
click at [756, 228] on button "Approve" at bounding box center [757, 228] width 38 height 13
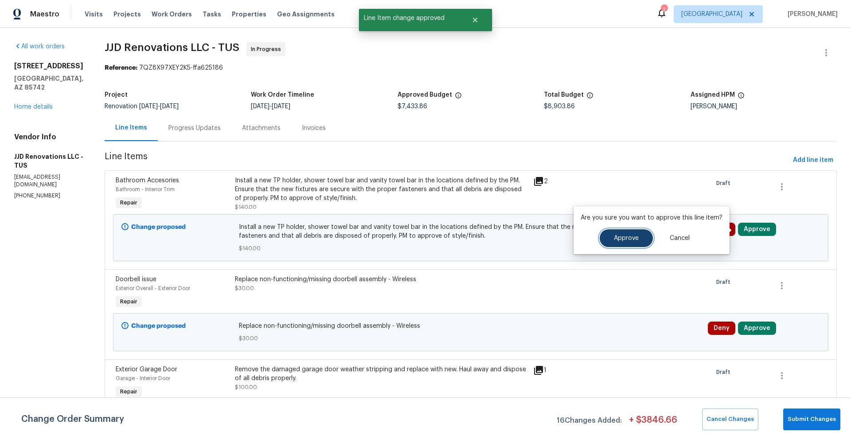
click at [620, 239] on span "Approve" at bounding box center [626, 238] width 25 height 7
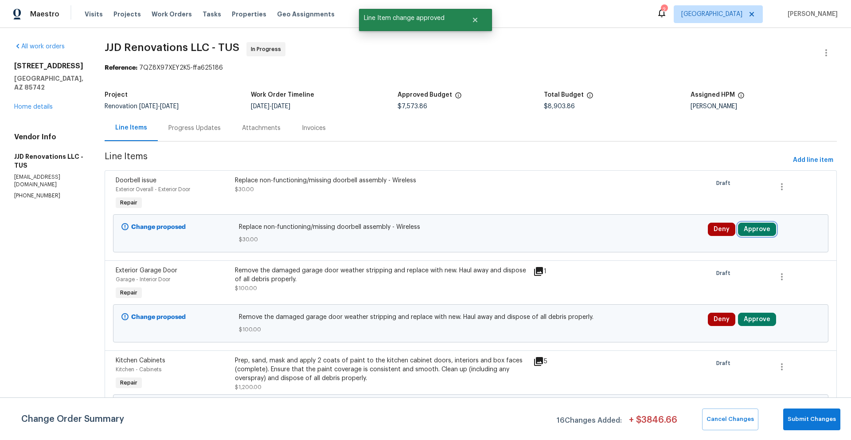
click at [756, 229] on button "Approve" at bounding box center [757, 228] width 38 height 13
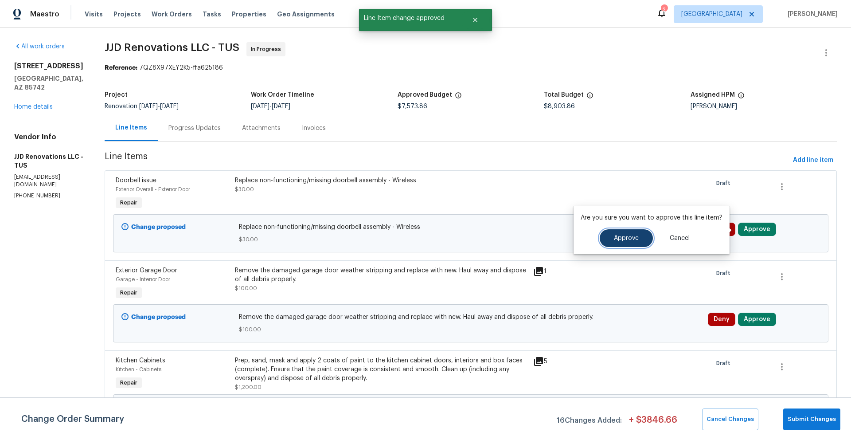
click at [601, 242] on button "Approve" at bounding box center [626, 238] width 53 height 18
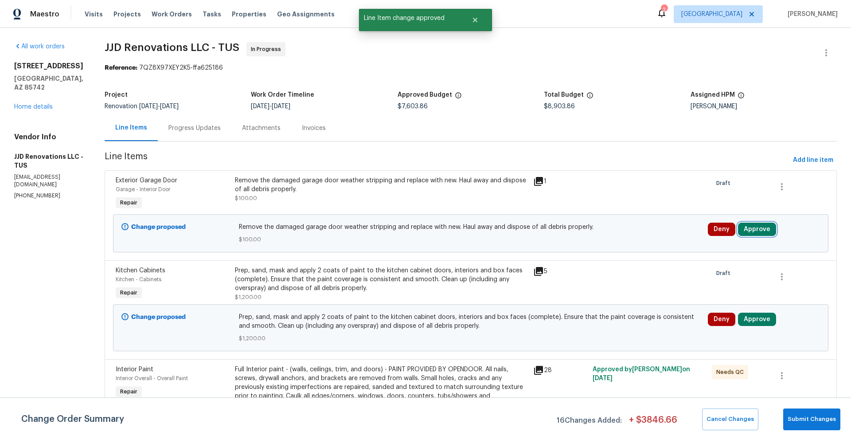
click at [752, 227] on button "Approve" at bounding box center [757, 228] width 38 height 13
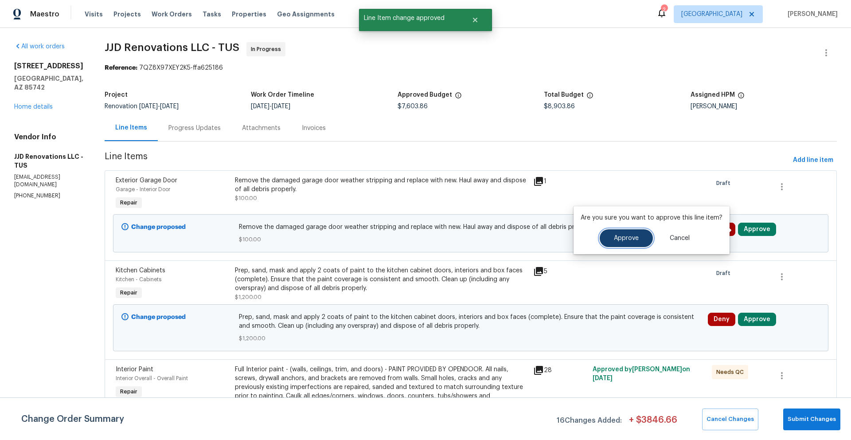
click at [643, 242] on button "Approve" at bounding box center [626, 238] width 53 height 18
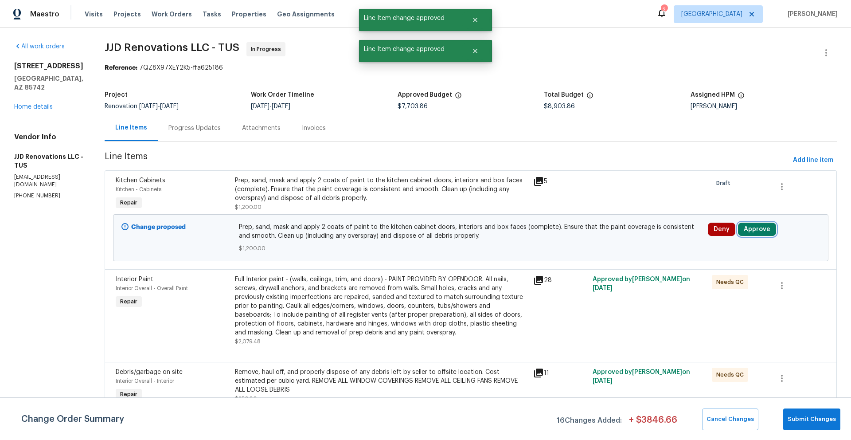
click at [763, 228] on button "Approve" at bounding box center [757, 228] width 38 height 13
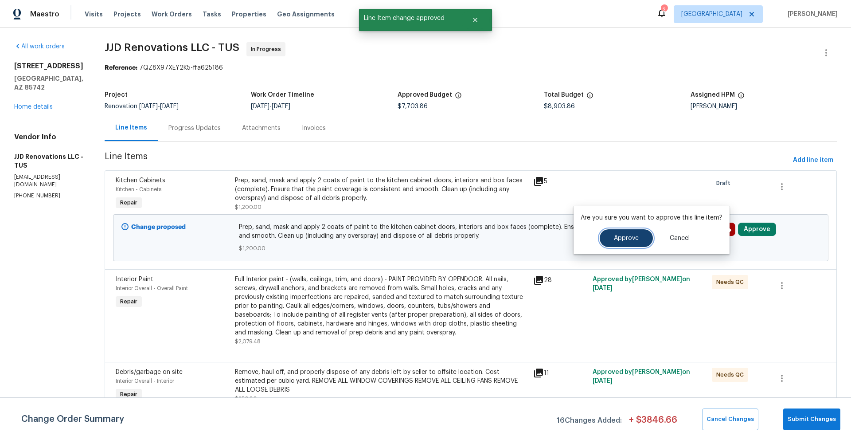
drag, startPoint x: 608, startPoint y: 236, endPoint x: 622, endPoint y: 238, distance: 14.3
click at [608, 236] on button "Approve" at bounding box center [626, 238] width 53 height 18
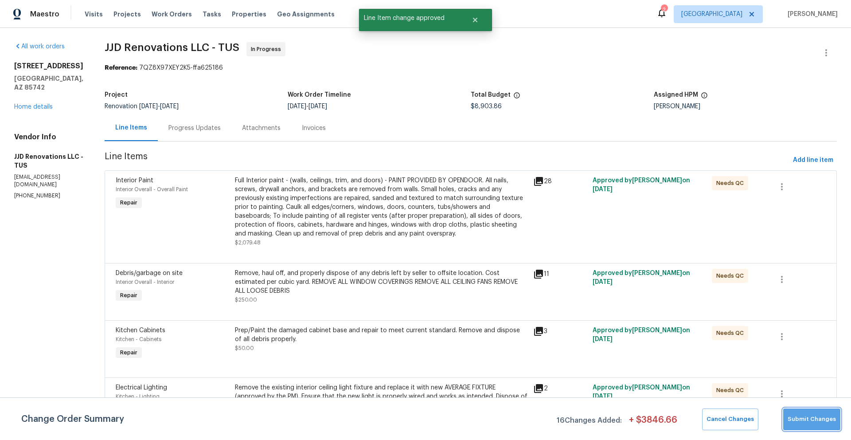
click at [817, 420] on span "Submit Changes" at bounding box center [812, 419] width 48 height 10
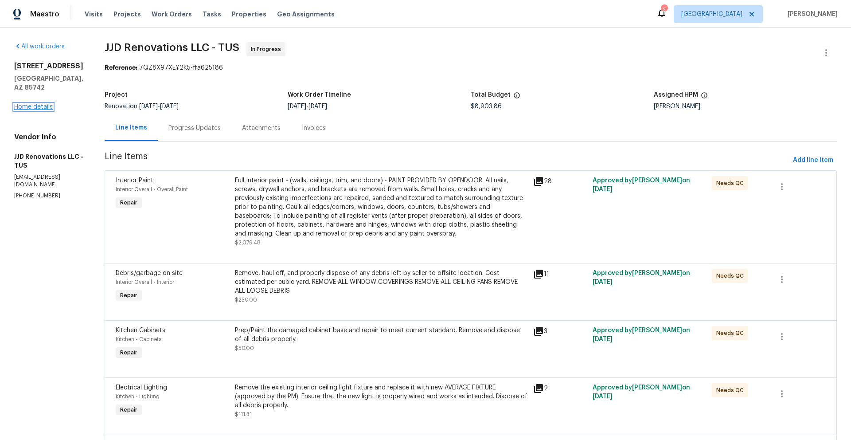
click at [35, 104] on link "Home details" at bounding box center [33, 107] width 39 height 6
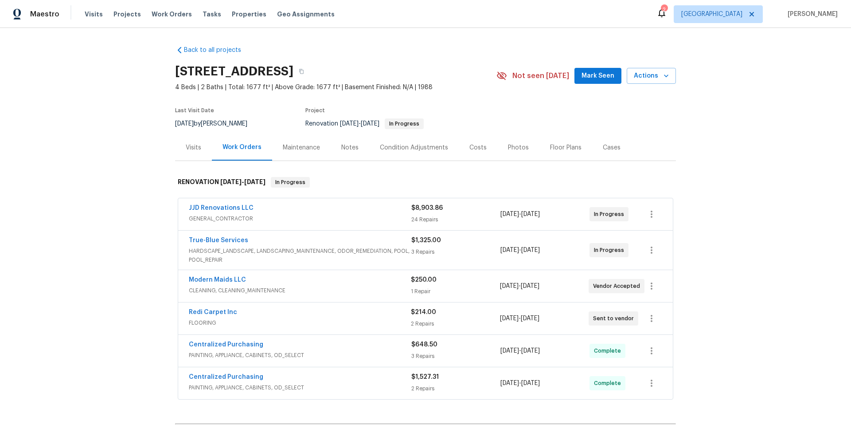
click at [715, 156] on div "Back to all projects 5141 W Aquamarine St, Tucson, AZ 85742 4 Beds | 2 Baths | …" at bounding box center [425, 234] width 851 height 412
